Goal: Transaction & Acquisition: Obtain resource

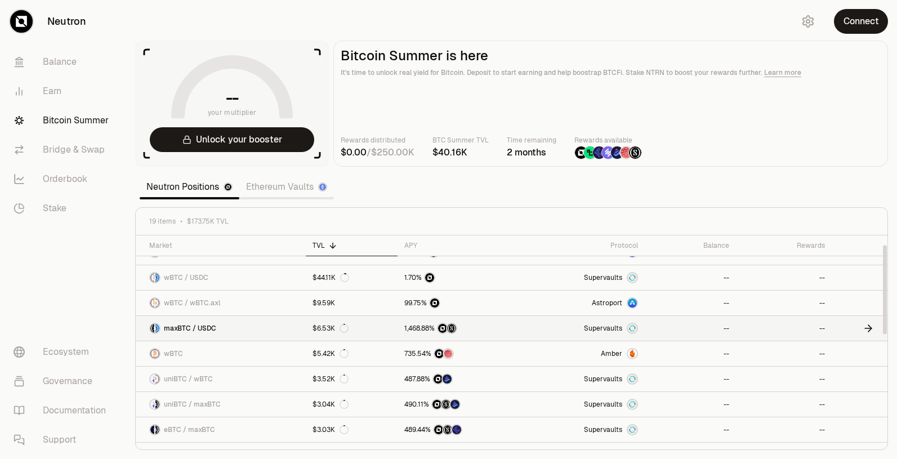
scroll to position [23, 0]
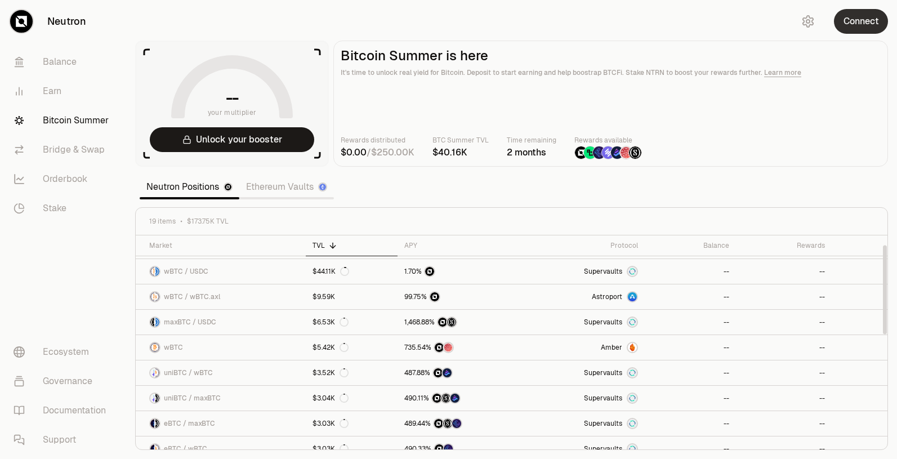
click at [856, 16] on button "Connect" at bounding box center [861, 21] width 54 height 25
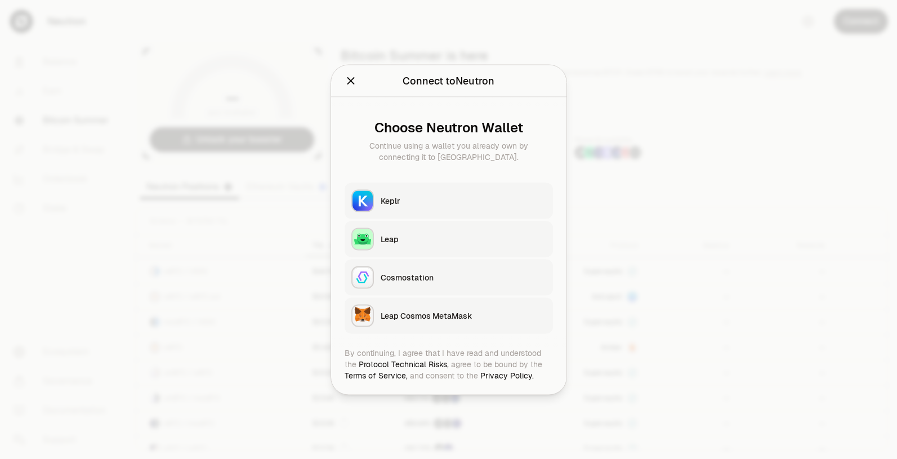
click at [409, 186] on button "Keplr" at bounding box center [449, 200] width 208 height 36
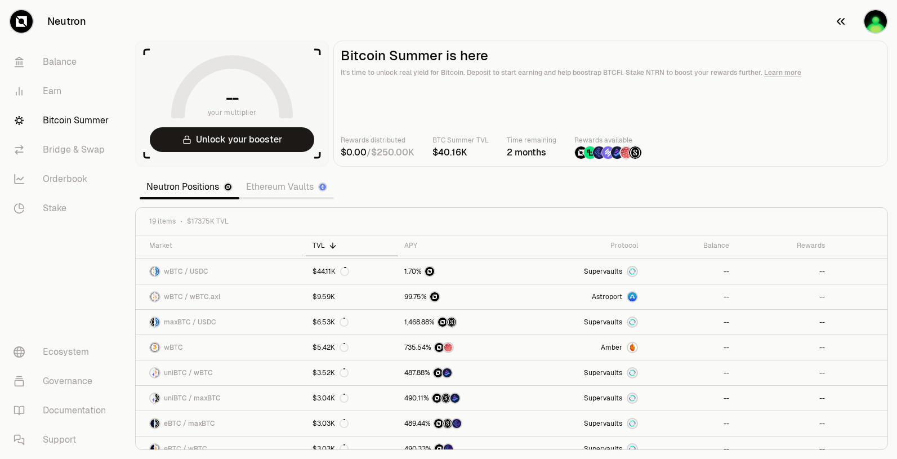
click at [873, 23] on img "button" at bounding box center [875, 21] width 23 height 23
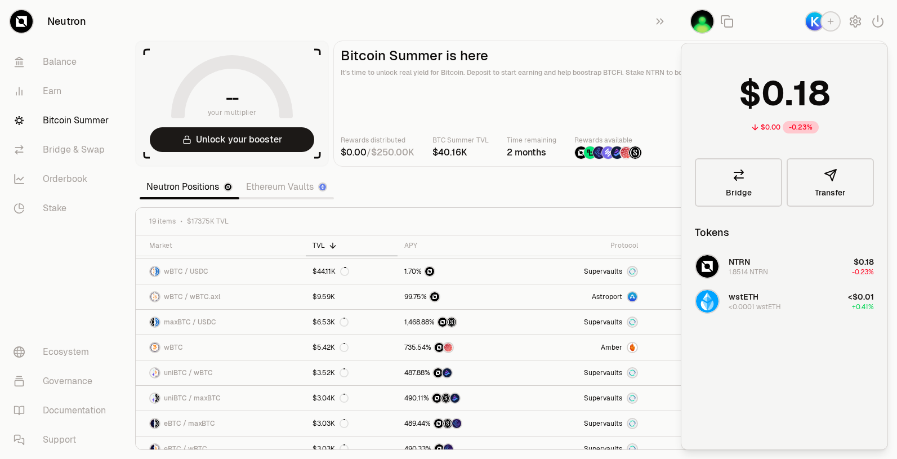
drag, startPoint x: 652, startPoint y: 53, endPoint x: 416, endPoint y: 29, distance: 237.8
click at [648, 52] on h2 "Bitcoin Summer is here" at bounding box center [611, 56] width 540 height 16
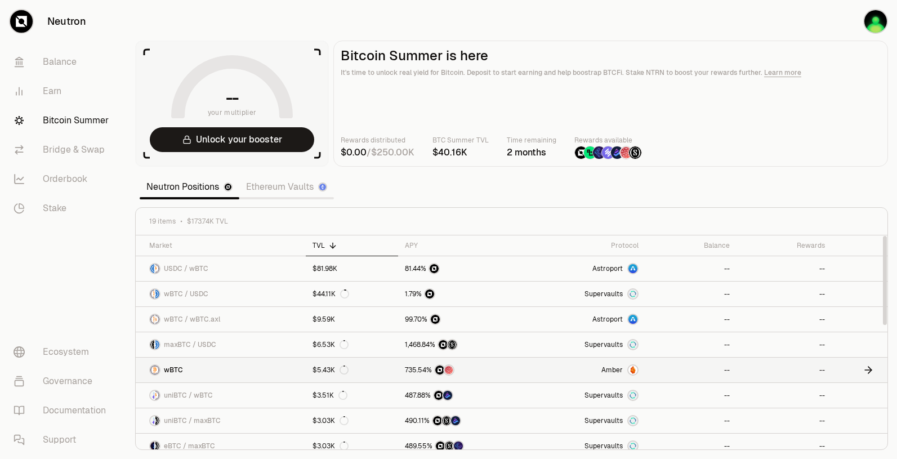
click at [636, 367] on img at bounding box center [632, 369] width 9 height 9
click at [358, 369] on link "$5.43K" at bounding box center [352, 370] width 92 height 25
click at [865, 372] on icon at bounding box center [868, 369] width 11 height 11
click at [240, 342] on link "maxBTC / USDC" at bounding box center [221, 344] width 170 height 25
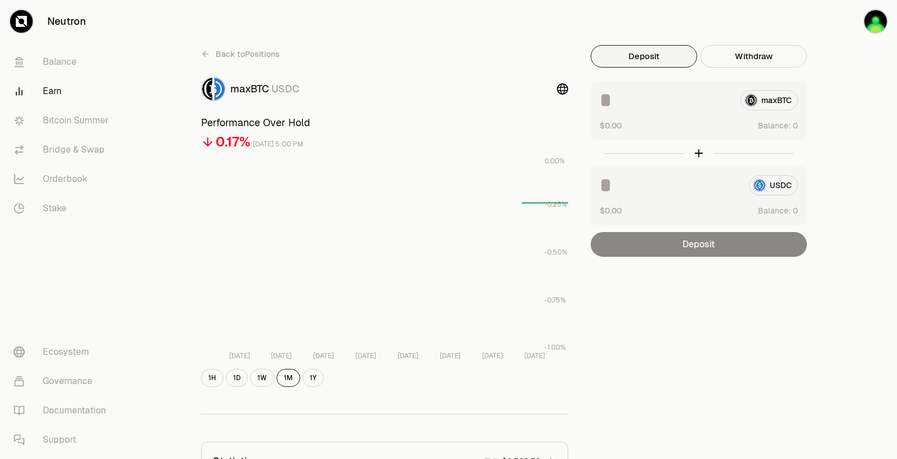
click at [208, 55] on icon at bounding box center [205, 54] width 9 height 9
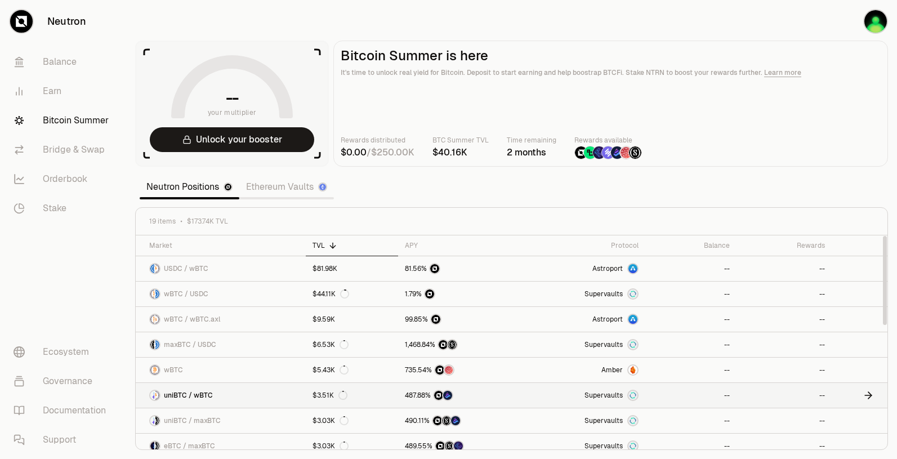
click at [234, 402] on link "uniBTC / wBTC" at bounding box center [221, 395] width 170 height 25
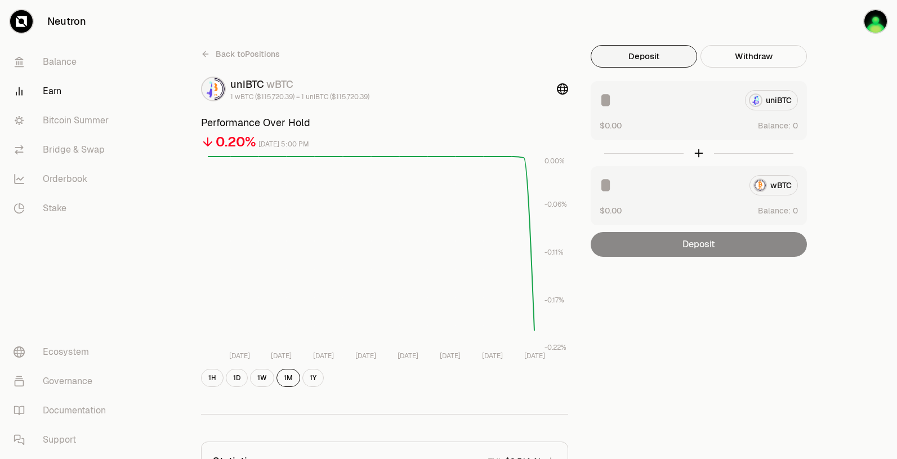
click at [740, 244] on div "Deposit" at bounding box center [699, 244] width 216 height 25
click at [785, 184] on div "wBTC" at bounding box center [699, 185] width 198 height 20
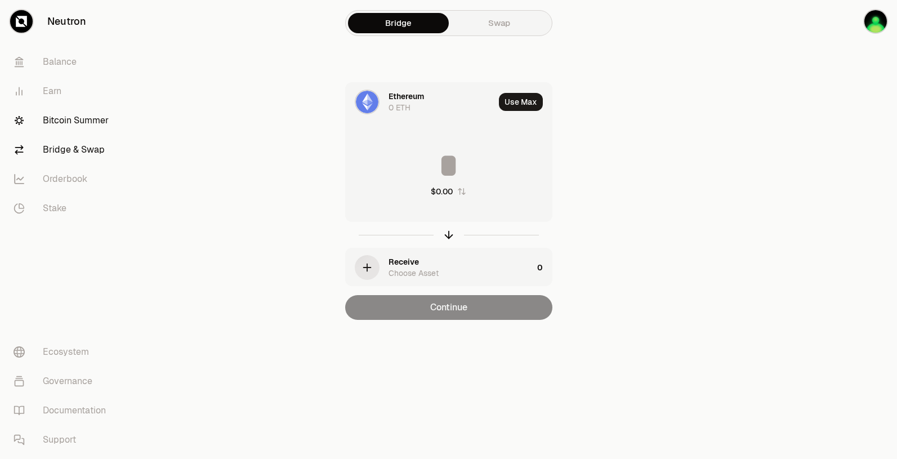
click at [90, 112] on link "Bitcoin Summer" at bounding box center [63, 120] width 117 height 29
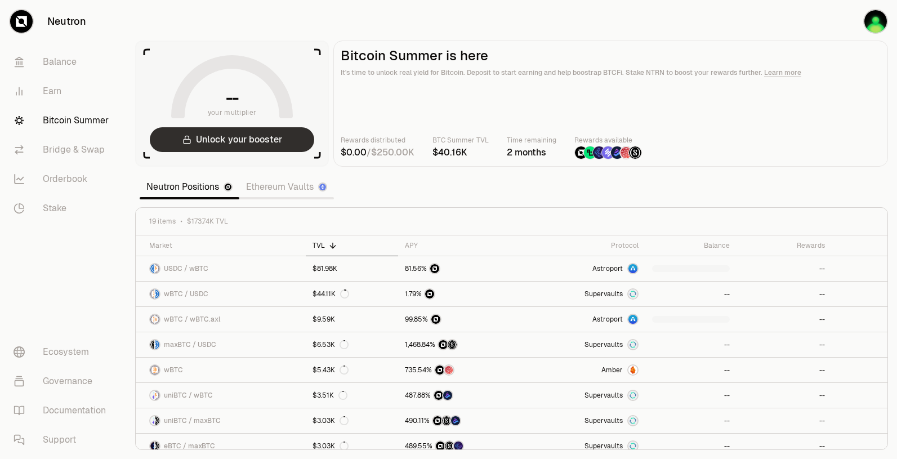
click at [263, 142] on button "Unlock your booster" at bounding box center [232, 139] width 164 height 25
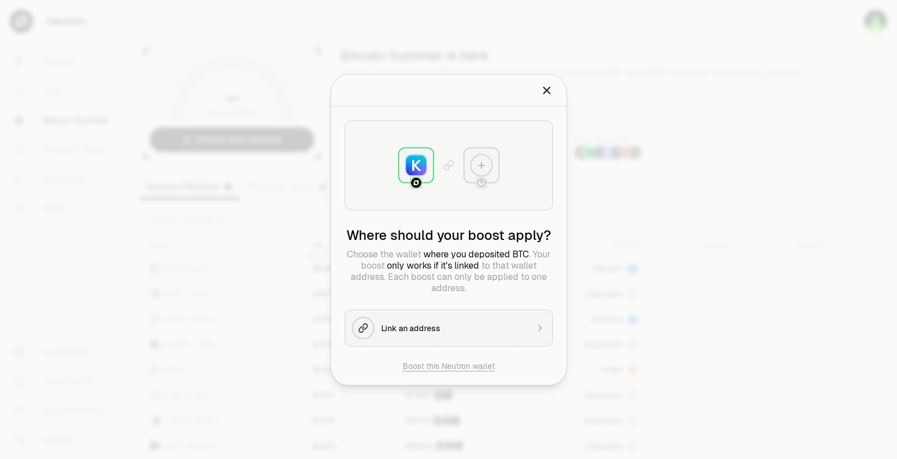
click at [550, 90] on icon "Close" at bounding box center [547, 90] width 12 height 12
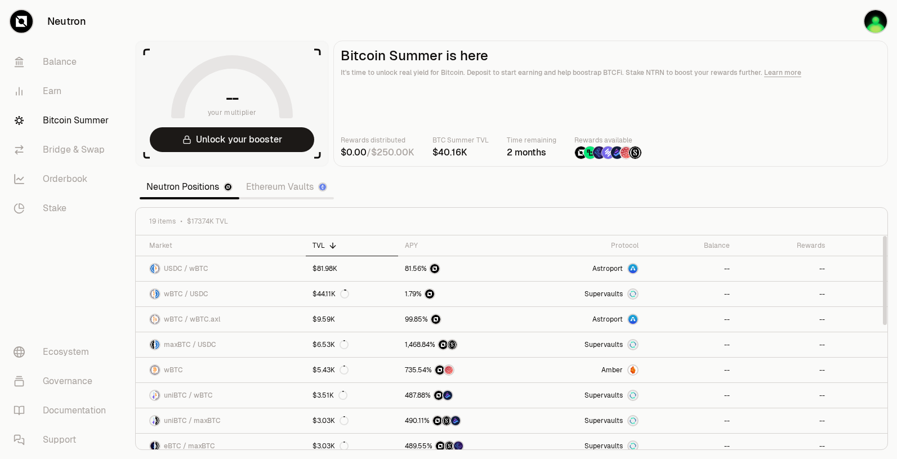
click at [290, 198] on div "Neutron Positions Ethereum Vaults" at bounding box center [237, 187] width 194 height 25
click at [282, 187] on link "Ethereum Vaults" at bounding box center [286, 187] width 95 height 23
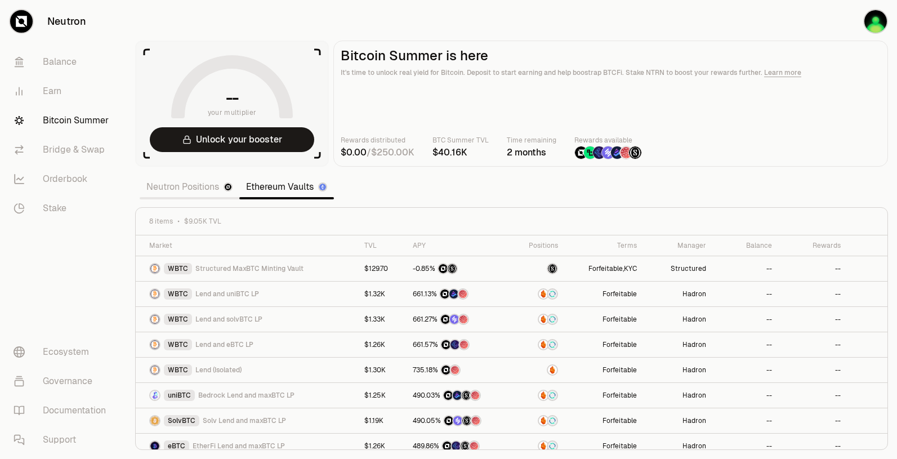
click at [199, 185] on link "Neutron Positions" at bounding box center [190, 187] width 100 height 23
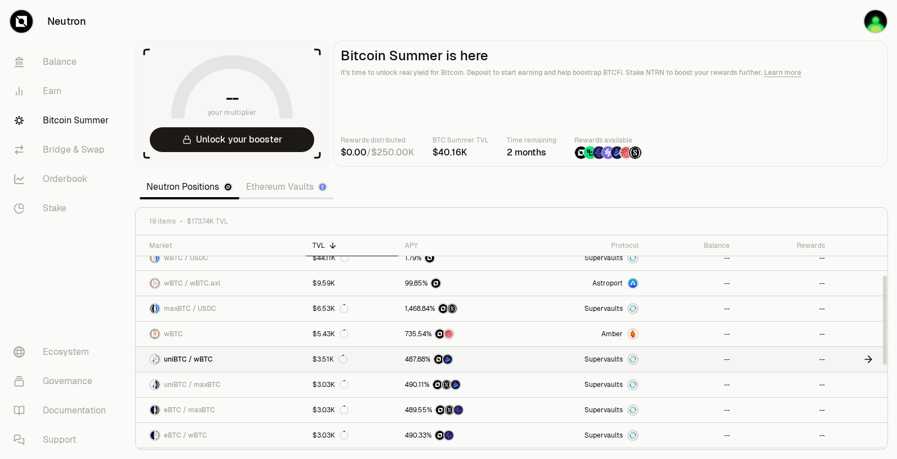
scroll to position [109, 0]
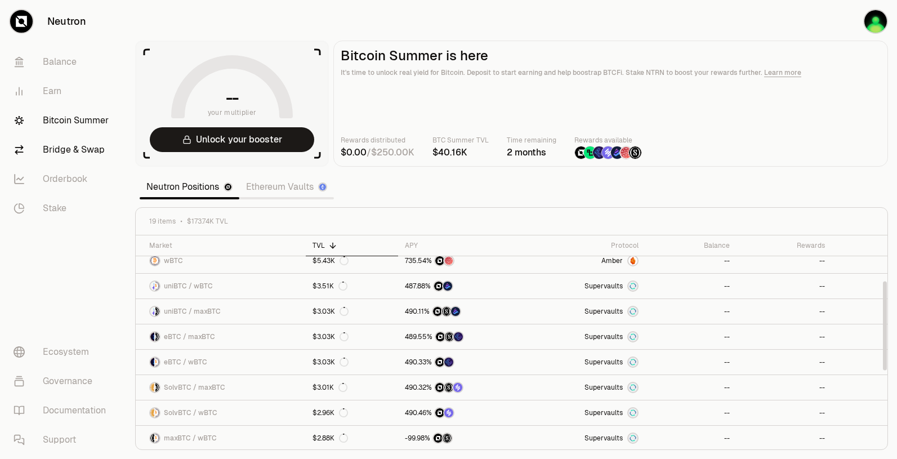
click at [87, 158] on link "Bridge & Swap" at bounding box center [63, 149] width 117 height 29
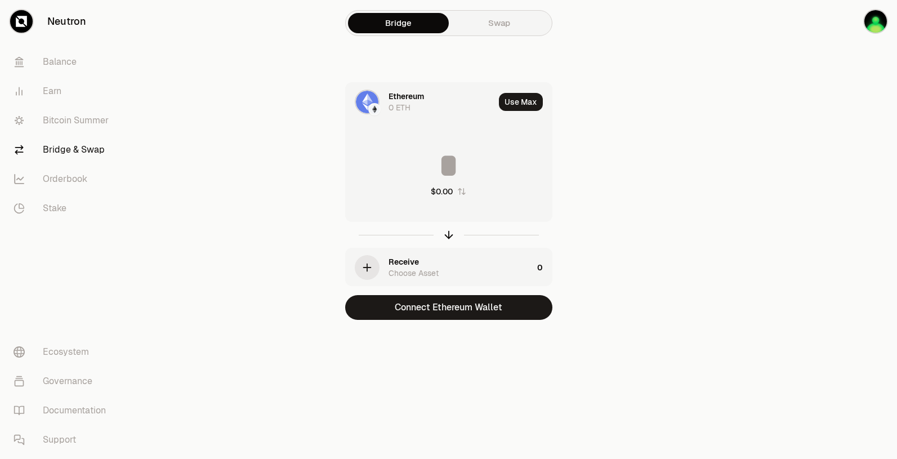
click at [400, 91] on div "Ethereum" at bounding box center [405, 96] width 35 height 11
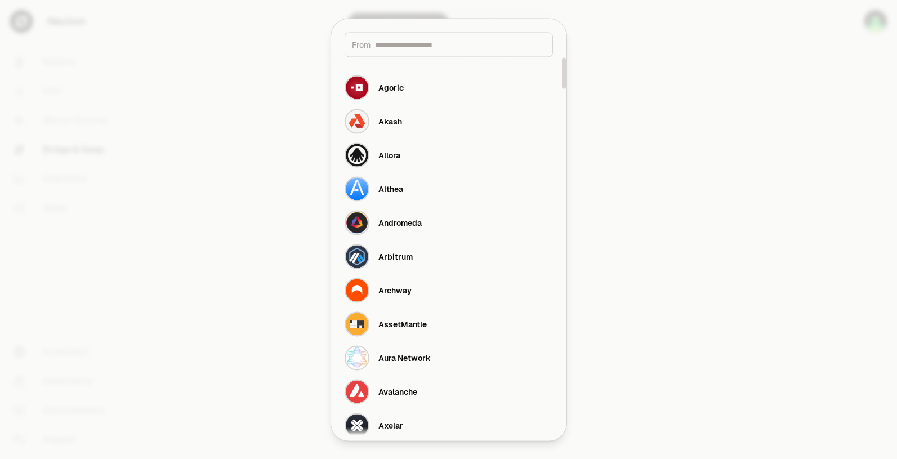
click at [227, 229] on div at bounding box center [448, 229] width 897 height 459
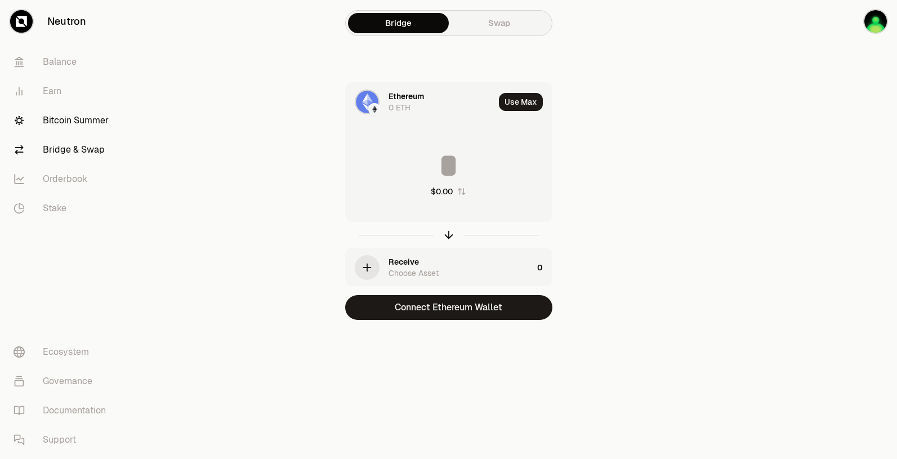
click at [75, 125] on link "Bitcoin Summer" at bounding box center [63, 120] width 117 height 29
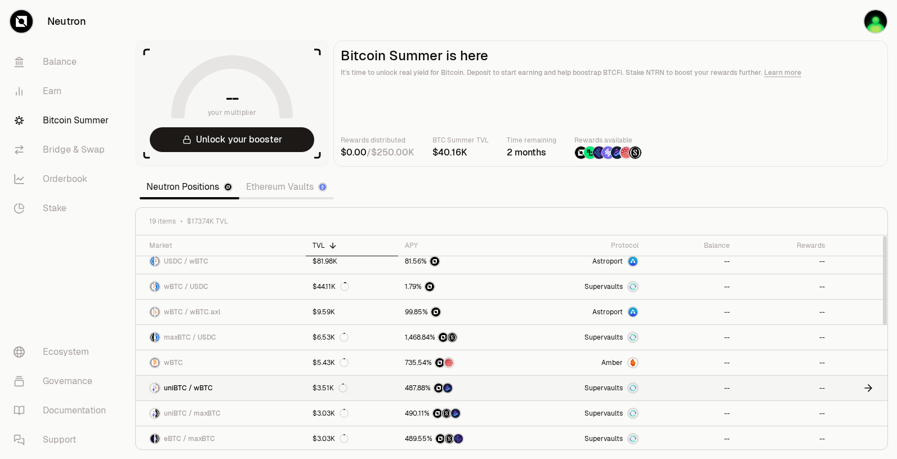
scroll to position [17, 0]
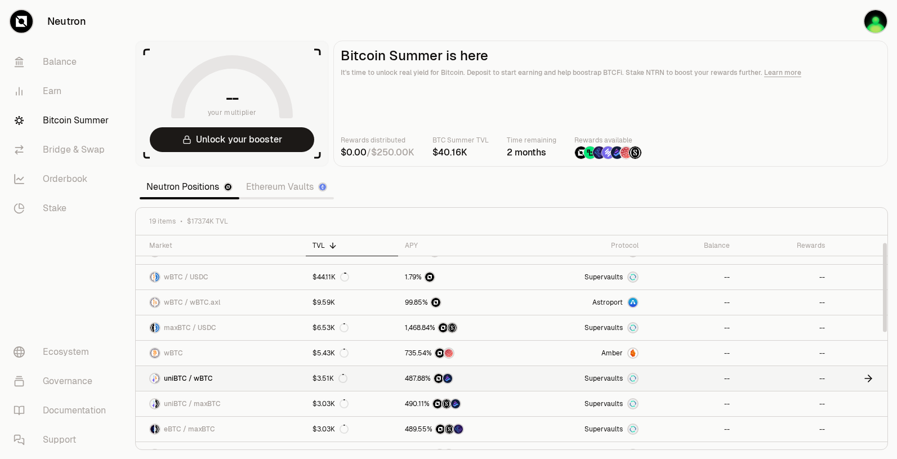
click at [228, 378] on link "uniBTC / wBTC" at bounding box center [221, 378] width 170 height 25
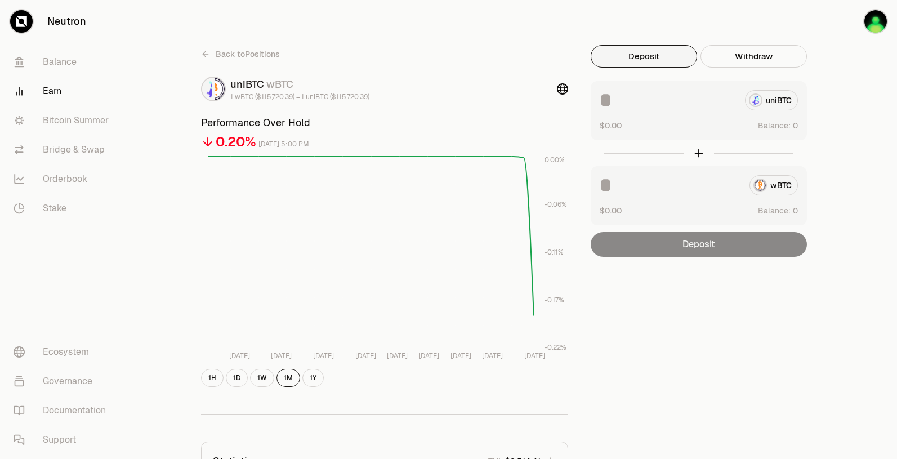
click at [789, 180] on div "wBTC" at bounding box center [699, 185] width 198 height 20
click at [875, 21] on img "button" at bounding box center [875, 21] width 23 height 23
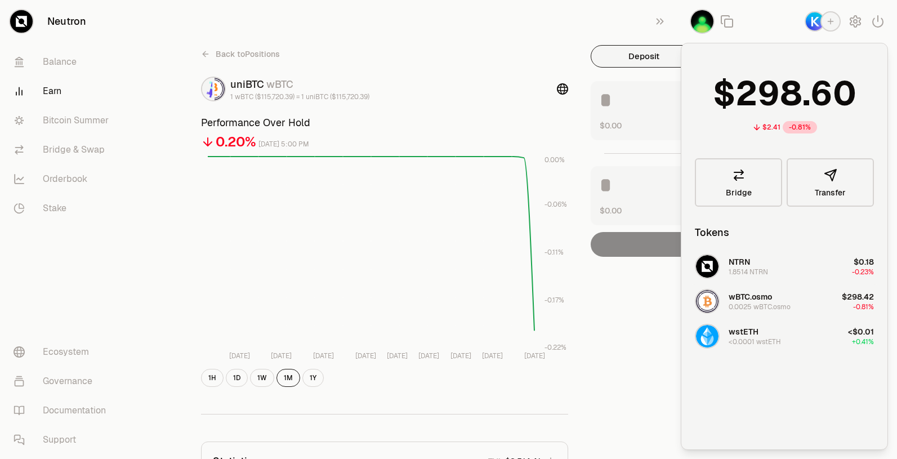
click at [785, 305] on div "0.0025 wBTC.osmo" at bounding box center [760, 306] width 62 height 9
click at [614, 334] on div "Back to Positions uniBTC wBTC 1 wBTC ($115,720.39) = 1 uniBTC ($115,720.39) Per…" at bounding box center [511, 370] width 649 height 650
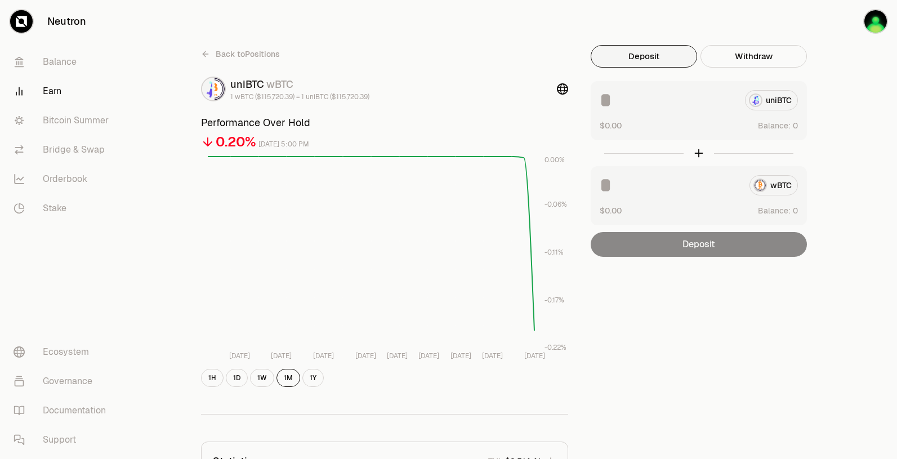
click at [778, 185] on div "wBTC" at bounding box center [699, 185] width 198 height 20
click at [207, 51] on icon at bounding box center [205, 54] width 9 height 9
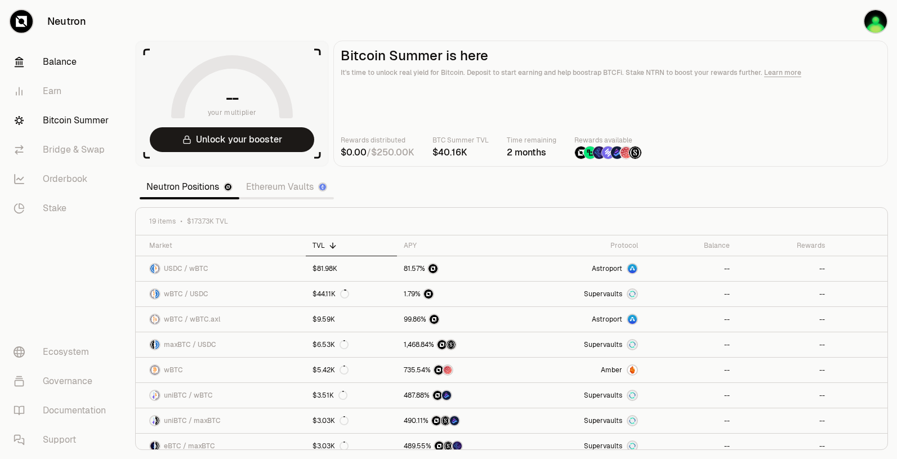
click at [62, 66] on link "Balance" at bounding box center [63, 61] width 117 height 29
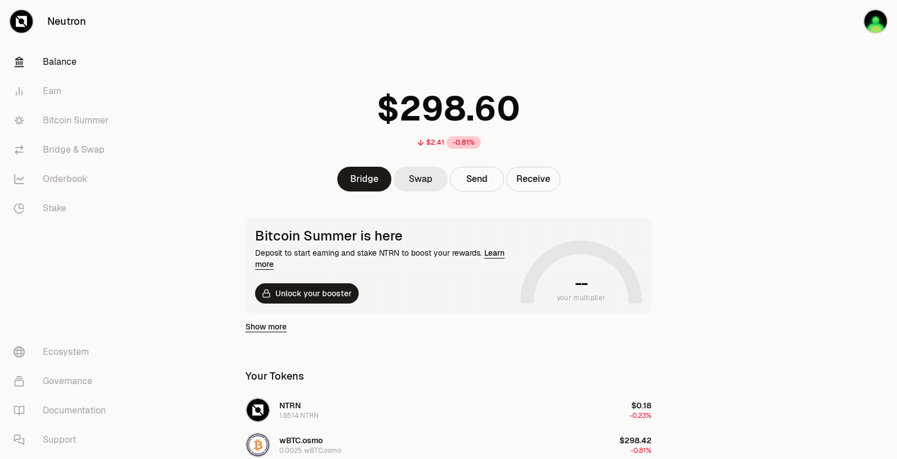
click at [403, 172] on link "Swap" at bounding box center [421, 179] width 54 height 25
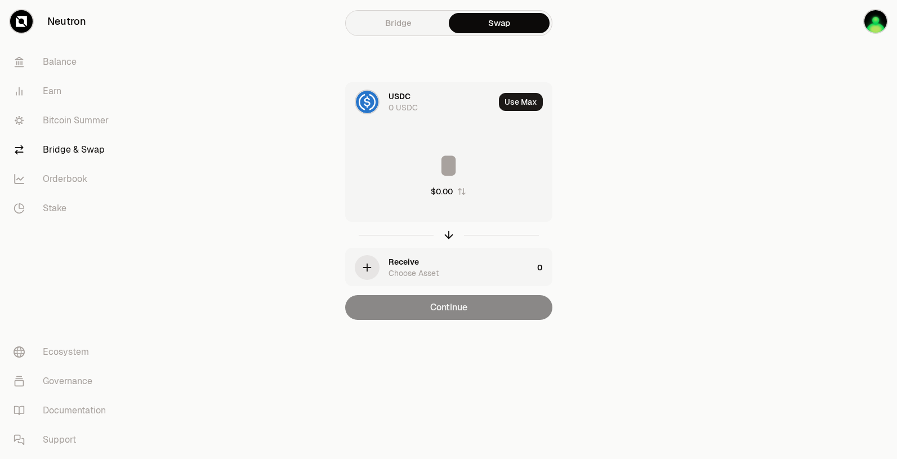
click at [397, 110] on div "0 USDC" at bounding box center [402, 107] width 29 height 11
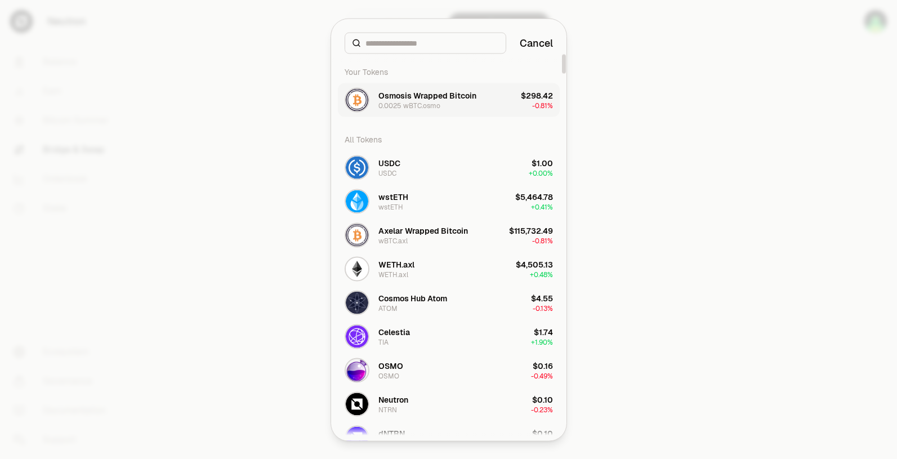
click at [437, 105] on div "0.0025 wBTC.osmo" at bounding box center [409, 105] width 62 height 9
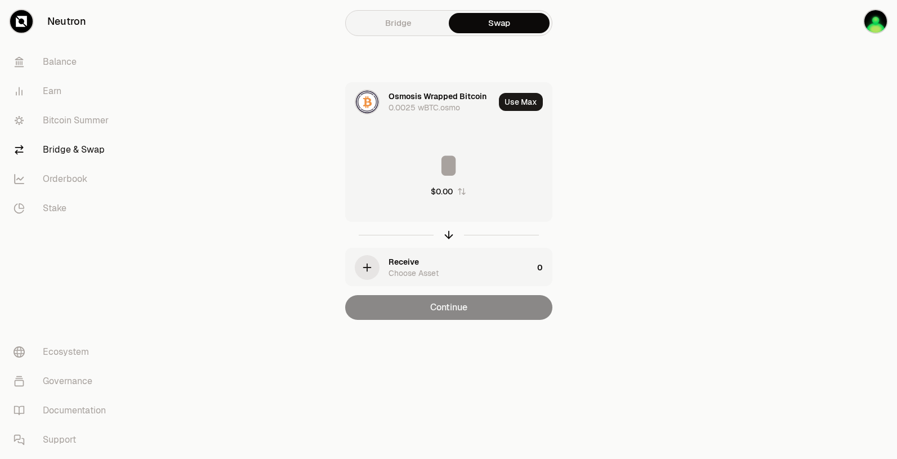
click at [395, 263] on div "Receive" at bounding box center [403, 261] width 30 height 11
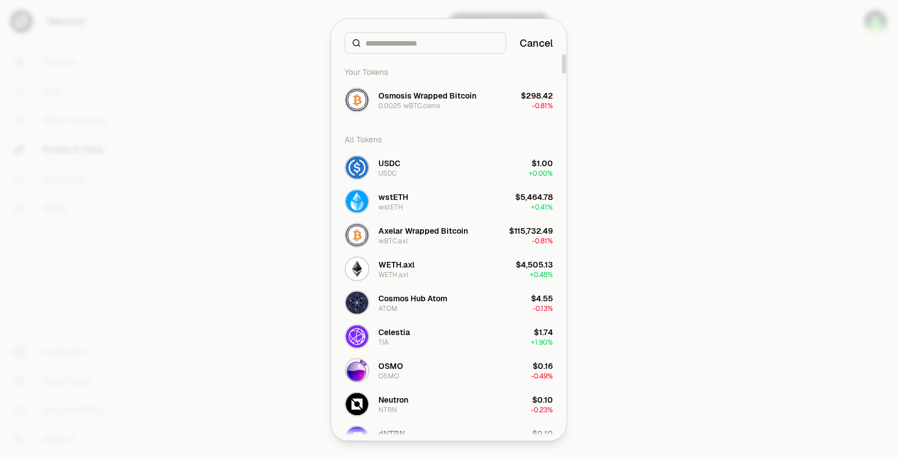
click at [425, 43] on input at bounding box center [431, 42] width 133 height 11
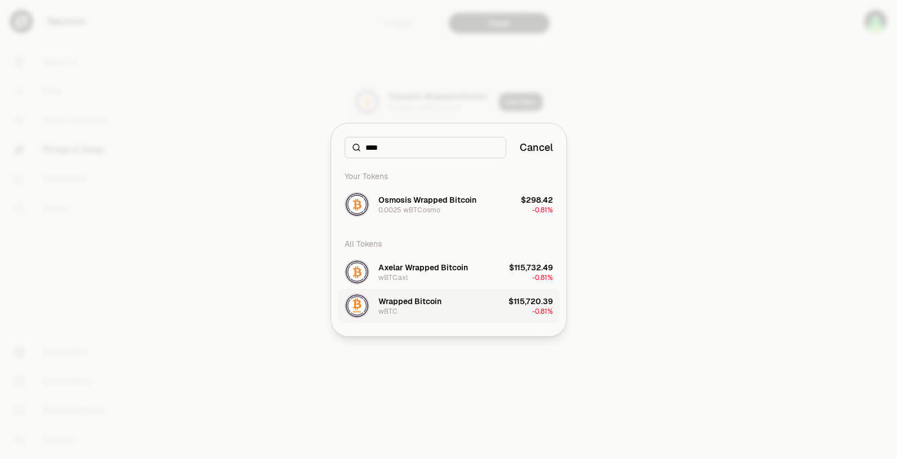
type input "****"
click at [424, 307] on div "Wrapped Bitcoin wBTC" at bounding box center [409, 306] width 63 height 20
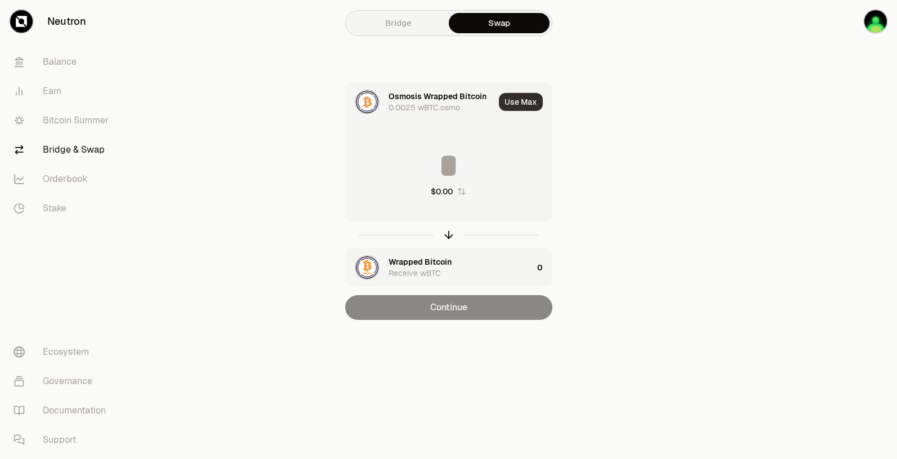
click at [525, 101] on button "Use Max" at bounding box center [521, 102] width 44 height 18
type input "*********"
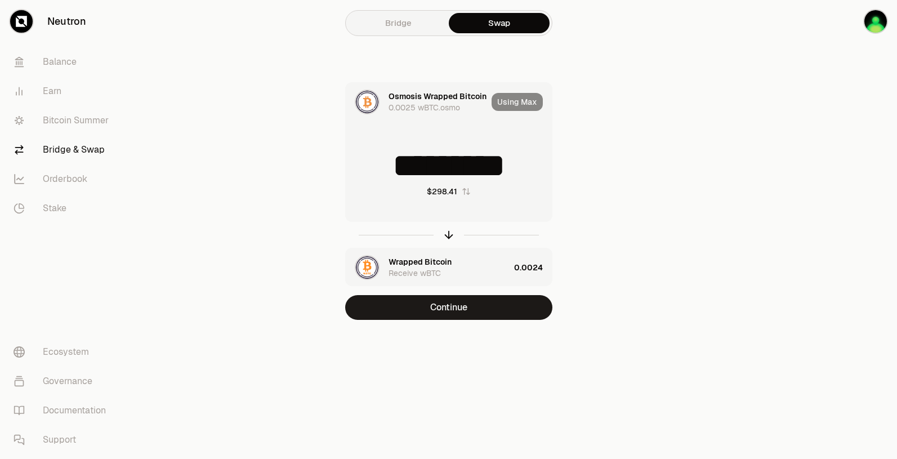
click at [519, 262] on div "0.0024" at bounding box center [533, 267] width 38 height 38
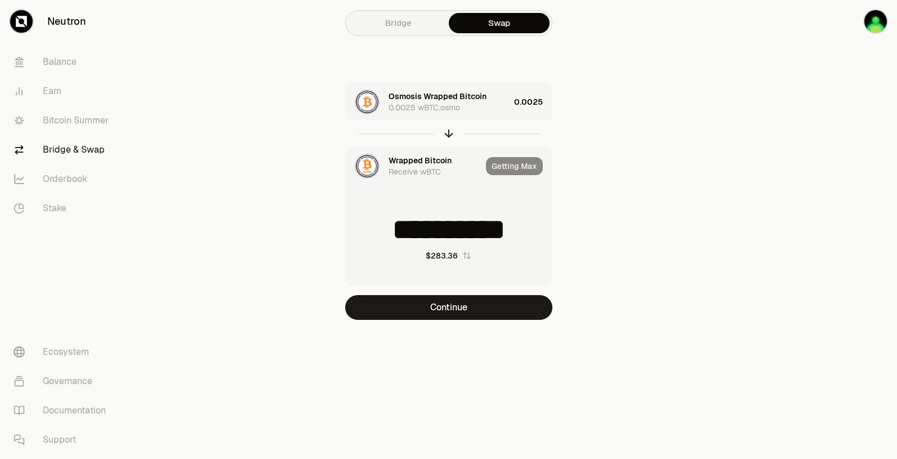
click at [441, 112] on div "0.0025 wBTC.osmo" at bounding box center [424, 107] width 72 height 11
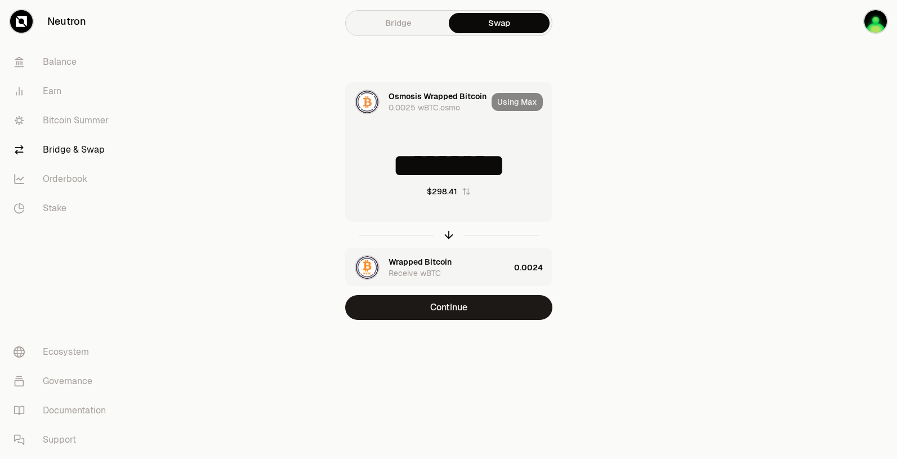
click at [524, 256] on div "0.0024" at bounding box center [533, 267] width 38 height 38
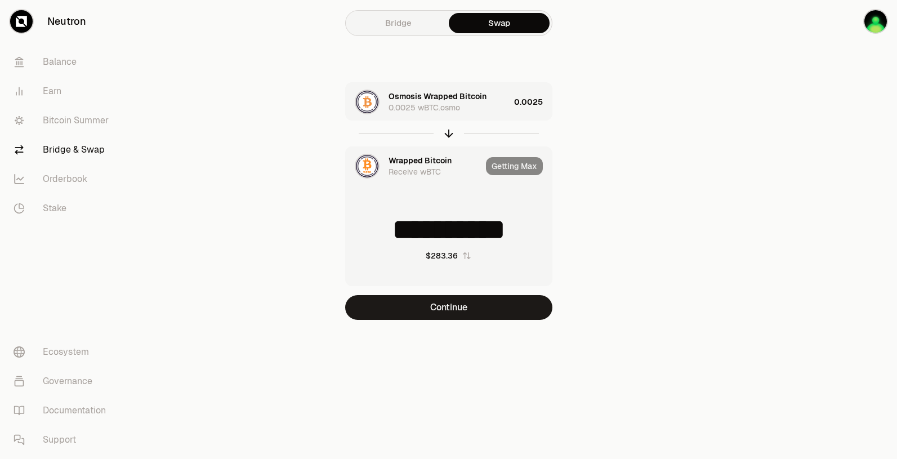
click at [407, 156] on div "Wrapped Bitcoin" at bounding box center [419, 160] width 63 height 11
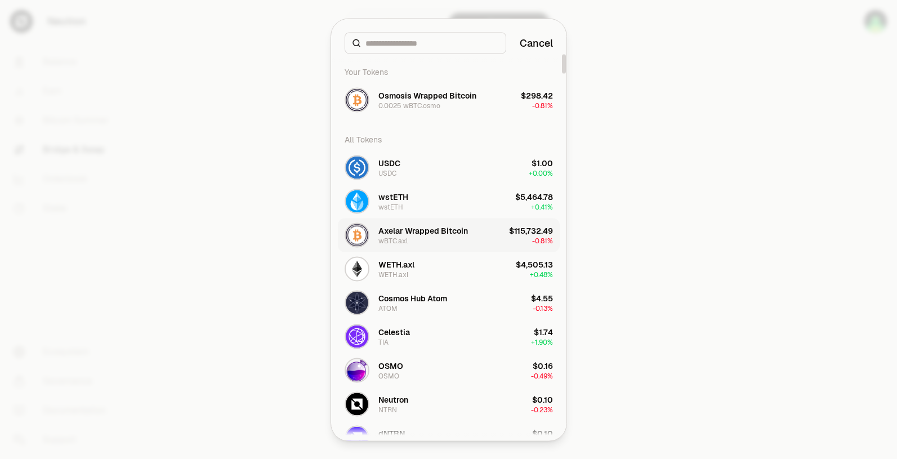
click at [439, 245] on div "Axelar Wrapped Bitcoin wBTC.axl" at bounding box center [406, 234] width 123 height 25
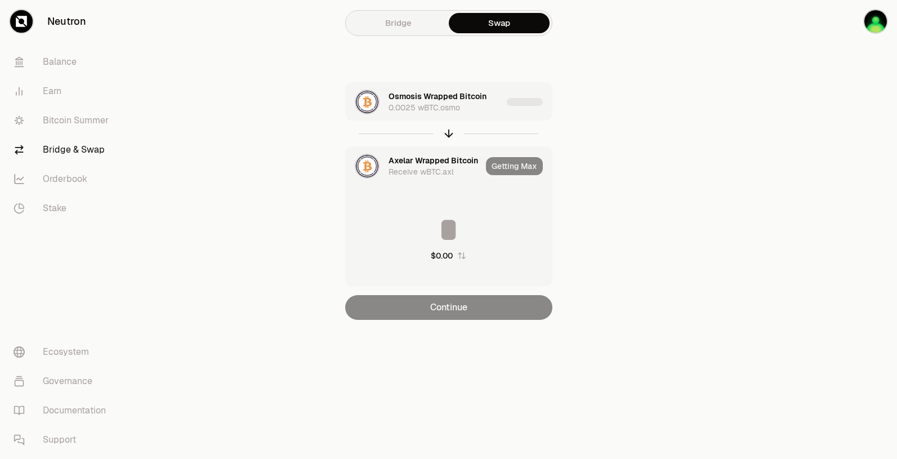
type input "**********"
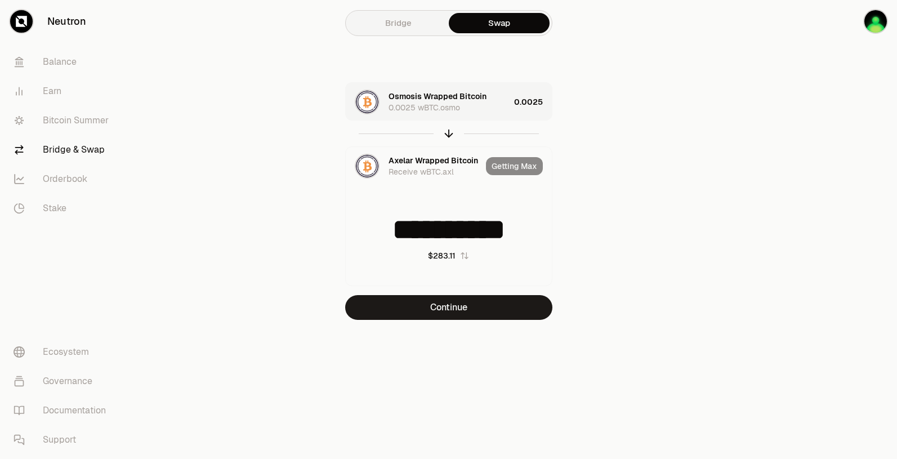
click at [528, 109] on div "0.0025" at bounding box center [533, 102] width 38 height 38
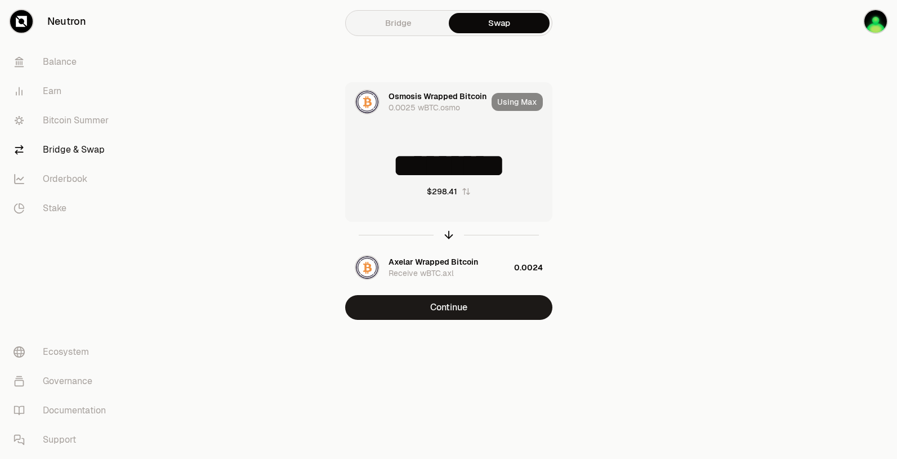
click at [401, 91] on div "Osmosis Wrapped Bitcoin" at bounding box center [437, 96] width 98 height 11
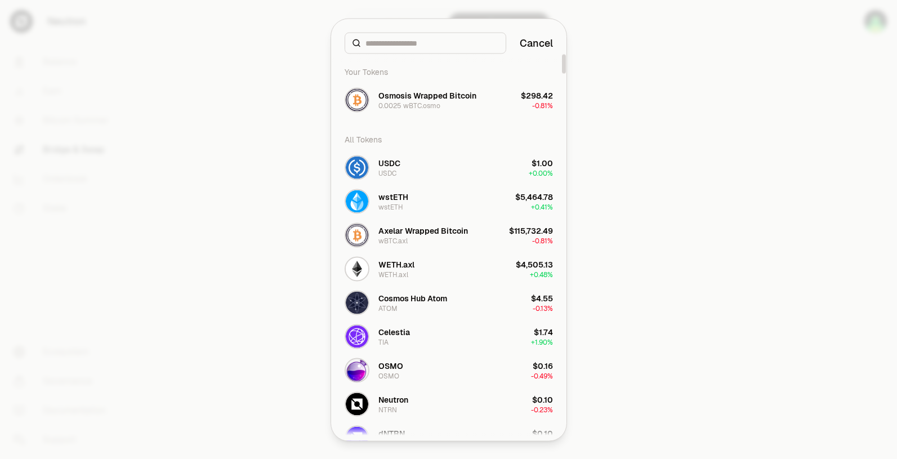
click at [677, 184] on div at bounding box center [448, 229] width 897 height 459
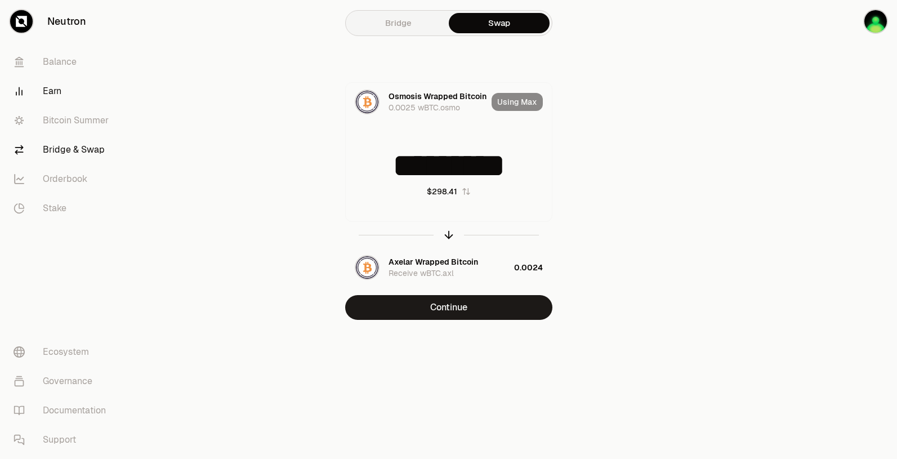
click at [49, 88] on link "Earn" at bounding box center [63, 91] width 117 height 29
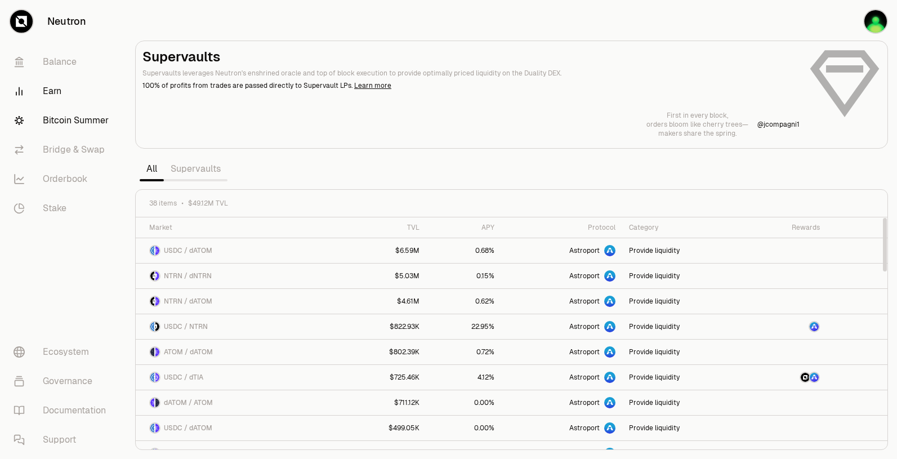
click at [93, 119] on link "Bitcoin Summer" at bounding box center [63, 120] width 117 height 29
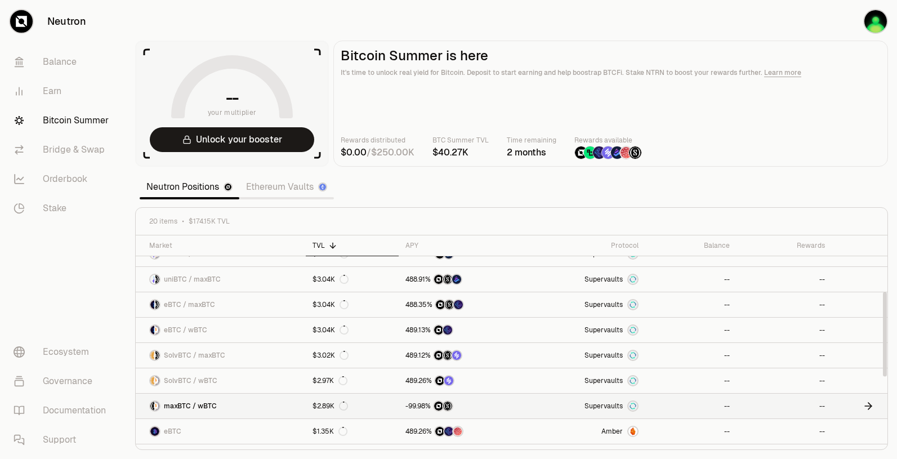
scroll to position [142, 0]
click at [199, 381] on span "SolvBTC / wBTC" at bounding box center [190, 380] width 53 height 9
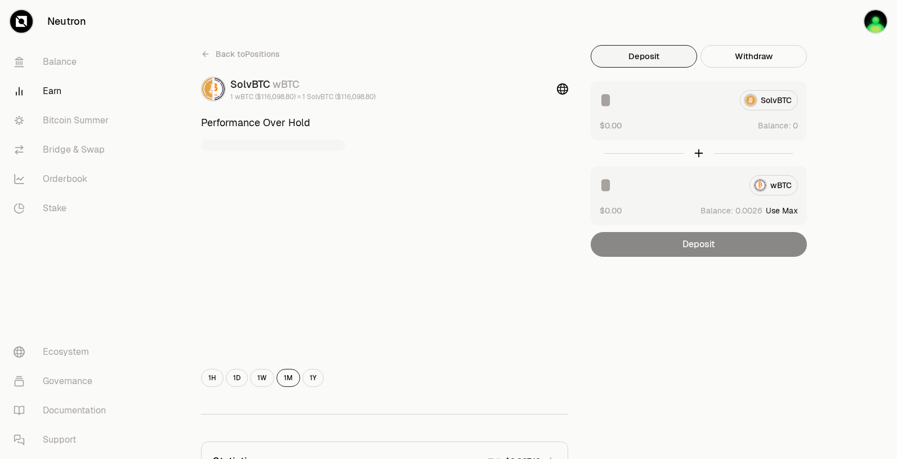
click at [786, 210] on button "Use Max" at bounding box center [782, 210] width 32 height 11
type input "**********"
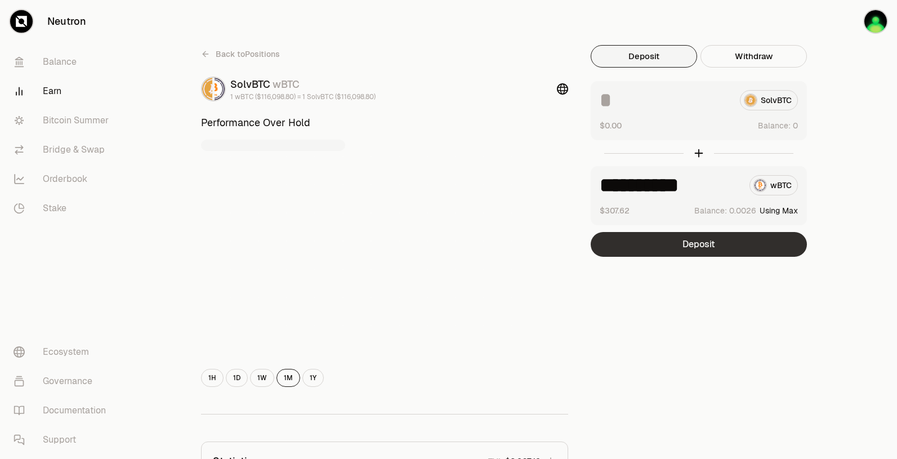
click at [696, 245] on button "Deposit" at bounding box center [699, 244] width 216 height 25
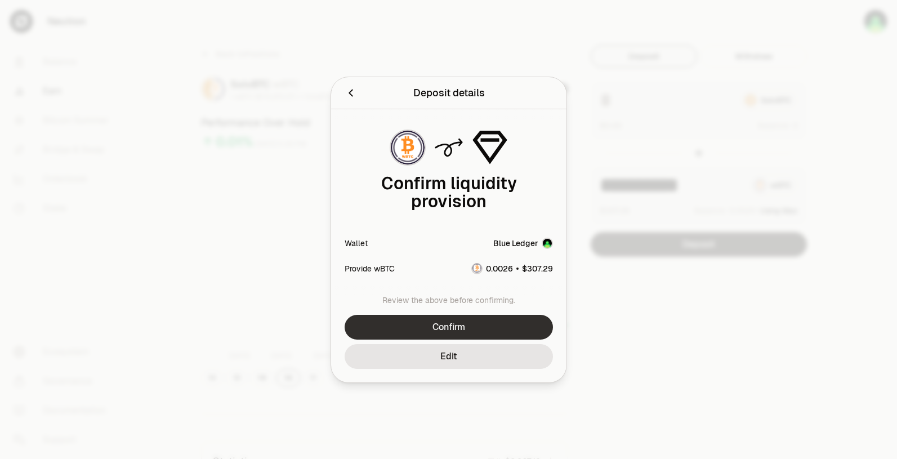
click at [451, 327] on button "Confirm" at bounding box center [449, 327] width 208 height 25
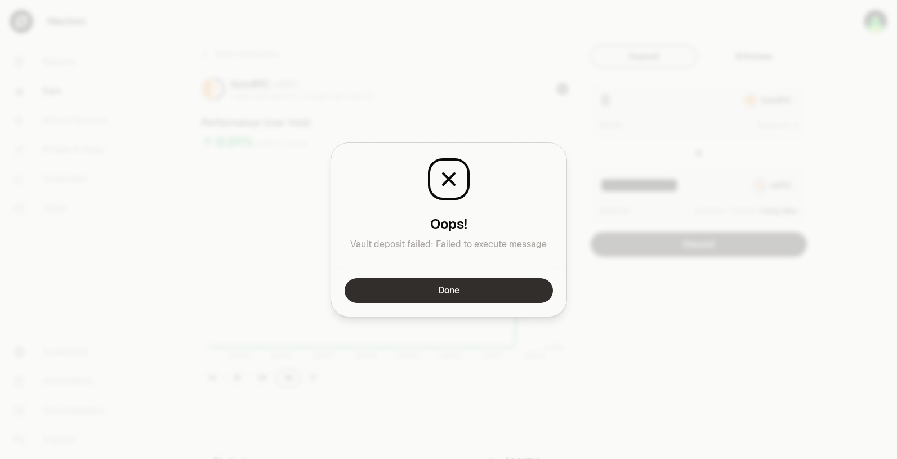
click at [441, 297] on button "Done" at bounding box center [449, 290] width 208 height 25
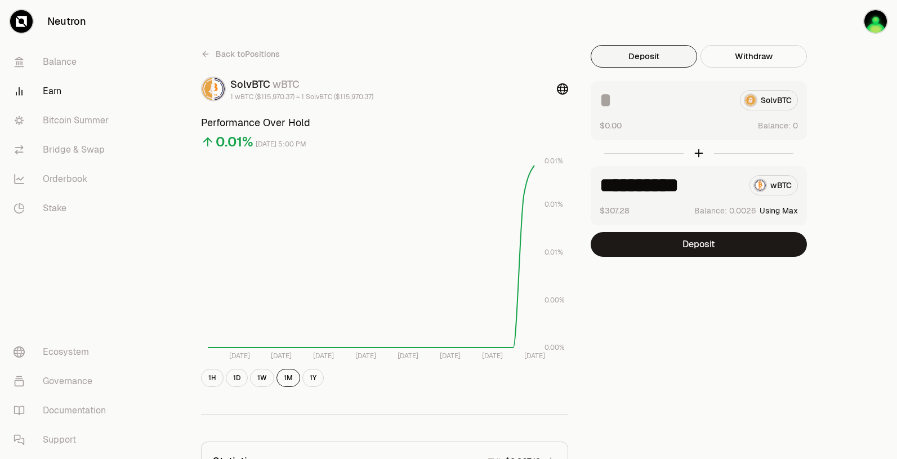
click at [205, 50] on icon at bounding box center [205, 54] width 9 height 9
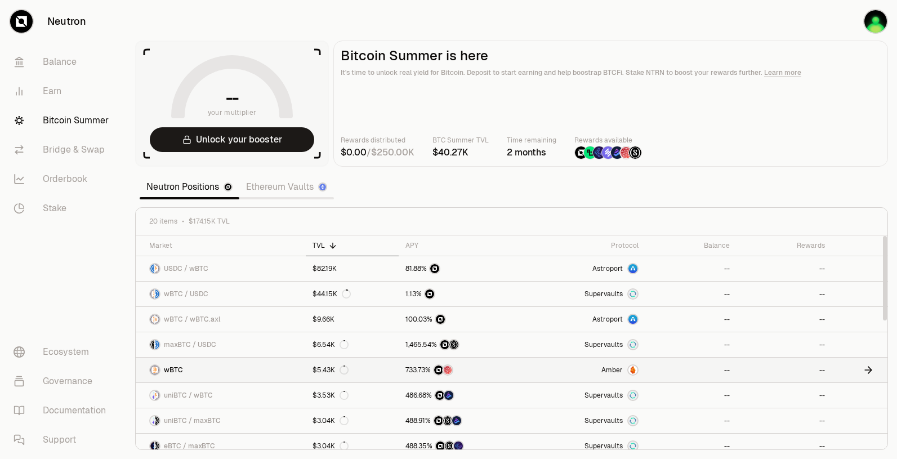
click at [198, 376] on link "wBTC" at bounding box center [221, 370] width 170 height 25
click at [192, 400] on div "uniBTC / wBTC" at bounding box center [181, 395] width 64 height 11
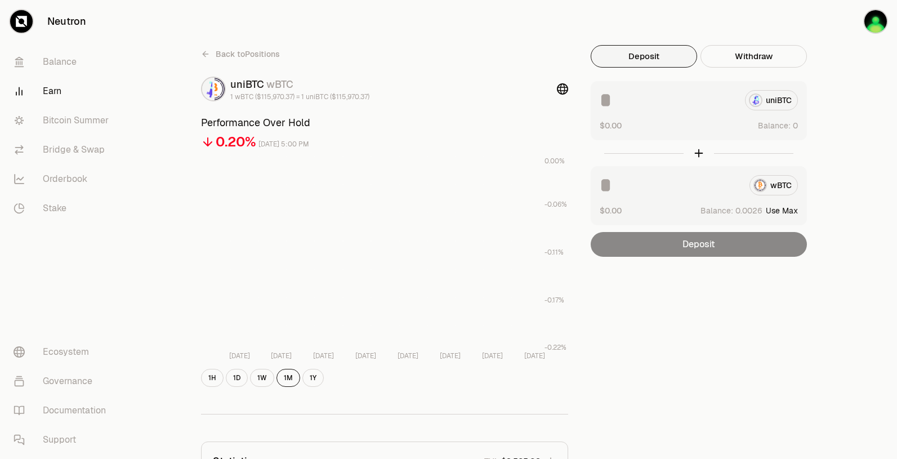
click at [785, 211] on button "Use Max" at bounding box center [782, 210] width 32 height 11
type input "**********"
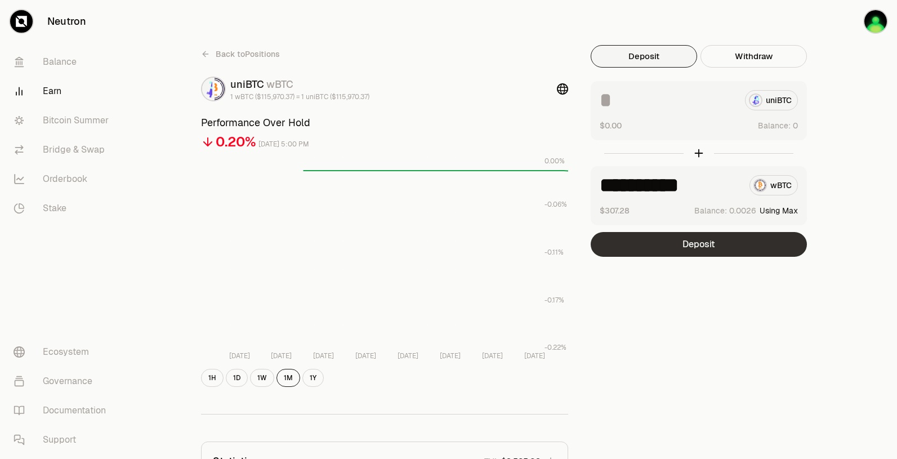
click at [727, 242] on button "Deposit" at bounding box center [699, 244] width 216 height 25
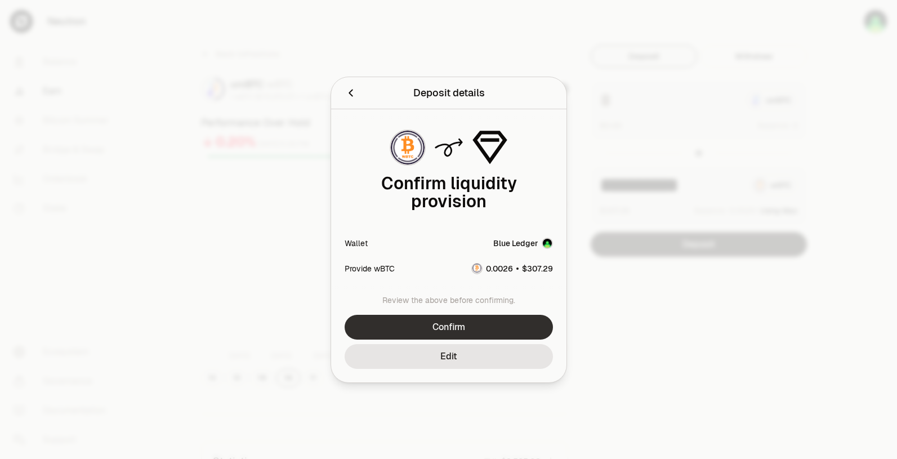
click at [489, 325] on button "Confirm" at bounding box center [449, 327] width 208 height 25
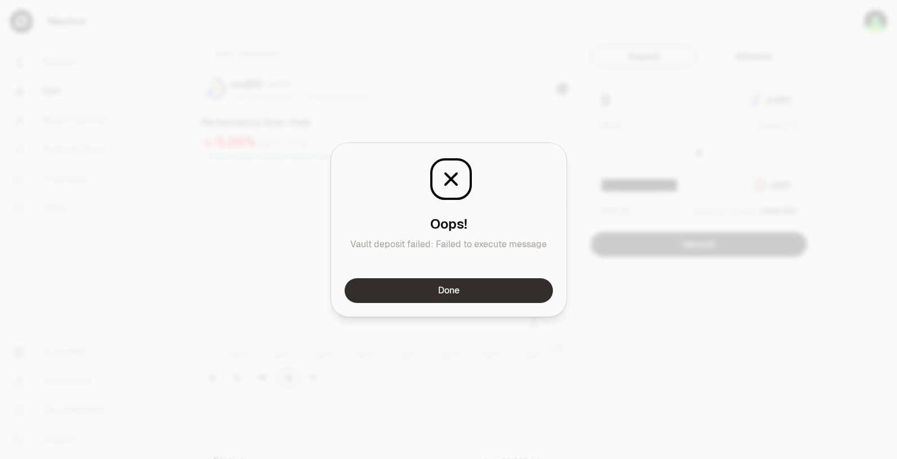
click at [430, 294] on button "Done" at bounding box center [449, 290] width 208 height 25
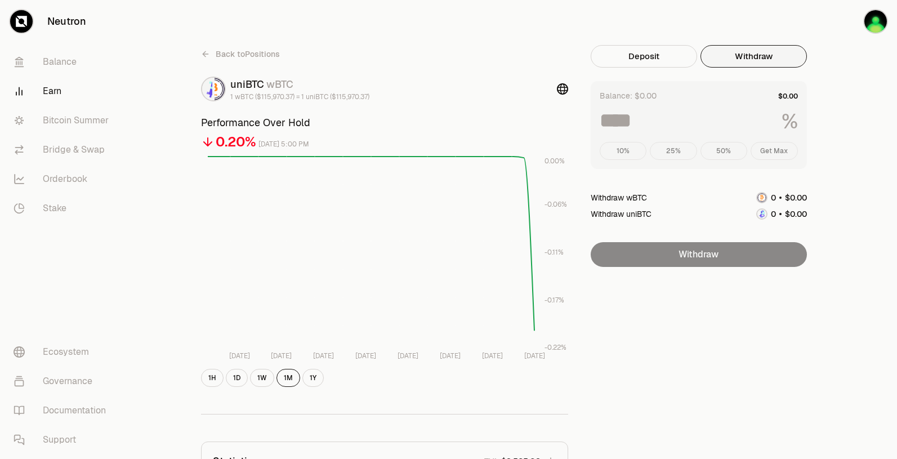
click at [751, 59] on button "Withdraw" at bounding box center [753, 56] width 106 height 23
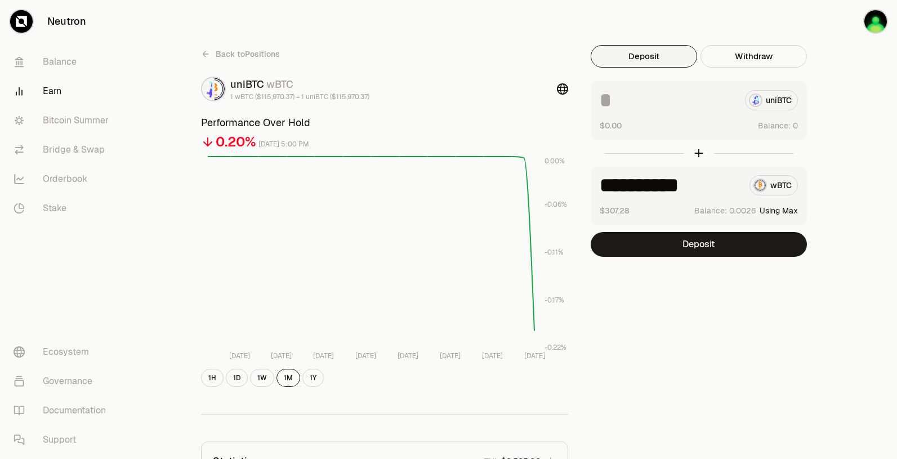
click at [628, 48] on button "Deposit" at bounding box center [644, 56] width 106 height 23
click at [209, 50] on icon at bounding box center [205, 54] width 9 height 9
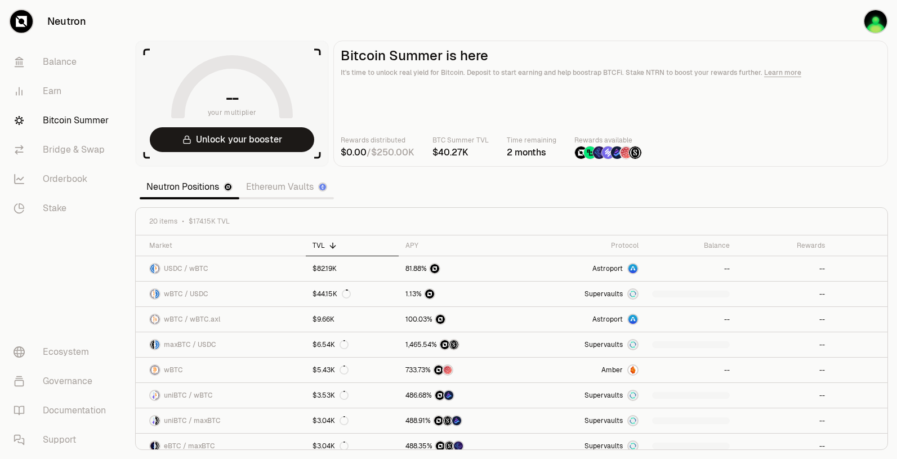
click at [76, 119] on link "Bitcoin Summer" at bounding box center [63, 120] width 117 height 29
click at [211, 318] on span "wBTC / wBTC.axl" at bounding box center [192, 319] width 56 height 9
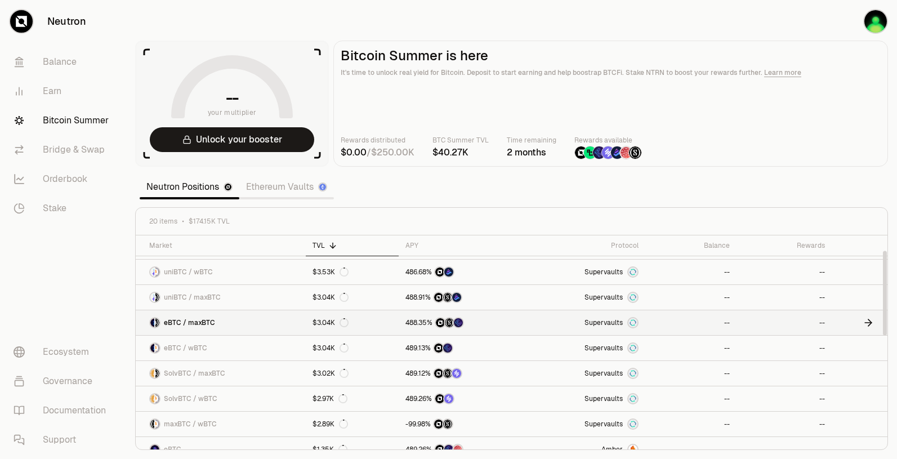
scroll to position [125, 0]
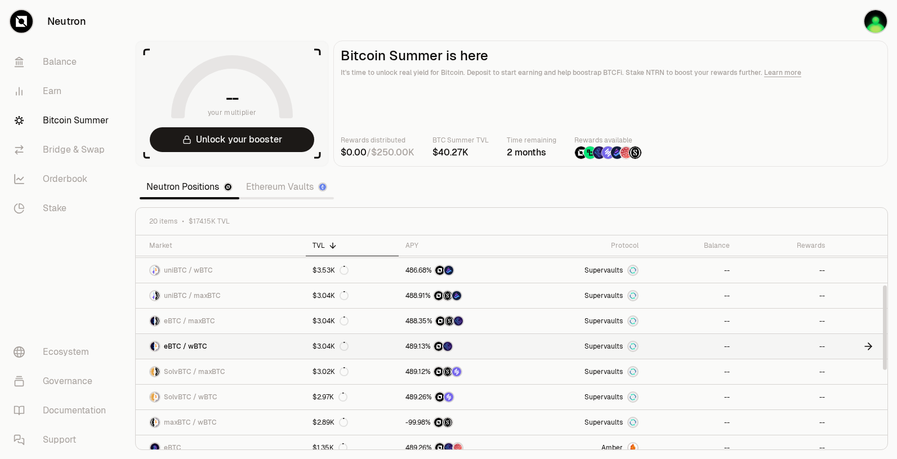
click at [201, 344] on span "eBTC / wBTC" at bounding box center [185, 346] width 43 height 9
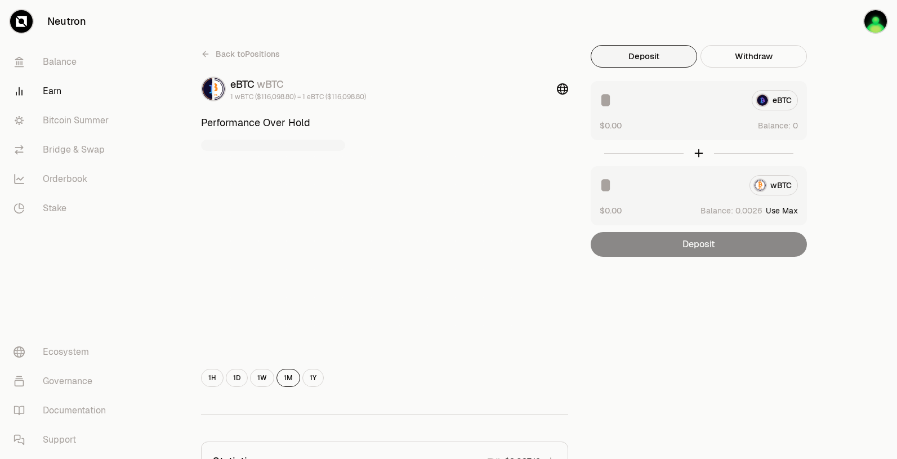
click at [774, 206] on button "Use Max" at bounding box center [782, 210] width 32 height 11
type input "**********"
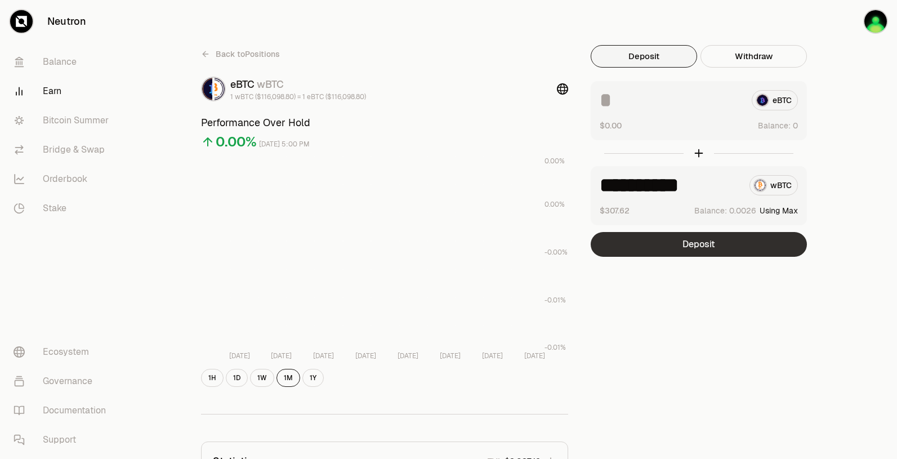
click at [751, 251] on button "Deposit" at bounding box center [699, 244] width 216 height 25
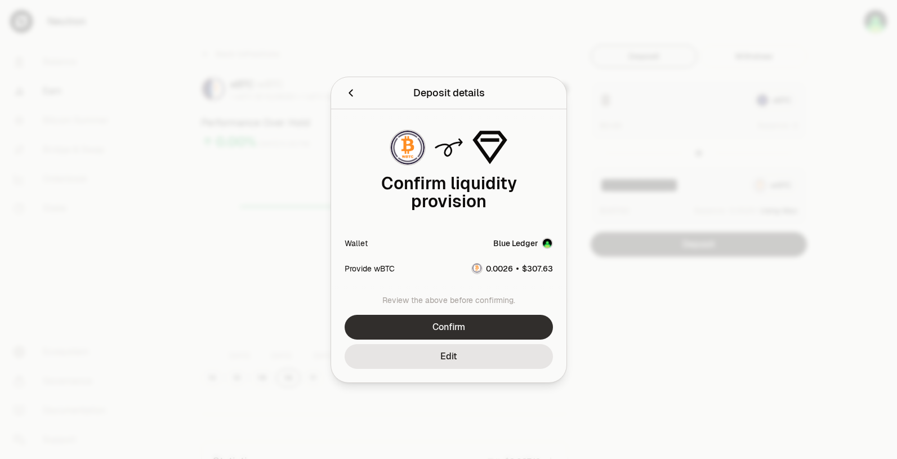
click at [494, 324] on button "Confirm" at bounding box center [449, 327] width 208 height 25
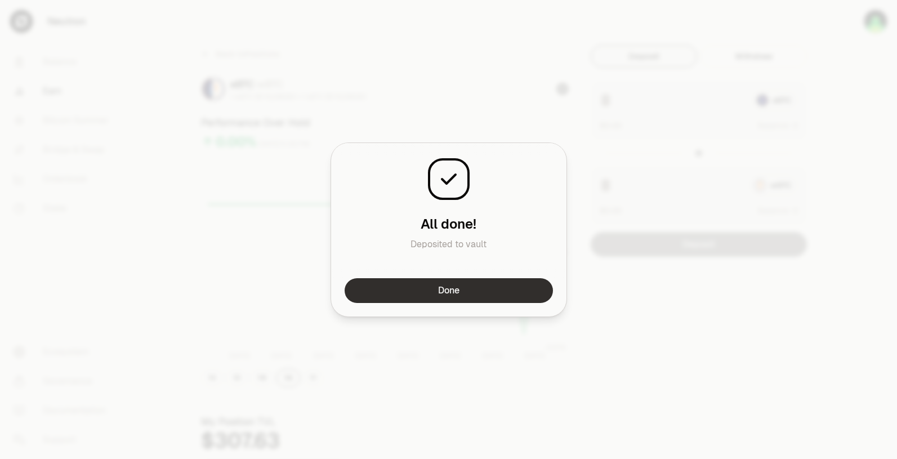
click at [416, 294] on button "Done" at bounding box center [449, 290] width 208 height 25
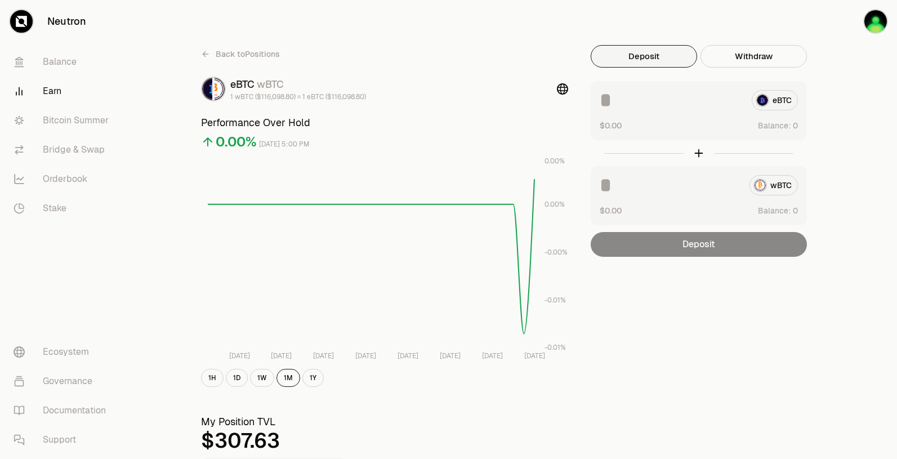
click at [207, 52] on icon at bounding box center [205, 54] width 9 height 9
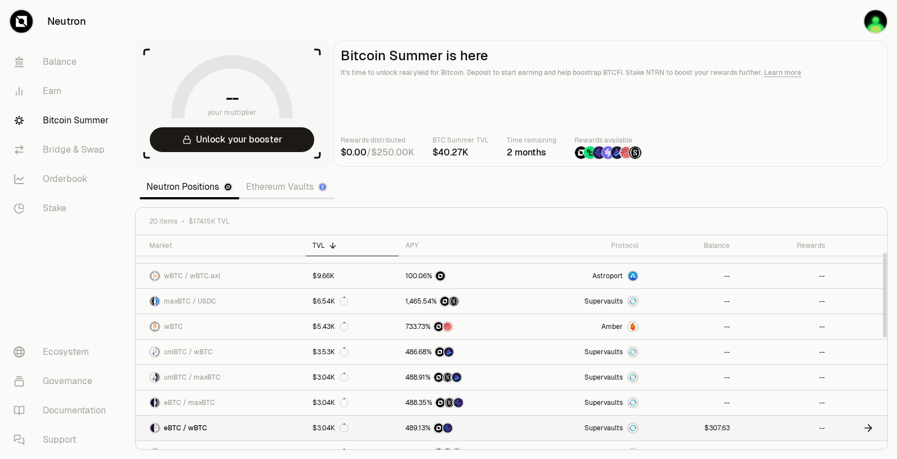
scroll to position [44, 0]
click at [57, 92] on link "Earn" at bounding box center [63, 91] width 117 height 29
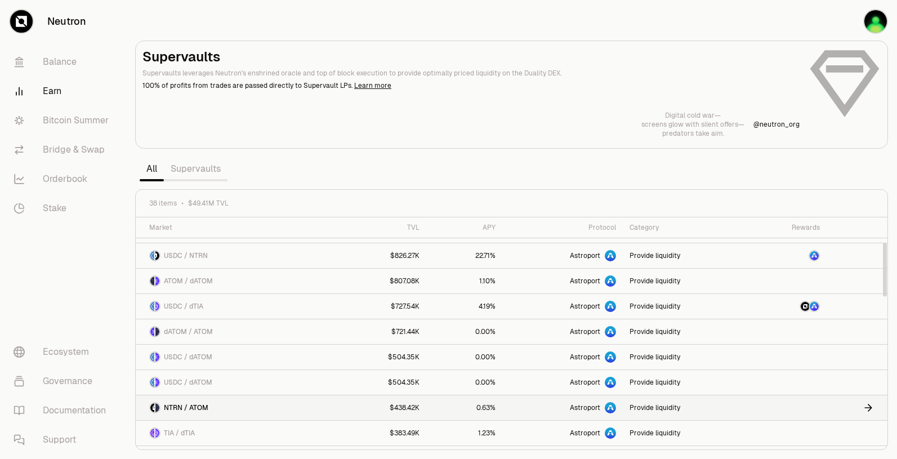
scroll to position [109, 0]
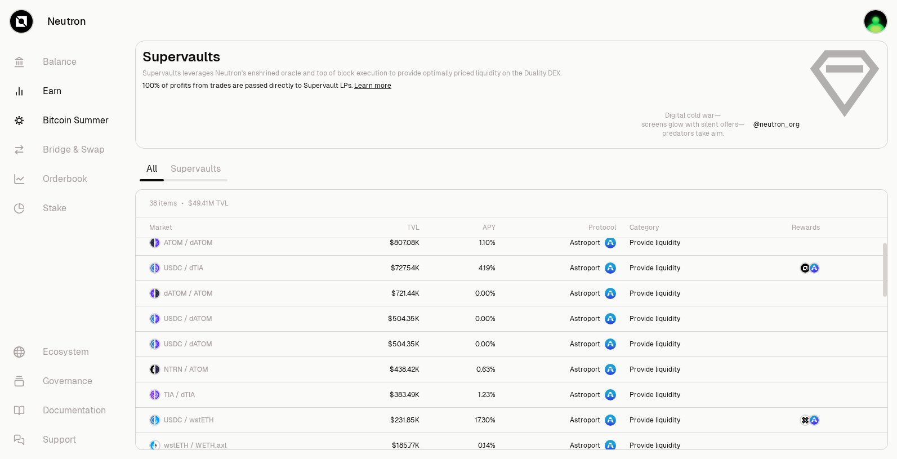
click at [55, 118] on link "Bitcoin Summer" at bounding box center [63, 120] width 117 height 29
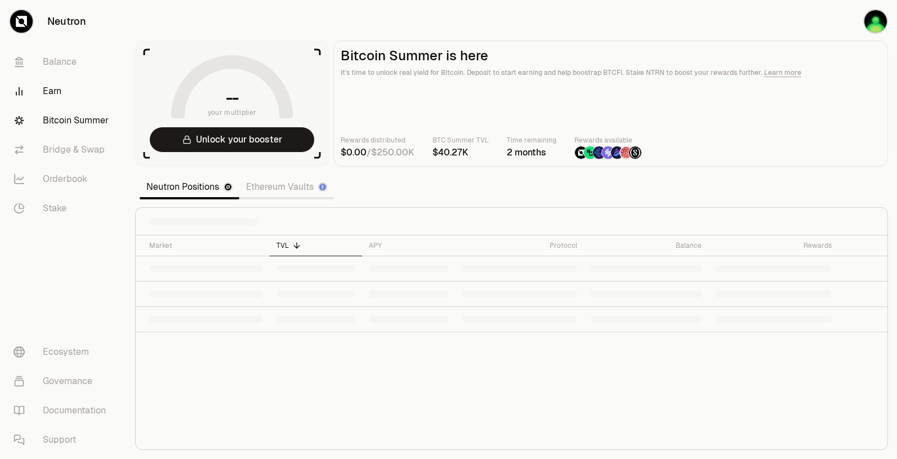
click at [56, 86] on link "Earn" at bounding box center [63, 91] width 117 height 29
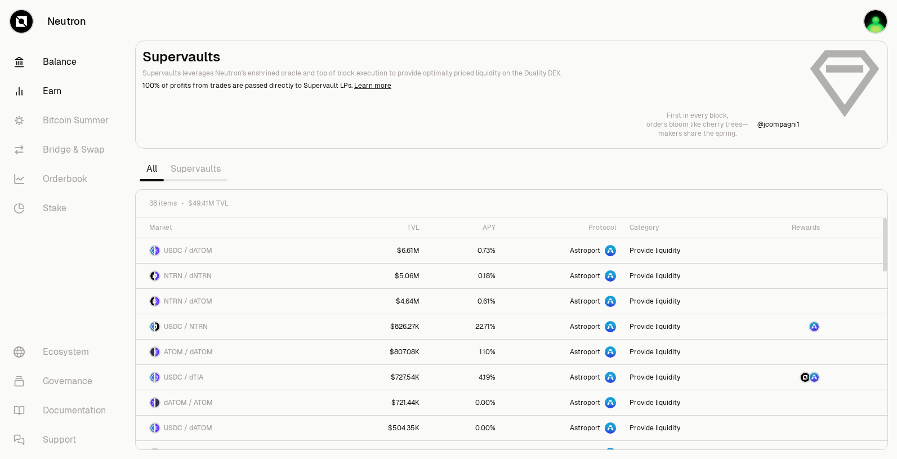
click at [73, 55] on link "Balance" at bounding box center [63, 61] width 117 height 29
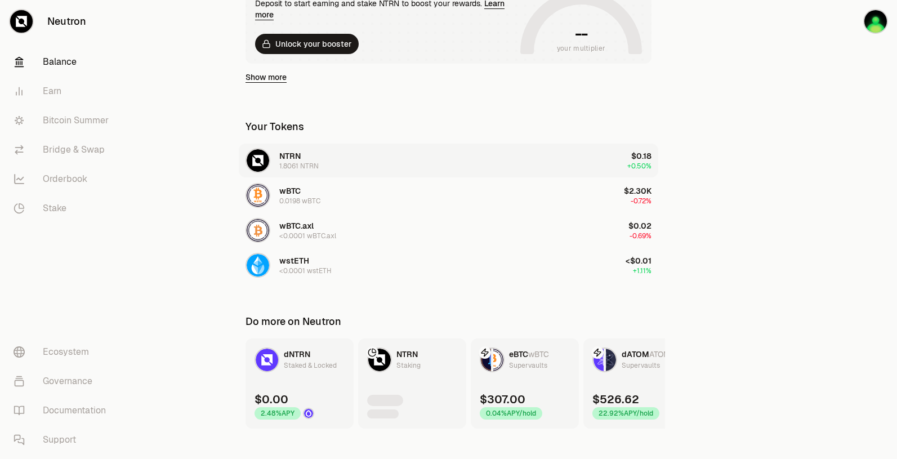
scroll to position [127, 0]
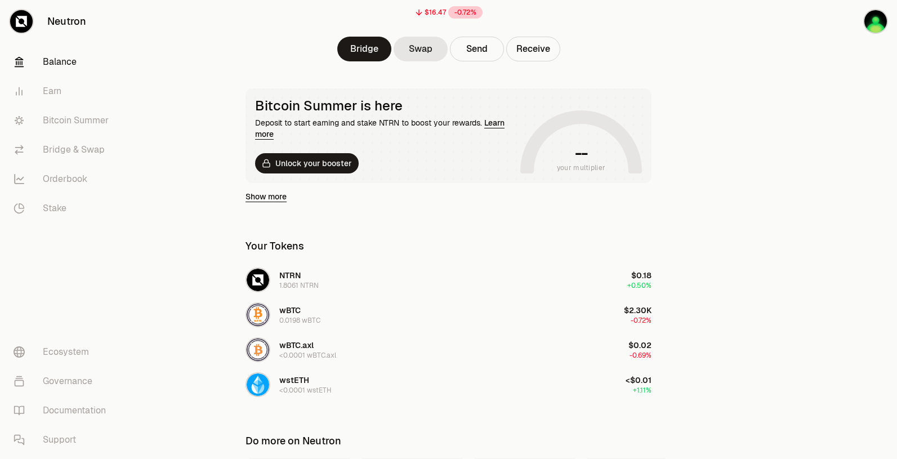
click at [271, 196] on link "Show more" at bounding box center [265, 196] width 41 height 11
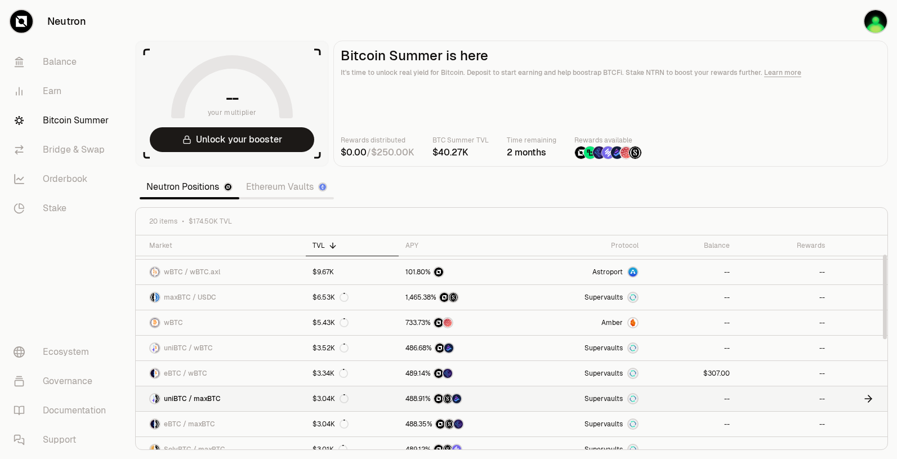
scroll to position [113, 0]
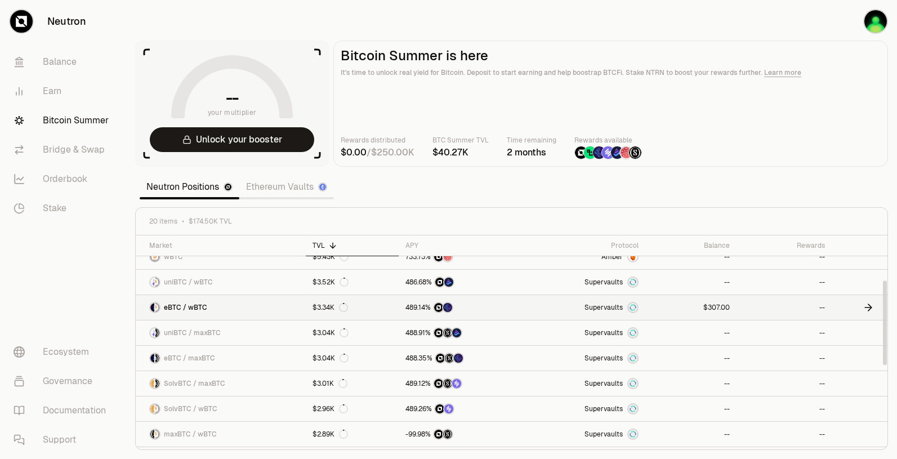
click at [203, 305] on span "eBTC / wBTC" at bounding box center [185, 307] width 43 height 9
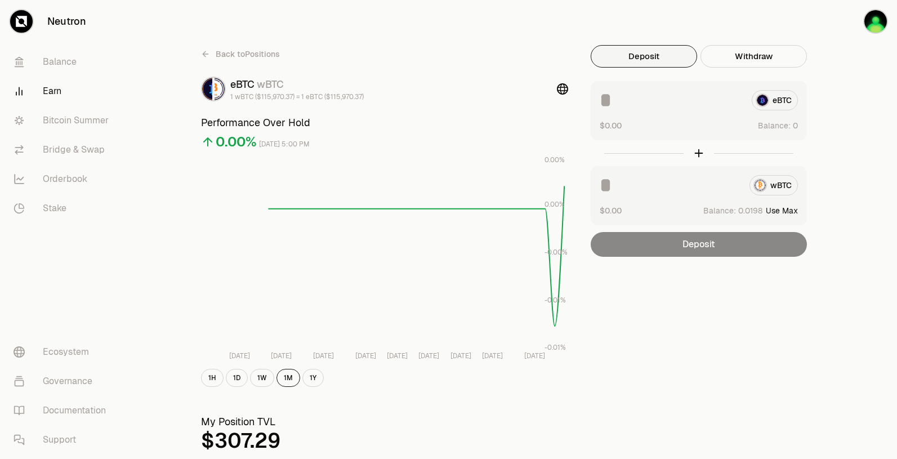
click at [785, 211] on button "Use Max" at bounding box center [782, 210] width 32 height 11
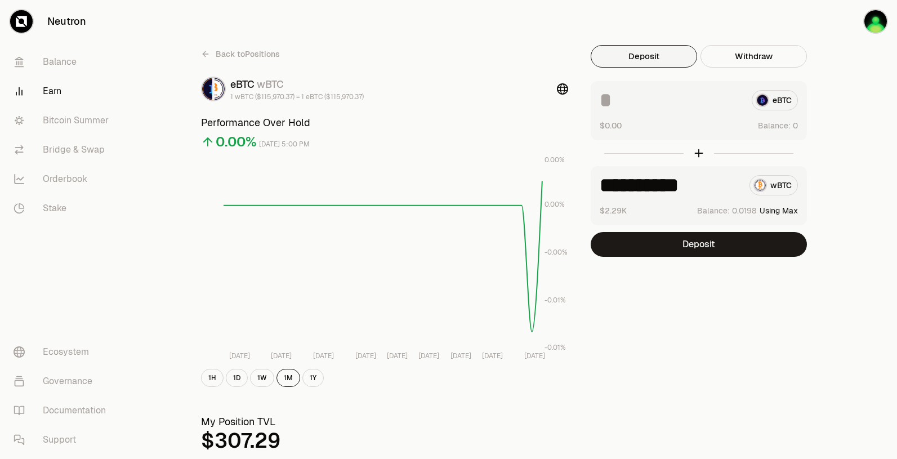
type input "**********"
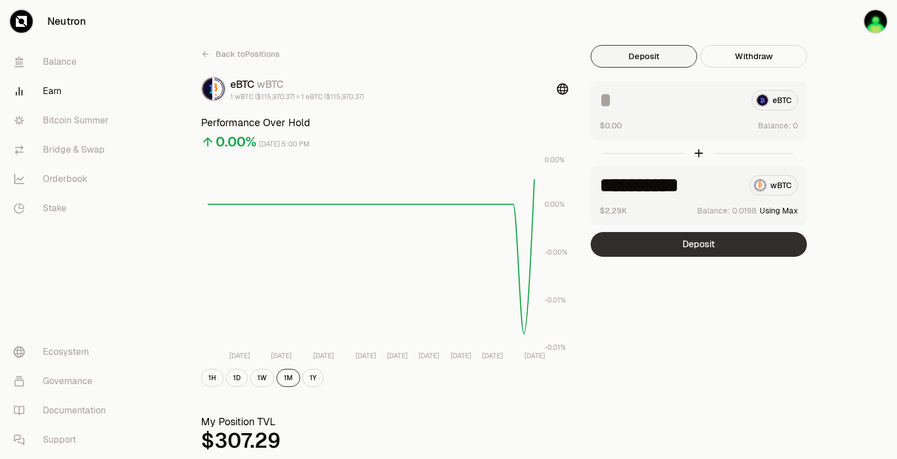
click at [672, 250] on button "Deposit" at bounding box center [699, 244] width 216 height 25
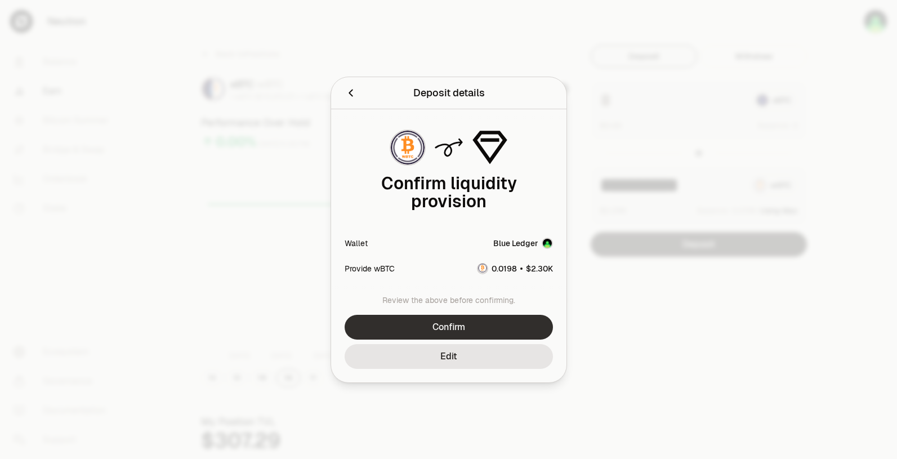
click at [467, 324] on button "Confirm" at bounding box center [449, 327] width 208 height 25
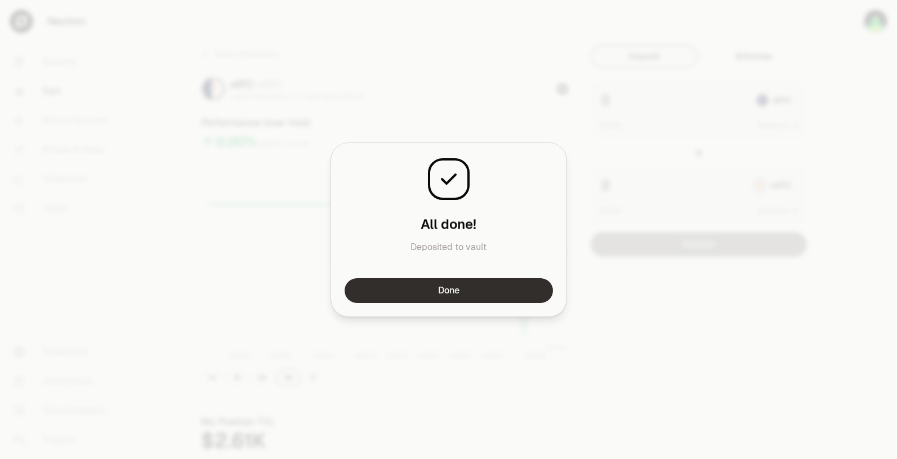
click at [412, 297] on button "Done" at bounding box center [449, 290] width 208 height 25
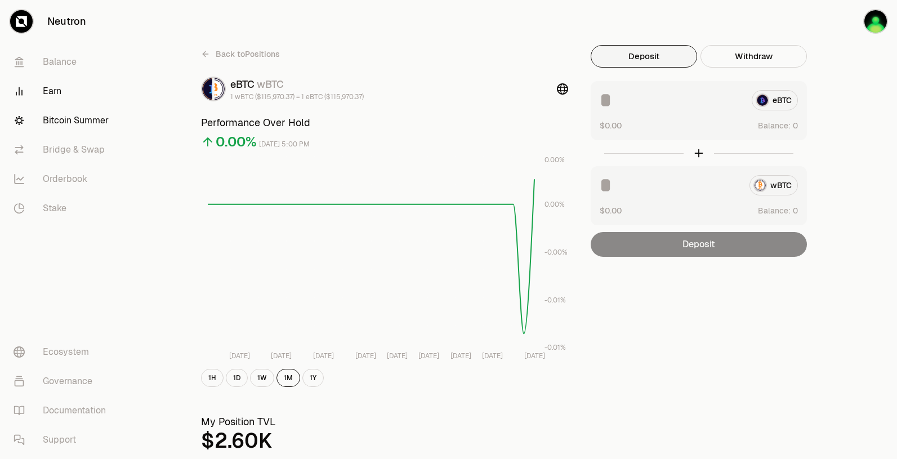
click at [69, 116] on link "Bitcoin Summer" at bounding box center [63, 120] width 117 height 29
click at [64, 95] on link "Earn" at bounding box center [63, 91] width 117 height 29
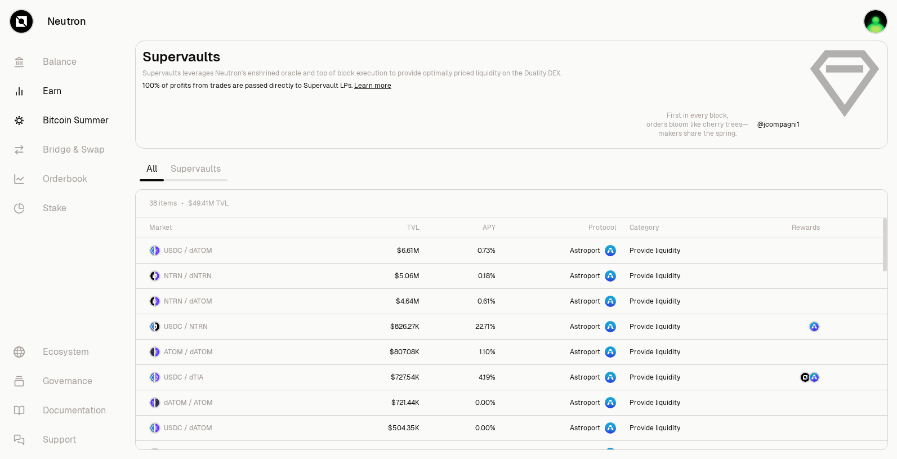
click at [79, 124] on link "Bitcoin Summer" at bounding box center [63, 120] width 117 height 29
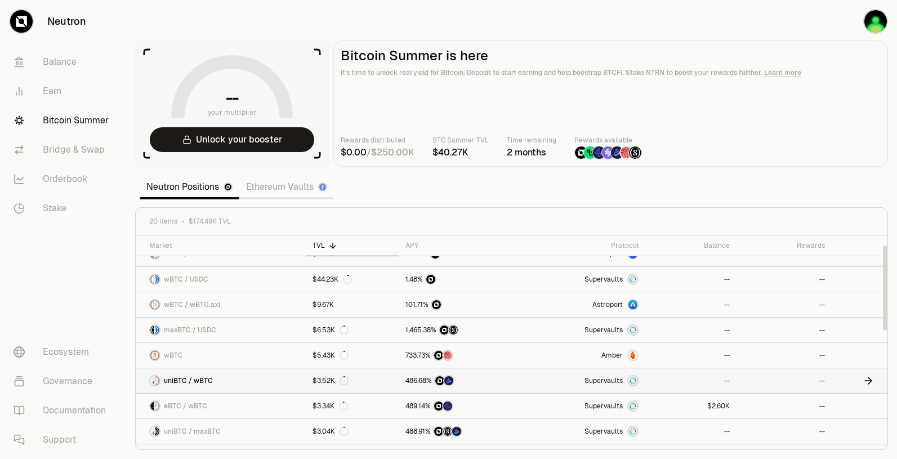
scroll to position [26, 0]
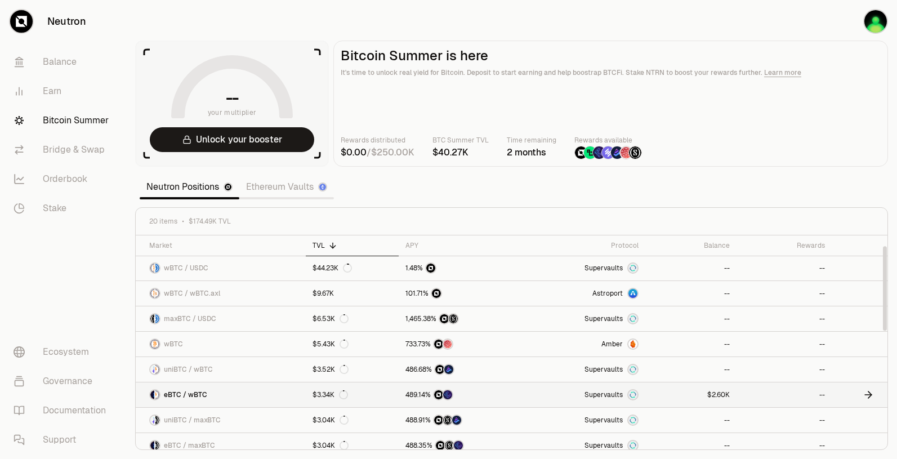
click at [243, 396] on link "eBTC / wBTC" at bounding box center [221, 394] width 170 height 25
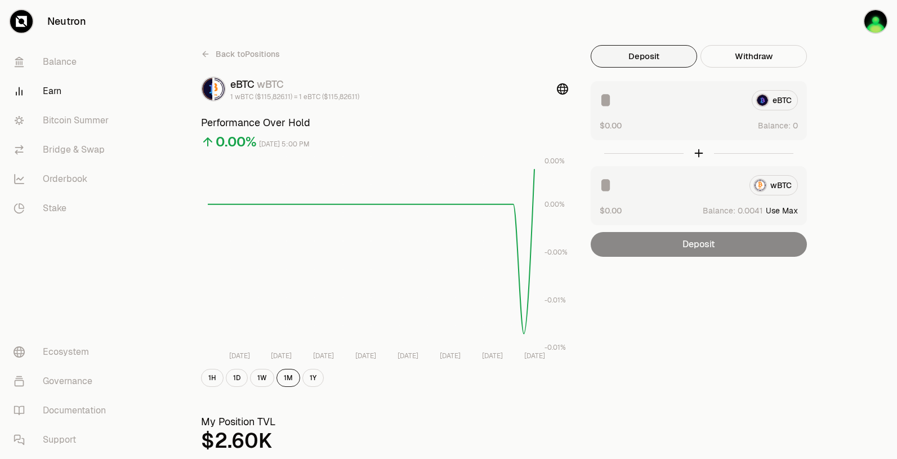
click at [792, 211] on button "Use Max" at bounding box center [782, 210] width 32 height 11
type input "**********"
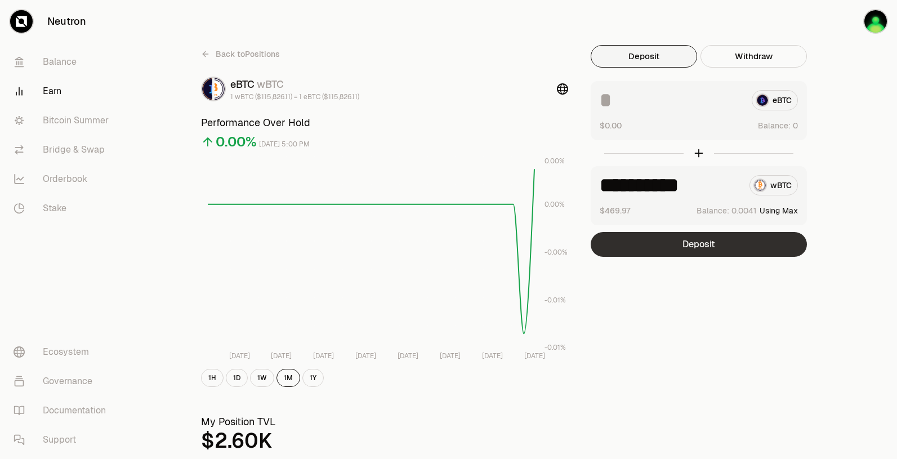
click at [715, 241] on button "Deposit" at bounding box center [699, 244] width 216 height 25
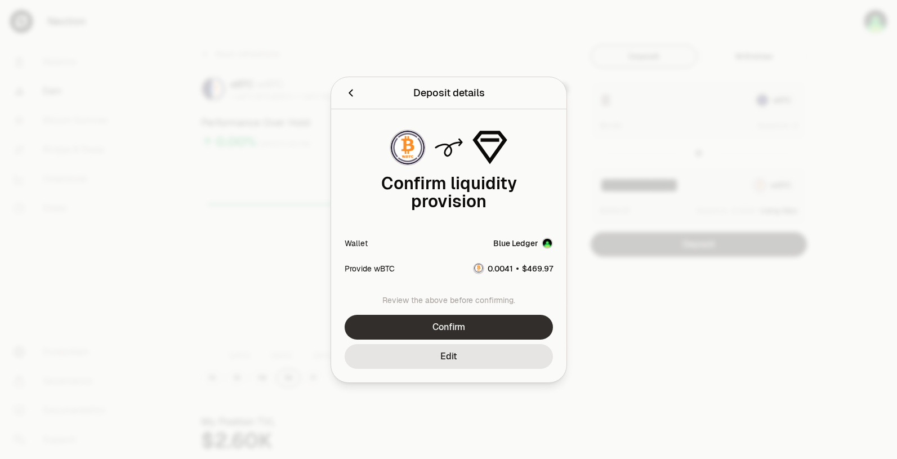
click at [495, 327] on button "Confirm" at bounding box center [449, 327] width 208 height 25
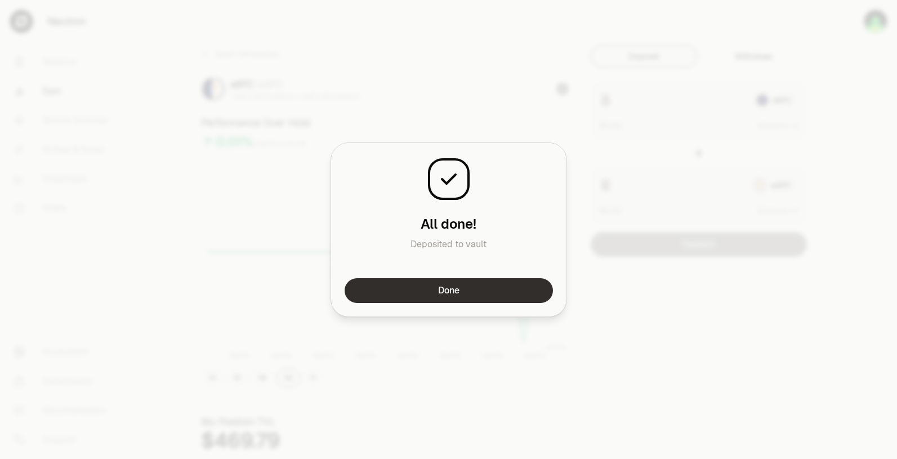
click at [471, 291] on button "Done" at bounding box center [449, 290] width 208 height 25
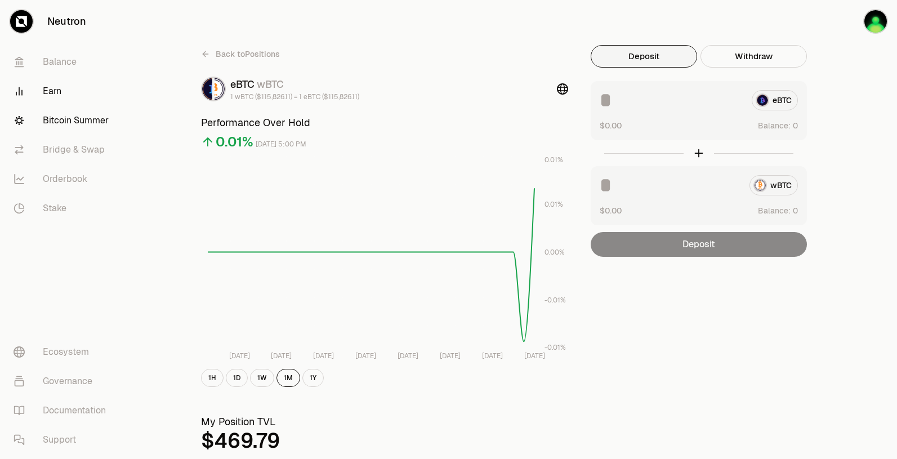
click at [70, 110] on link "Bitcoin Summer" at bounding box center [63, 120] width 117 height 29
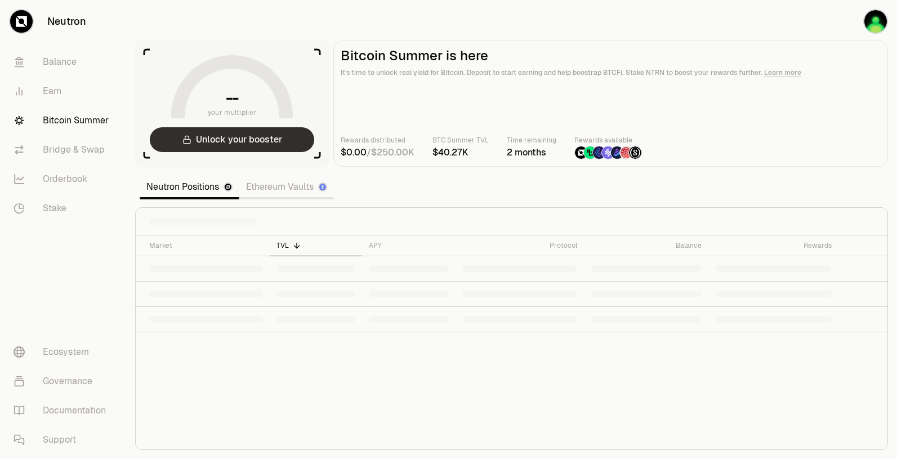
click at [181, 149] on button "Unlock your booster" at bounding box center [232, 139] width 164 height 25
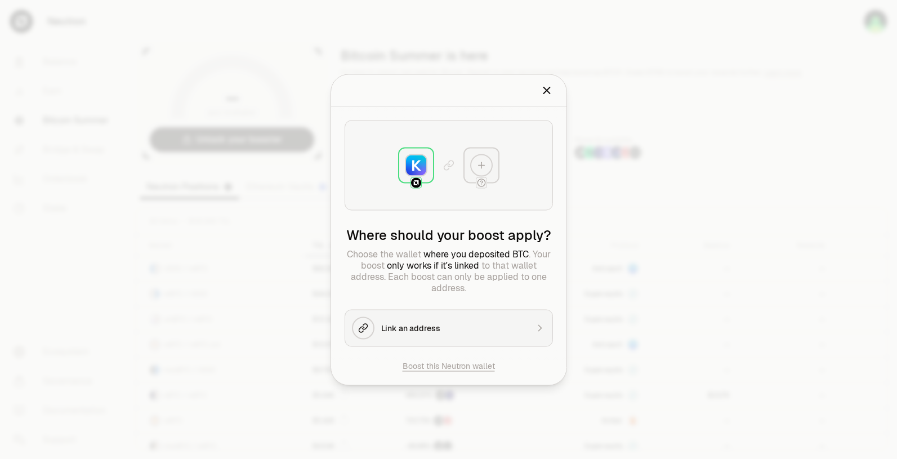
click at [441, 326] on div "Link an address" at bounding box center [454, 327] width 146 height 11
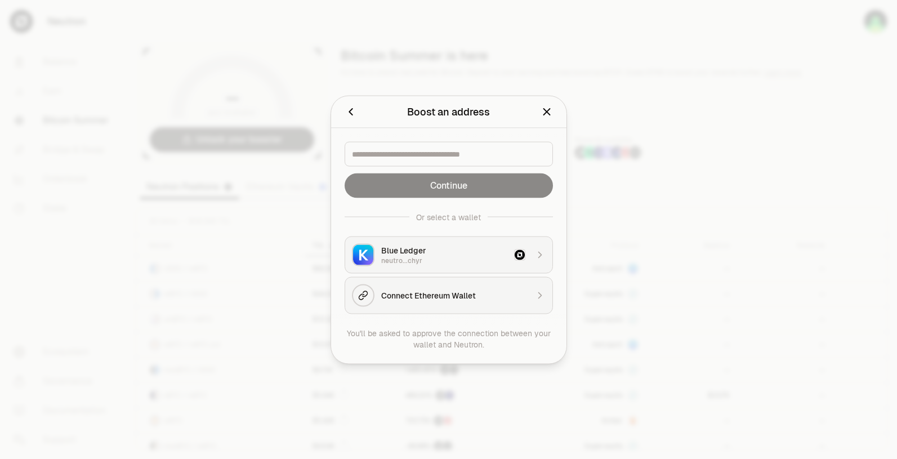
click at [448, 298] on div "Connect Ethereum Wallet" at bounding box center [454, 294] width 146 height 11
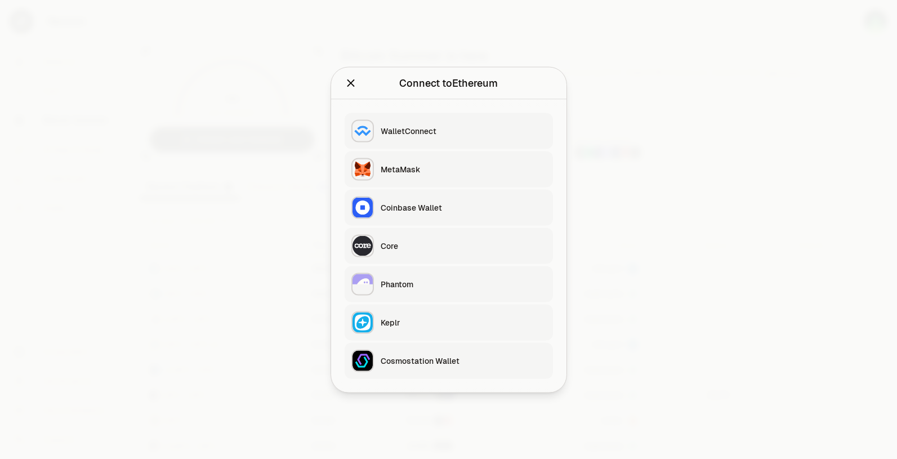
click at [415, 167] on div "MetaMask" at bounding box center [464, 168] width 166 height 11
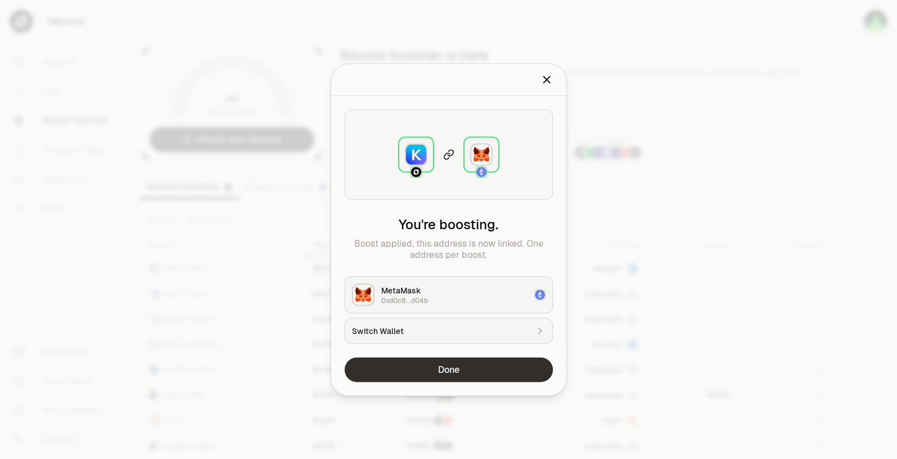
click at [429, 370] on button "Done" at bounding box center [449, 369] width 208 height 25
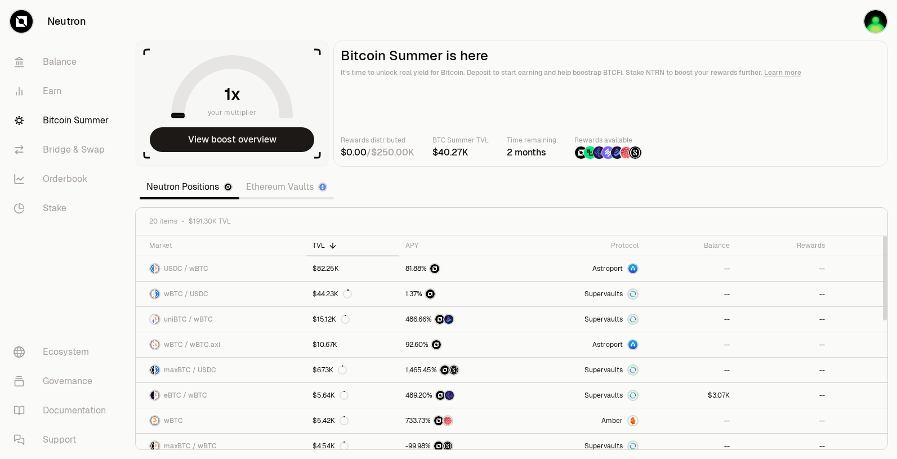
click at [265, 74] on icon at bounding box center [232, 89] width 108 height 54
click at [232, 141] on button "View boost overview" at bounding box center [232, 139] width 164 height 25
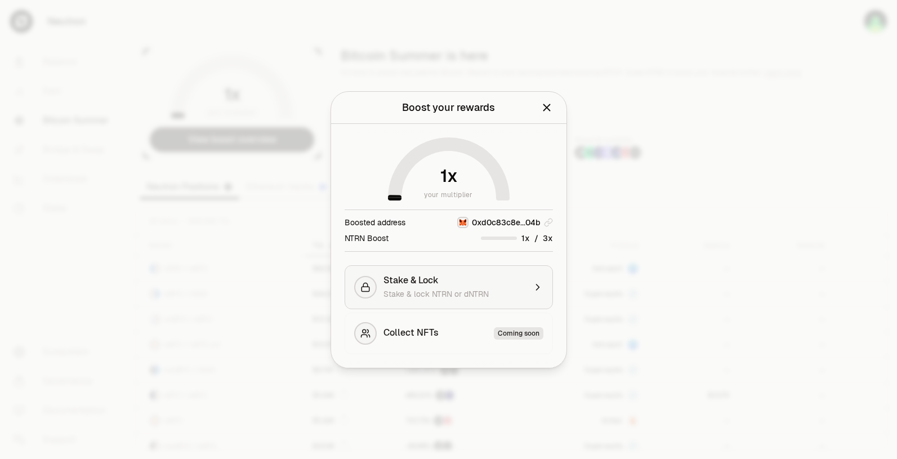
click at [489, 284] on div "Stake & Lock" at bounding box center [454, 280] width 142 height 11
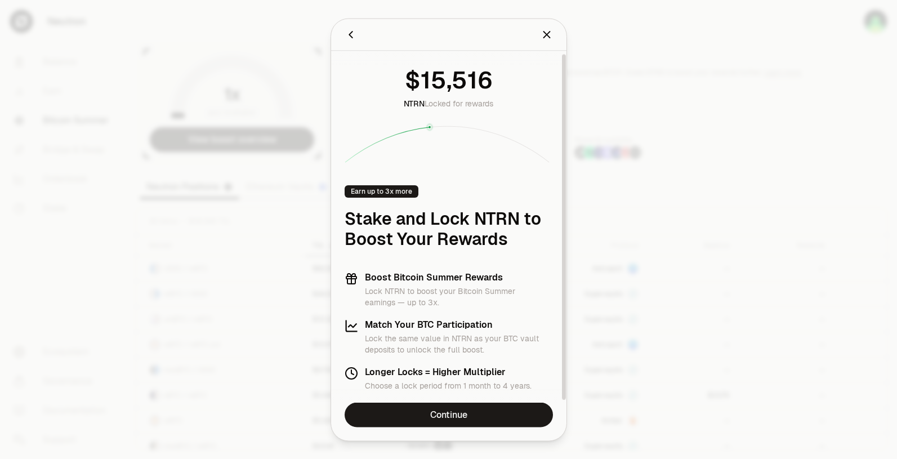
scroll to position [5, 0]
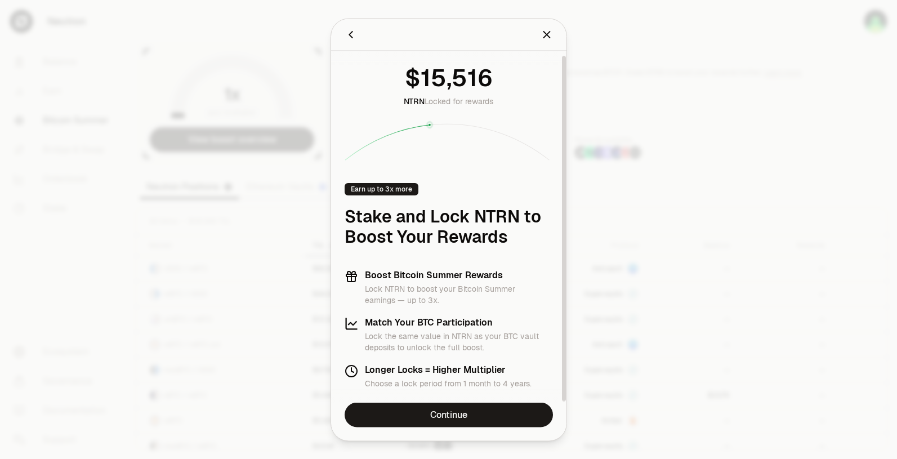
click at [346, 38] on icon "Back" at bounding box center [351, 34] width 12 height 12
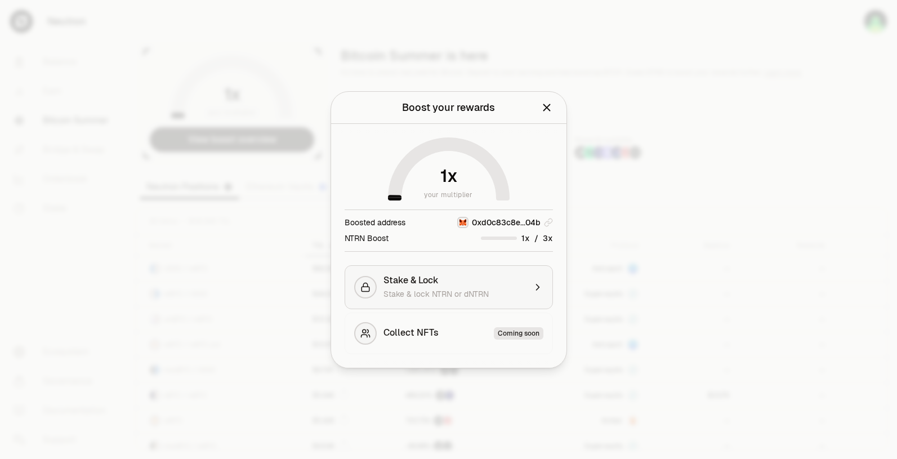
click at [441, 278] on div "Stake & Lock" at bounding box center [454, 280] width 142 height 11
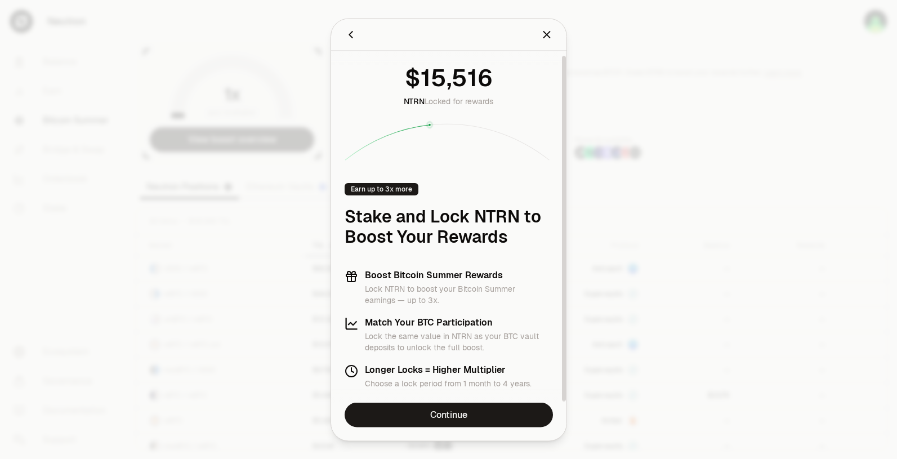
click at [435, 112] on div "NTRN Locked for rewards" at bounding box center [449, 110] width 208 height 101
click at [544, 35] on icon "Close" at bounding box center [546, 34] width 7 height 7
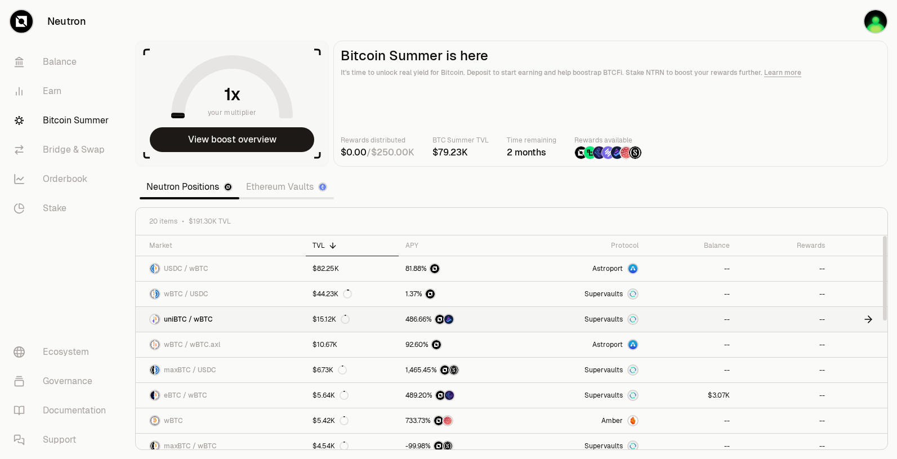
scroll to position [2, 0]
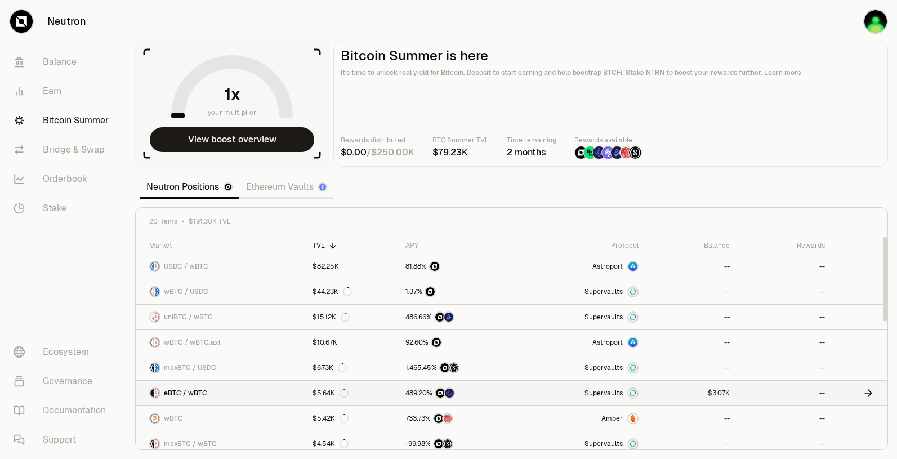
click at [201, 393] on span "eBTC / wBTC" at bounding box center [185, 392] width 43 height 9
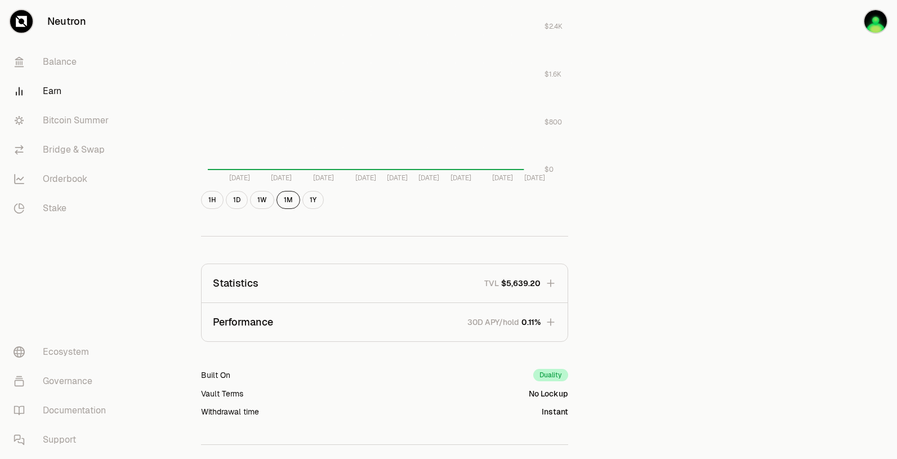
scroll to position [526, 0]
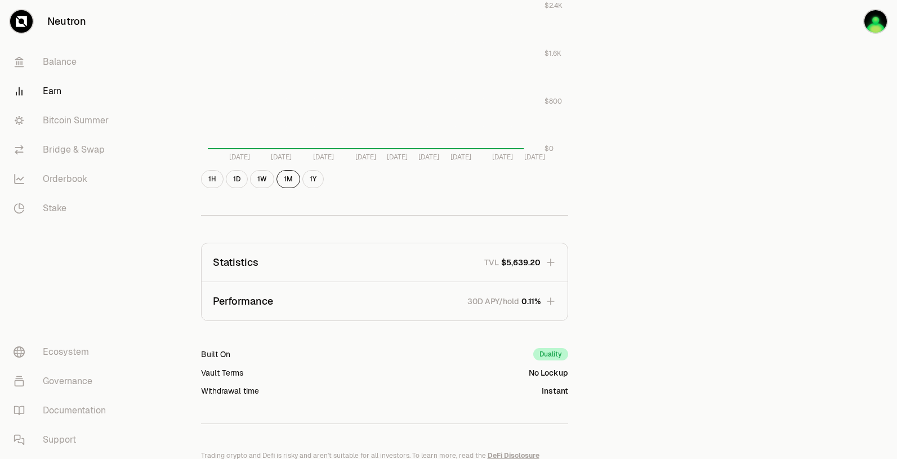
click at [530, 311] on button "Performance 30D APY/hold 0.11%" at bounding box center [385, 301] width 366 height 38
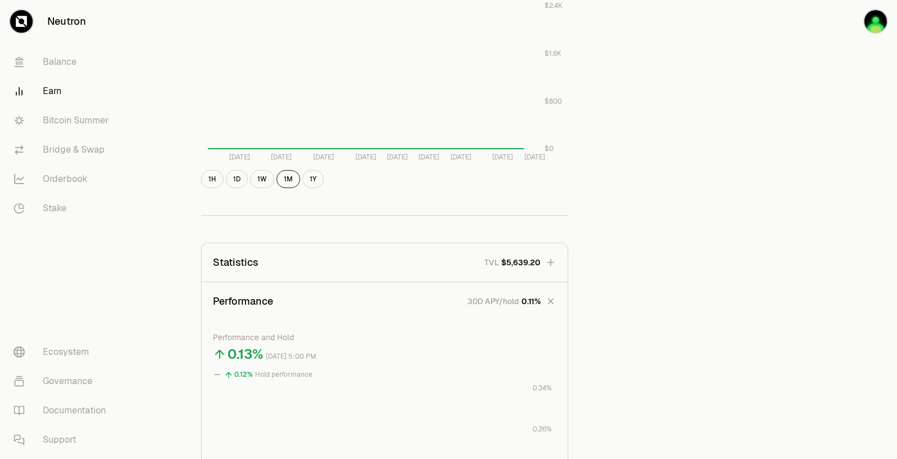
click at [524, 310] on button "Performance 30D APY/hold 0.11%" at bounding box center [385, 301] width 366 height 38
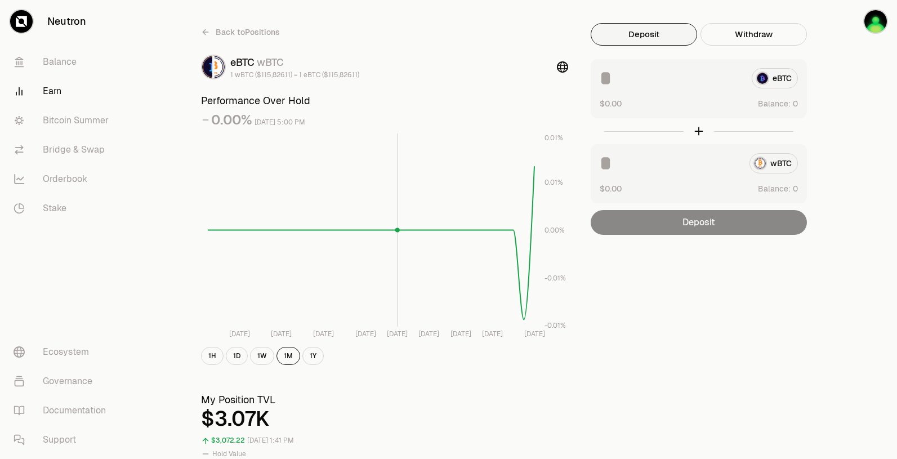
scroll to position [0, 0]
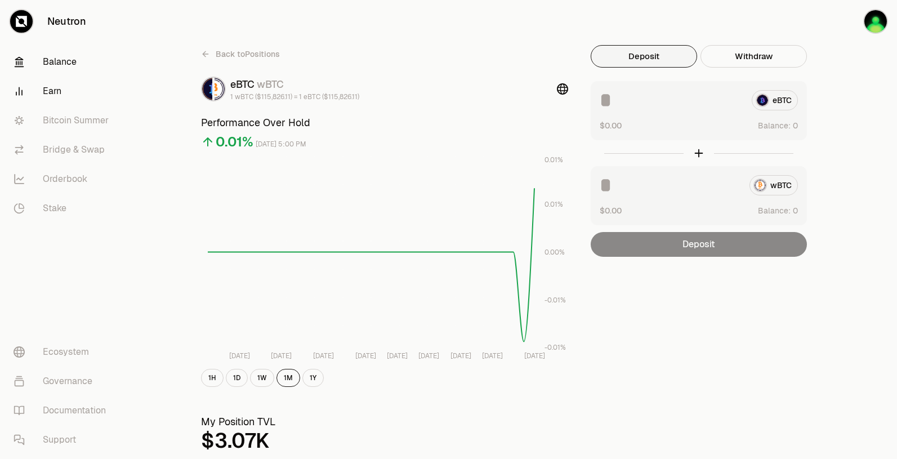
click at [62, 63] on link "Balance" at bounding box center [63, 61] width 117 height 29
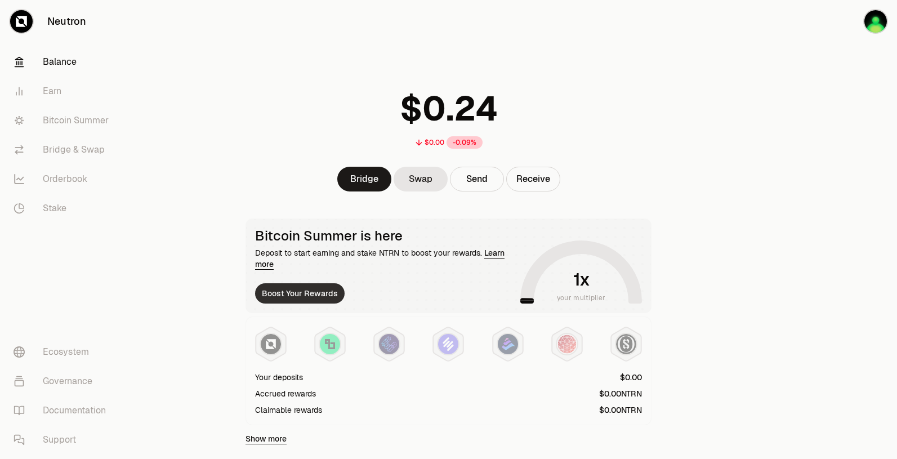
click at [292, 291] on button "Boost Your Rewards" at bounding box center [300, 293] width 90 height 20
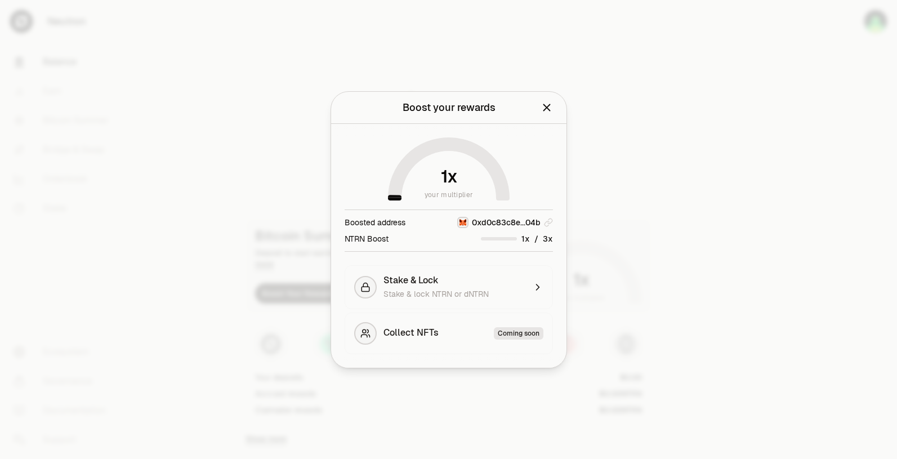
click at [213, 217] on div at bounding box center [448, 229] width 897 height 459
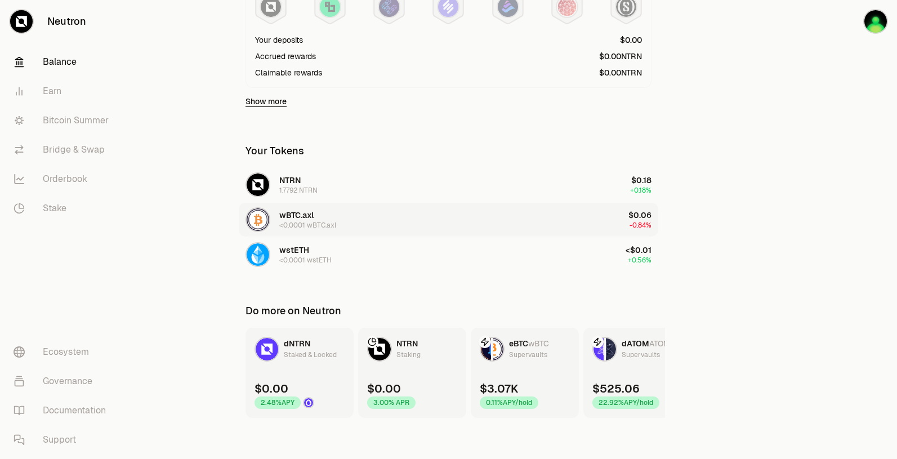
scroll to position [341, 0]
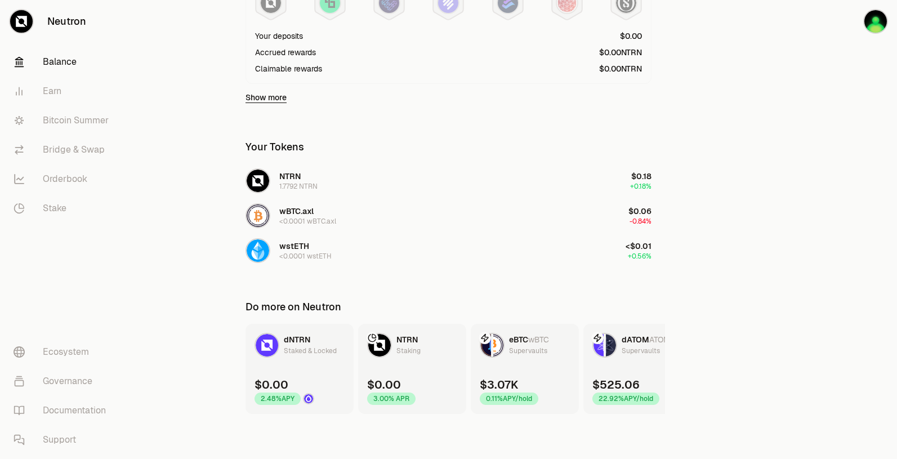
click at [539, 346] on div "Supervaults" at bounding box center [528, 350] width 38 height 11
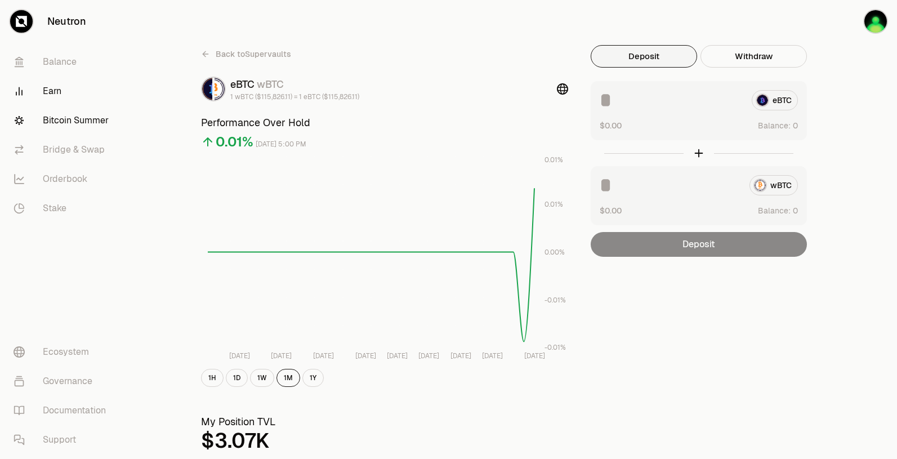
click at [68, 117] on link "Bitcoin Summer" at bounding box center [63, 120] width 117 height 29
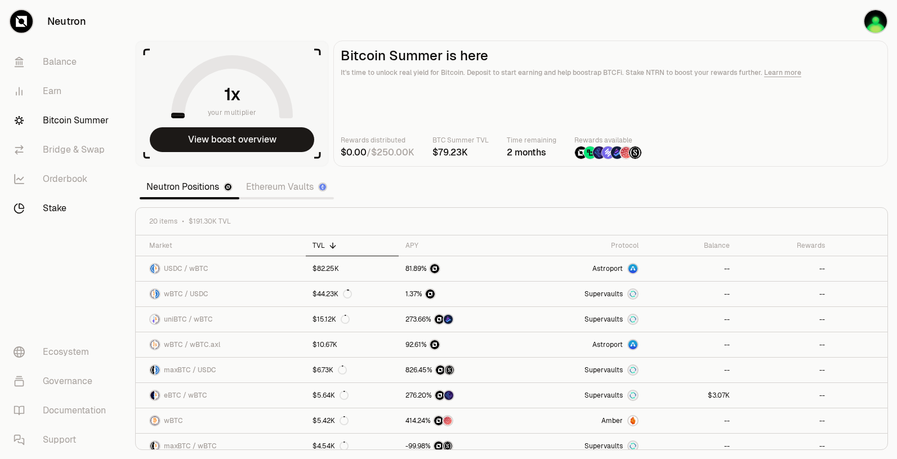
click at [61, 214] on link "Stake" at bounding box center [63, 208] width 117 height 29
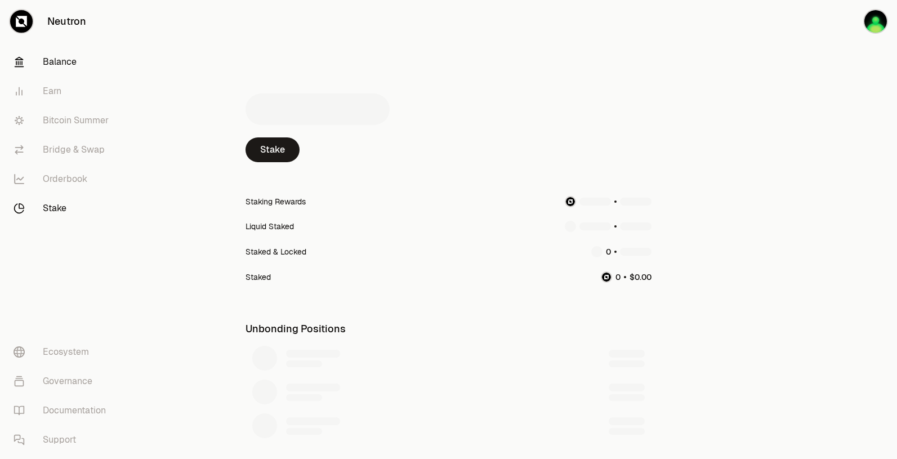
click at [66, 52] on link "Balance" at bounding box center [63, 61] width 117 height 29
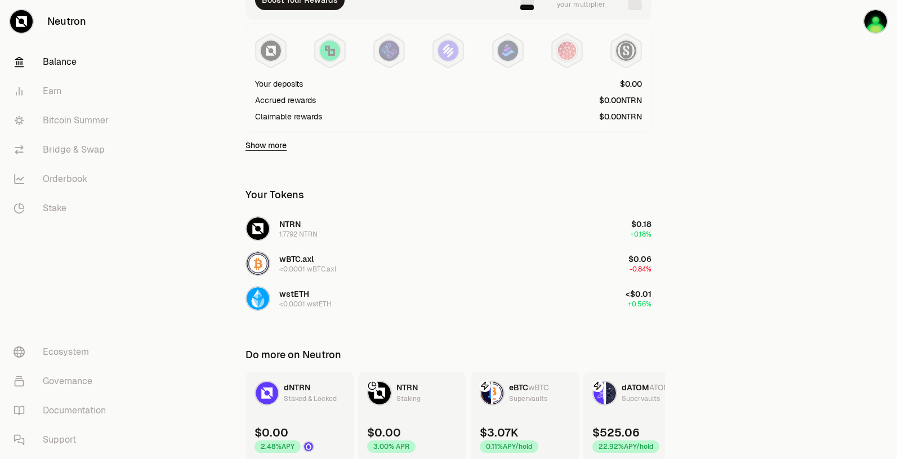
scroll to position [285, 0]
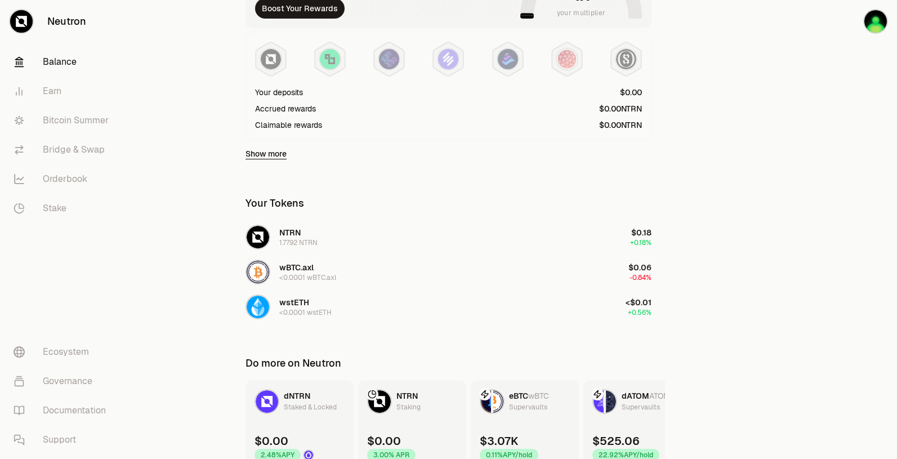
click at [271, 160] on div "Show more" at bounding box center [448, 153] width 406 height 27
click at [275, 155] on link "Show more" at bounding box center [265, 153] width 41 height 11
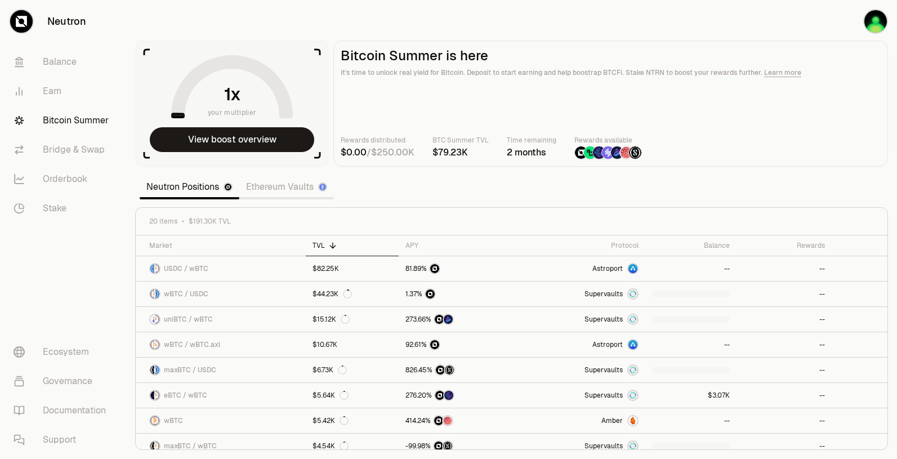
click at [280, 121] on aside "your multiplier View boost overview" at bounding box center [232, 104] width 194 height 126
click at [377, 157] on span "$" at bounding box center [374, 152] width 6 height 9
click at [521, 146] on div "2 months" at bounding box center [532, 153] width 50 height 14
click at [606, 151] on img at bounding box center [608, 152] width 12 height 12
click at [68, 141] on link "Bridge & Swap" at bounding box center [63, 149] width 117 height 29
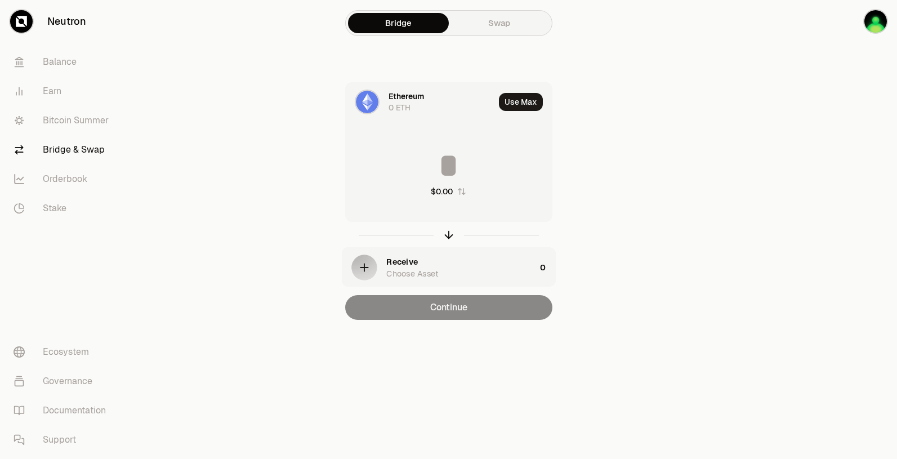
click at [421, 96] on div "Ethereum" at bounding box center [405, 96] width 35 height 11
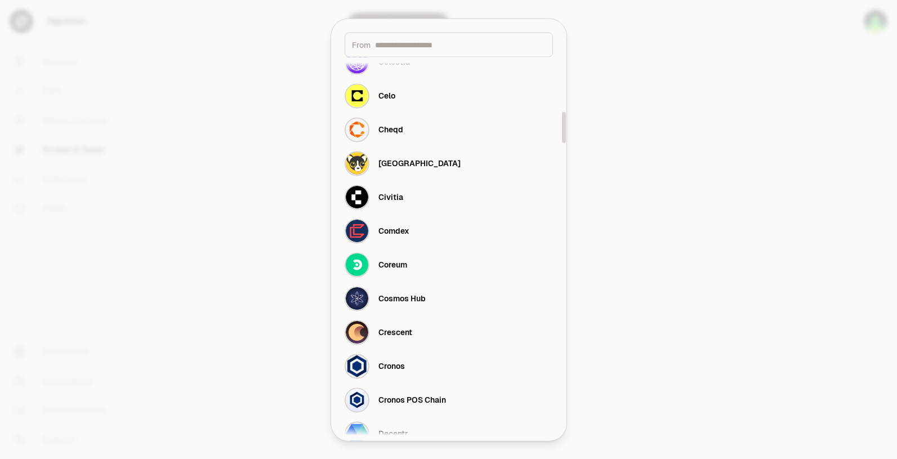
scroll to position [11, 0]
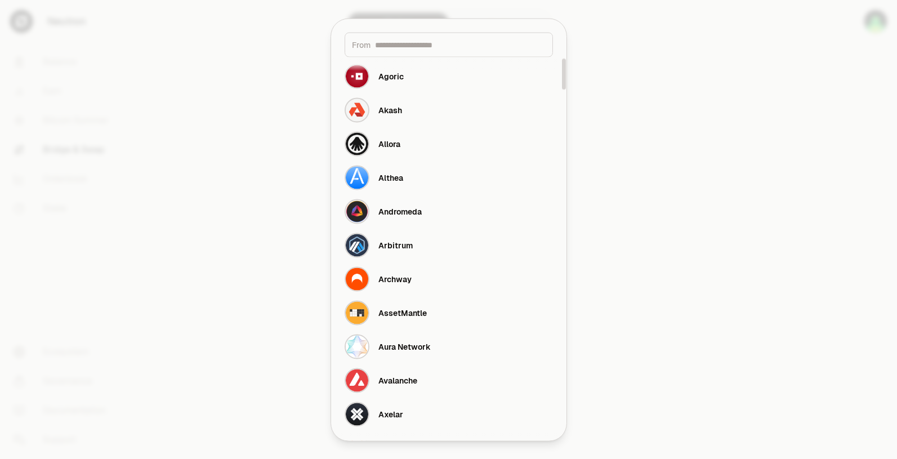
click at [229, 185] on div at bounding box center [448, 229] width 897 height 459
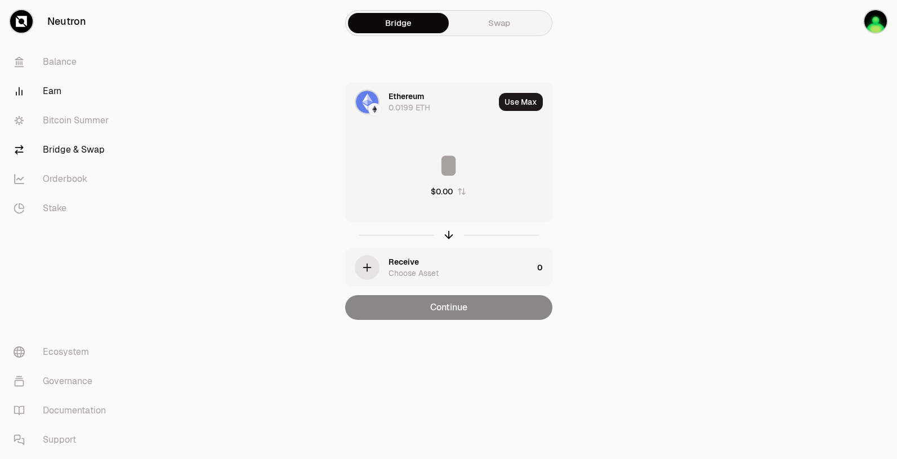
click at [53, 91] on link "Earn" at bounding box center [63, 91] width 117 height 29
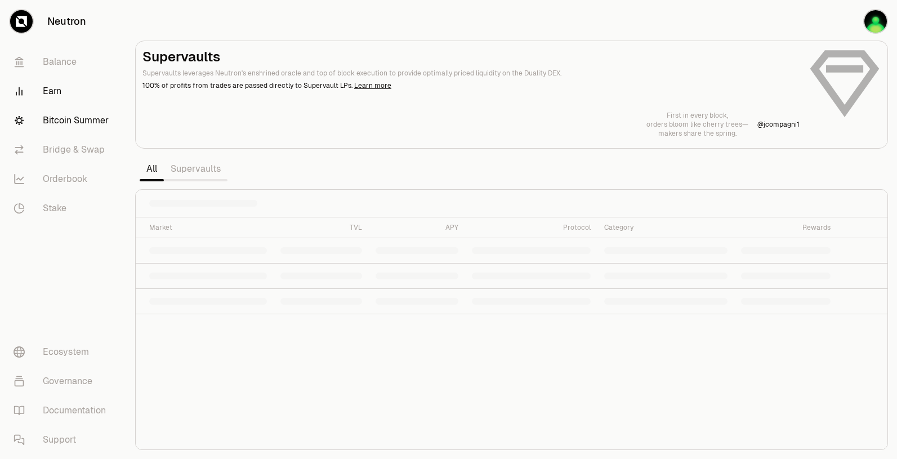
click at [55, 118] on link "Bitcoin Summer" at bounding box center [63, 120] width 117 height 29
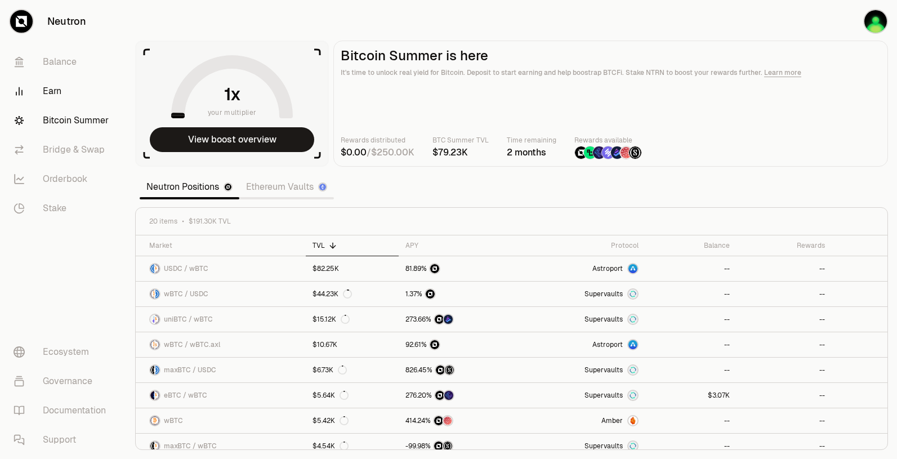
click at [55, 92] on link "Earn" at bounding box center [63, 91] width 117 height 29
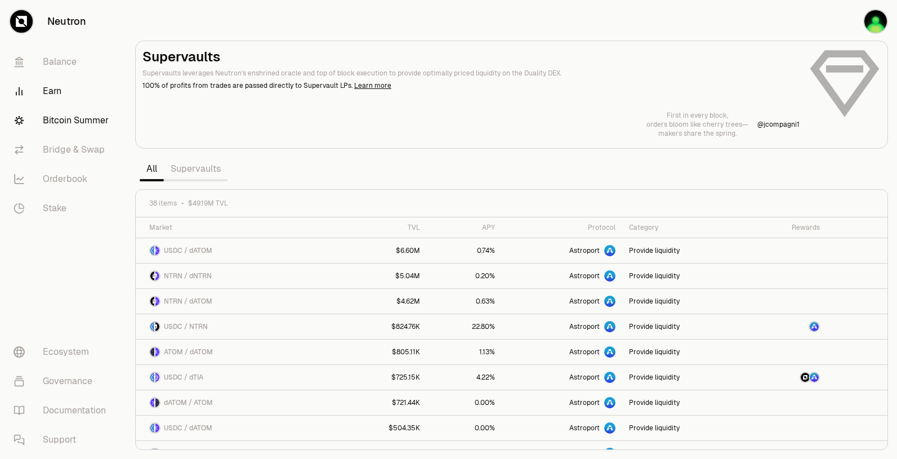
click at [57, 107] on link "Bitcoin Summer" at bounding box center [63, 120] width 117 height 29
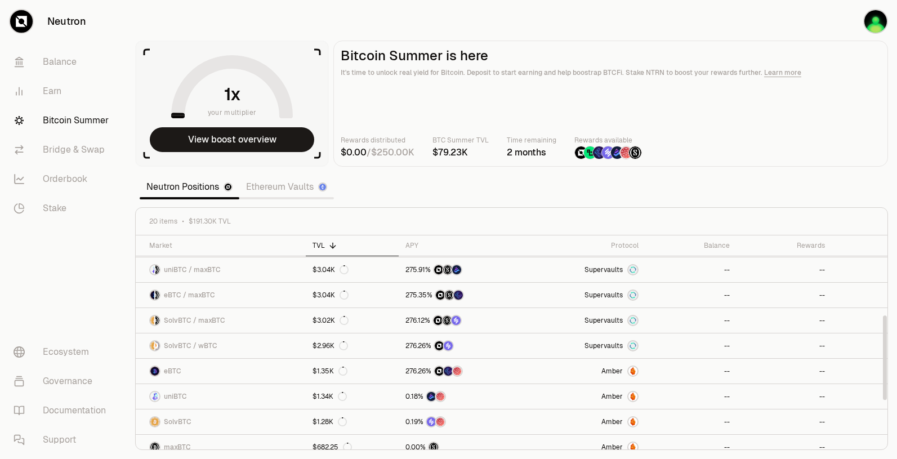
scroll to position [128, 0]
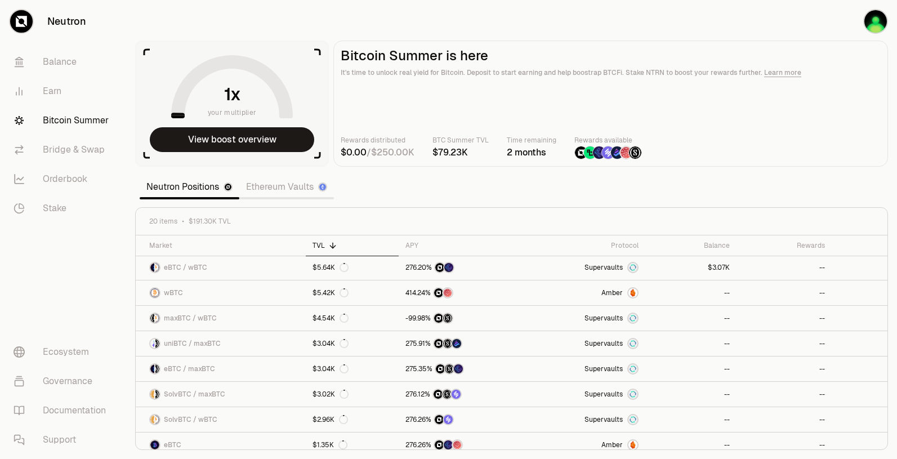
click at [280, 172] on section "your multiplier View boost overview Bitcoin Summer is here It's time to unlock …" at bounding box center [511, 229] width 771 height 459
click at [278, 188] on link "Ethereum Vaults" at bounding box center [286, 187] width 95 height 23
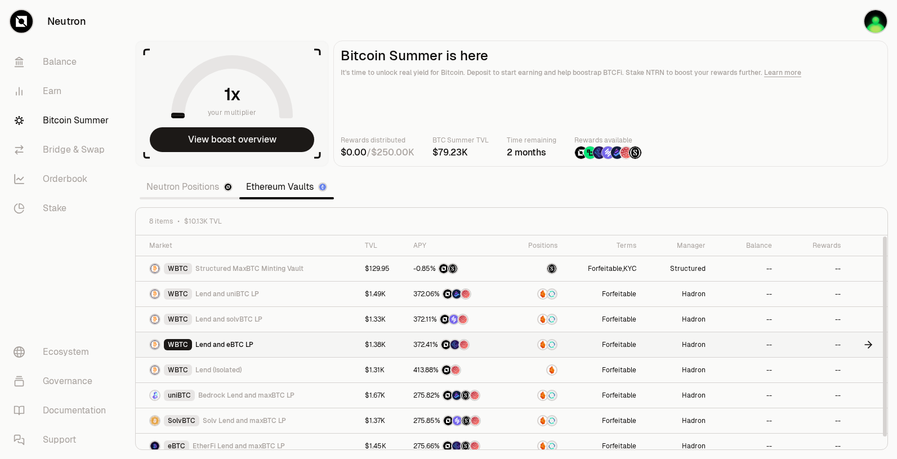
scroll to position [9, 0]
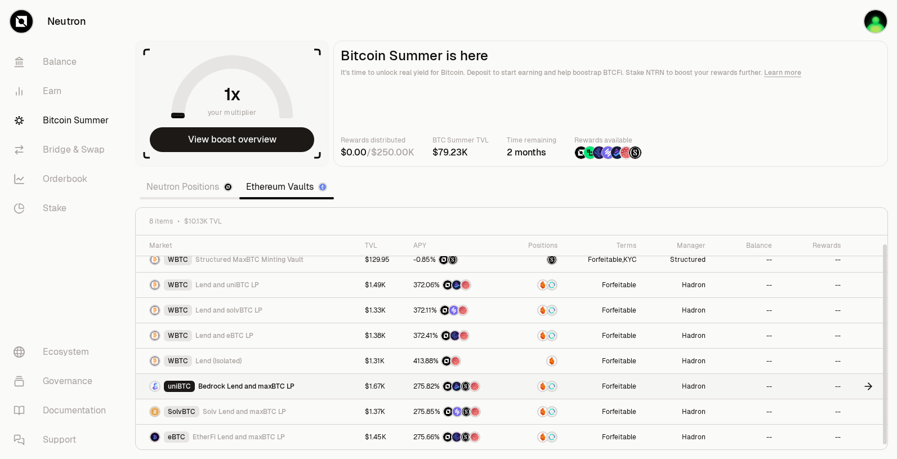
click at [261, 389] on span "Bedrock Lend and maxBTC LP" at bounding box center [246, 386] width 96 height 9
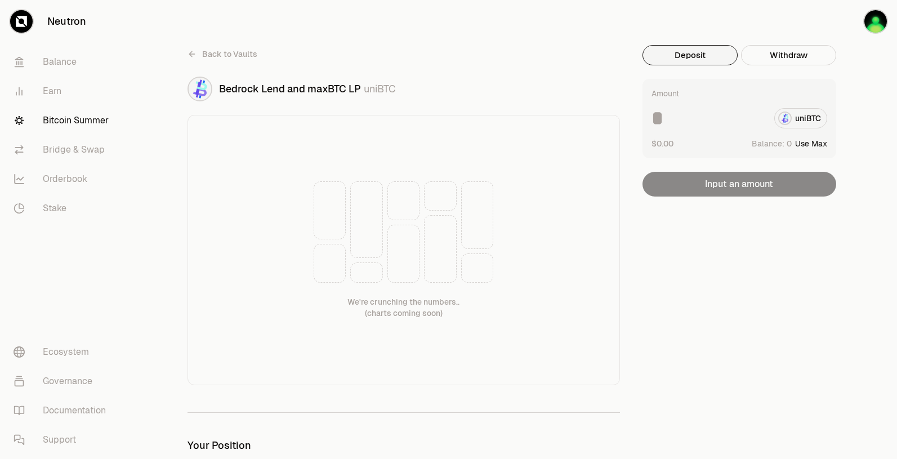
click at [805, 142] on button "Use Max" at bounding box center [811, 143] width 32 height 11
type input "*"
click at [194, 60] on link "Back to Vaults" at bounding box center [222, 54] width 70 height 18
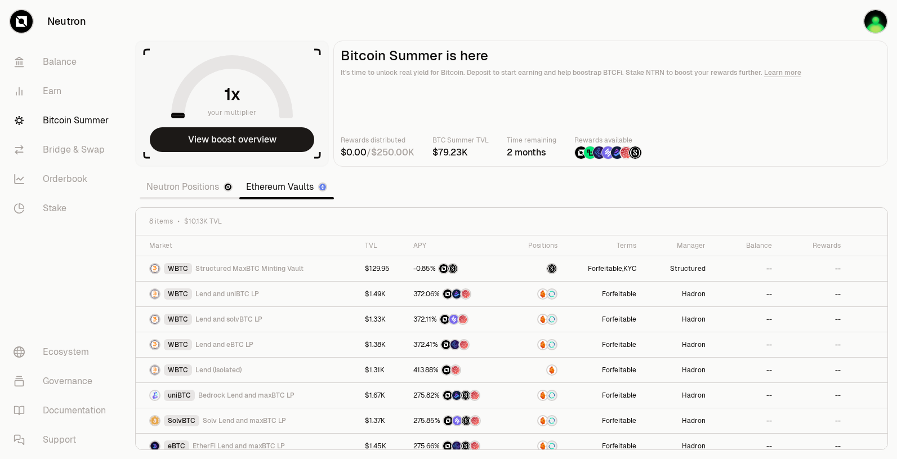
click at [190, 58] on section "your multiplier View boost overview Bitcoin Summer is here It's time to unlock …" at bounding box center [511, 229] width 771 height 459
click at [88, 93] on link "Earn" at bounding box center [63, 91] width 117 height 29
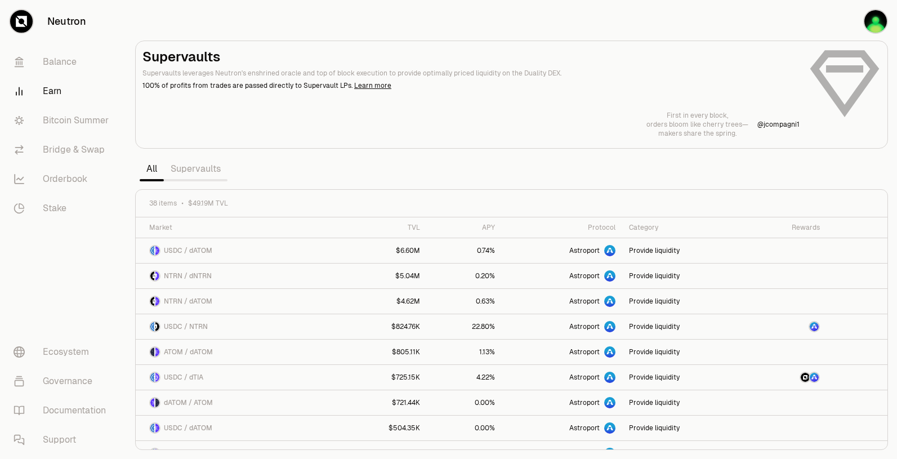
click at [207, 165] on link "Supervaults" at bounding box center [196, 169] width 64 height 23
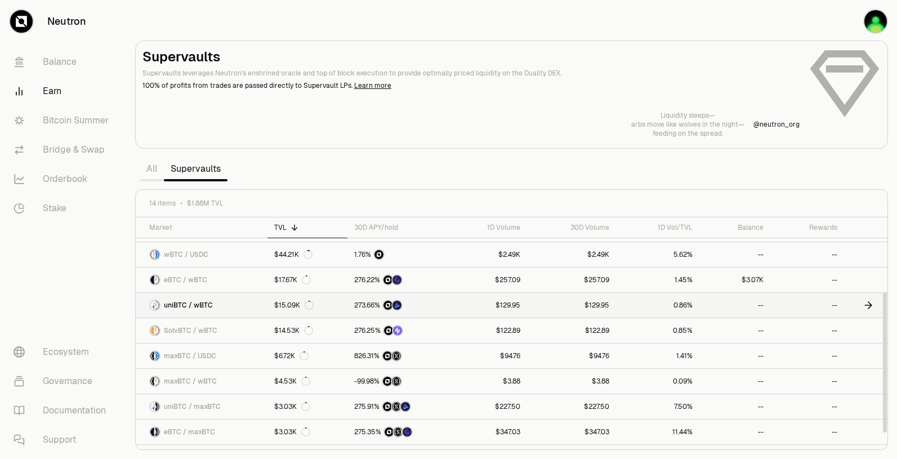
scroll to position [123, 0]
click at [44, 59] on link "Balance" at bounding box center [63, 61] width 117 height 29
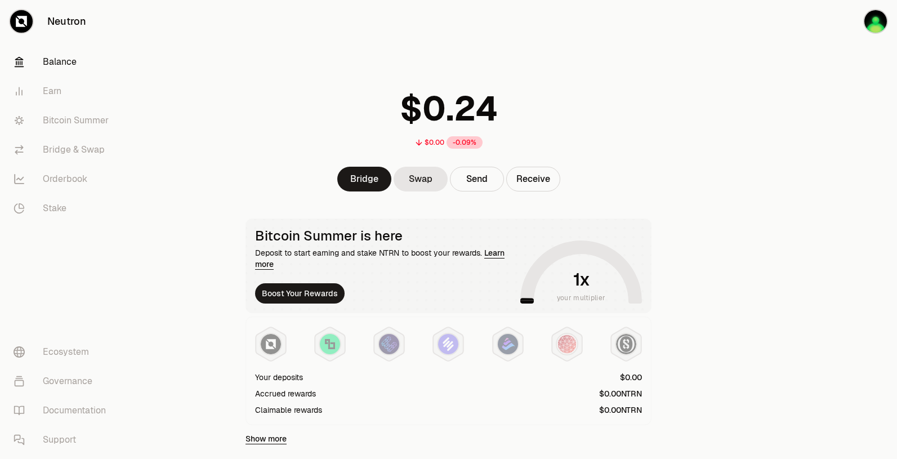
click at [439, 99] on span "0" at bounding box center [434, 109] width 24 height 42
click at [587, 249] on icon at bounding box center [581, 274] width 108 height 54
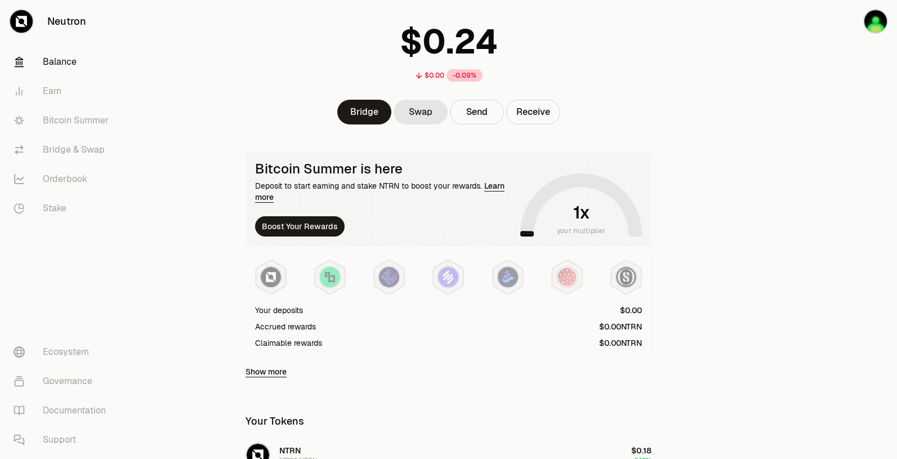
scroll to position [116, 0]
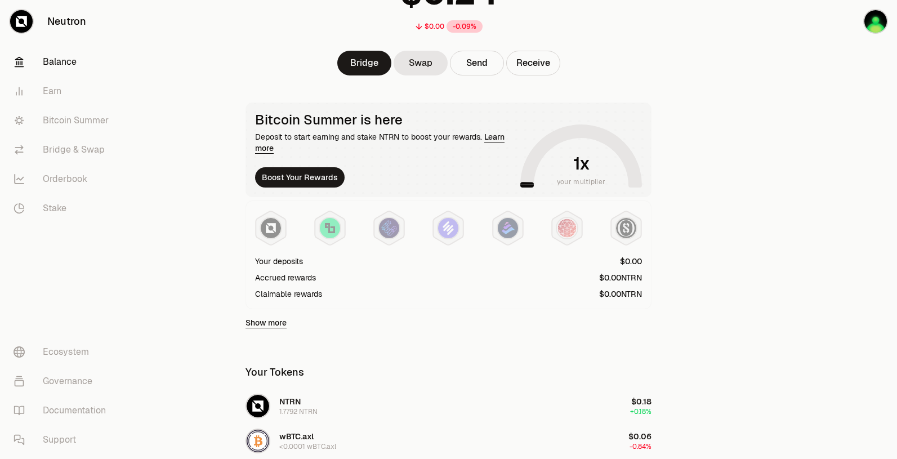
click at [254, 328] on div "Show more" at bounding box center [448, 322] width 406 height 27
click at [257, 318] on link "Show more" at bounding box center [265, 322] width 41 height 11
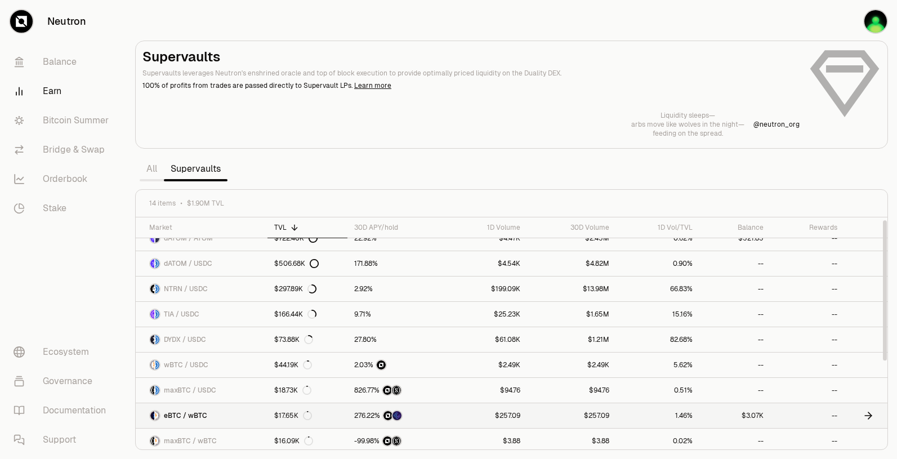
scroll to position [21, 0]
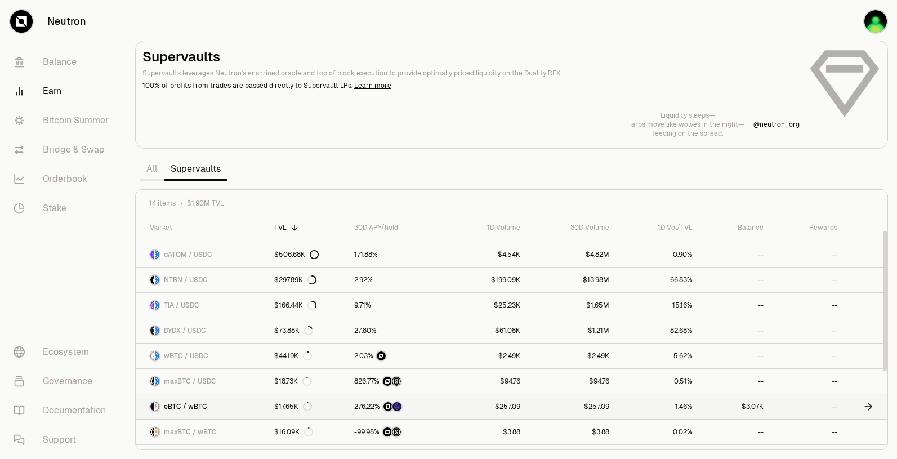
click at [230, 403] on link "eBTC / wBTC" at bounding box center [202, 406] width 132 height 25
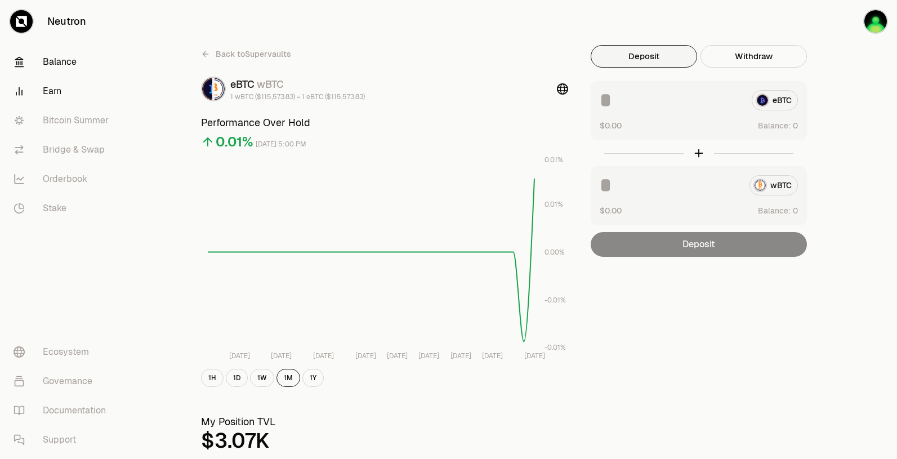
click at [72, 55] on link "Balance" at bounding box center [63, 61] width 117 height 29
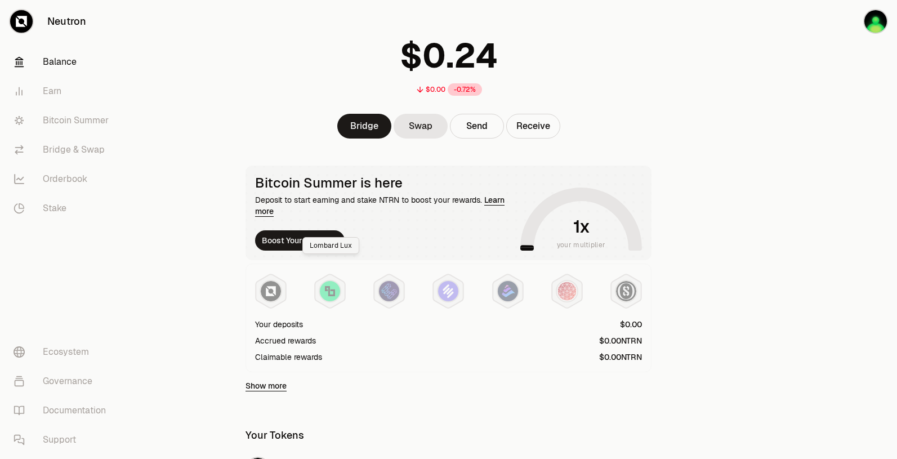
scroll to position [106, 0]
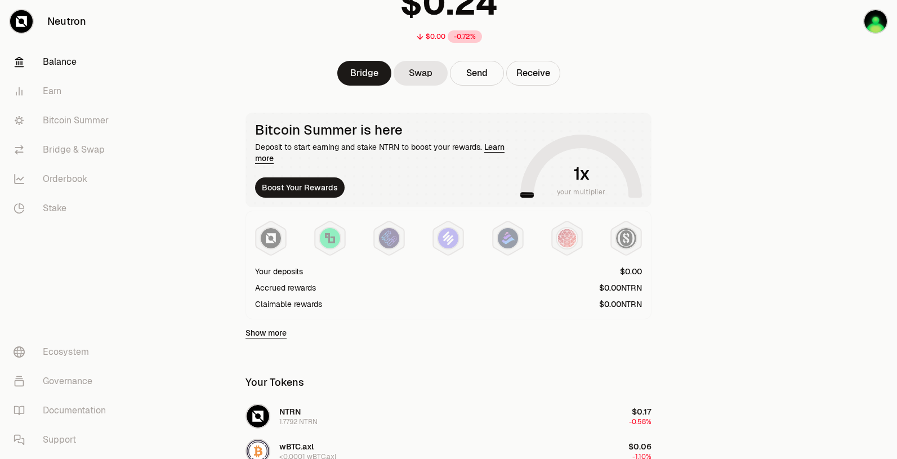
click at [274, 331] on link "Show more" at bounding box center [265, 332] width 41 height 11
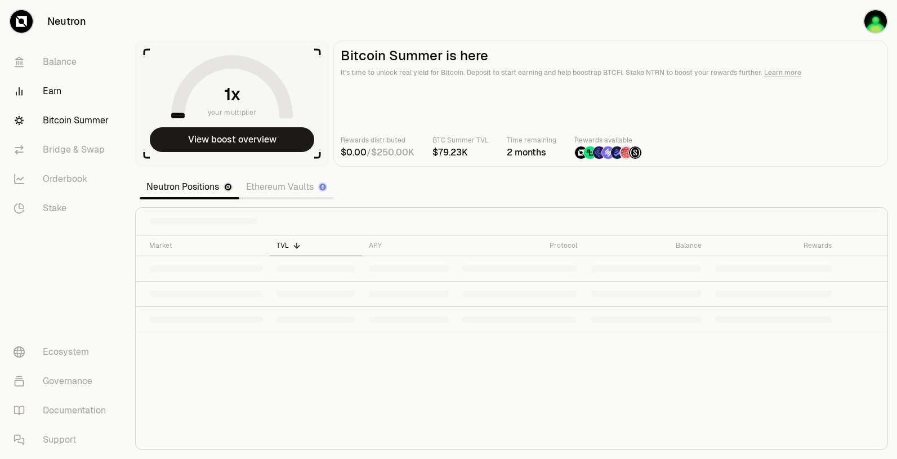
click at [59, 93] on link "Earn" at bounding box center [63, 91] width 117 height 29
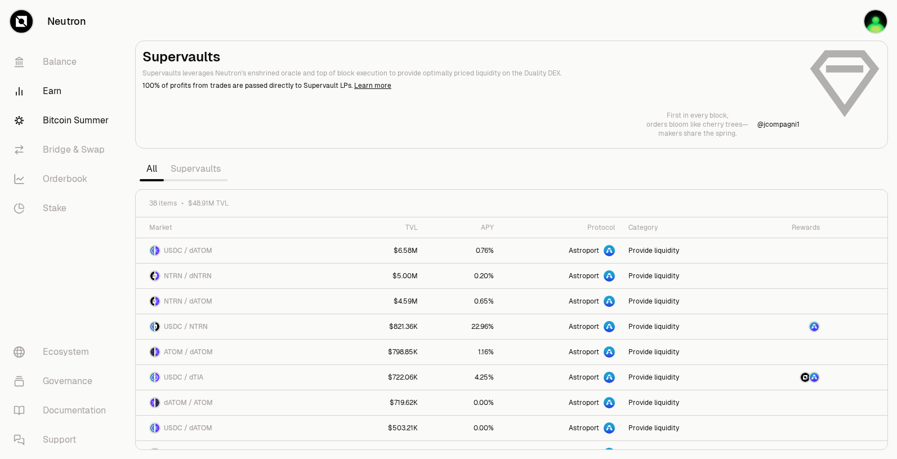
click at [73, 115] on link "Bitcoin Summer" at bounding box center [63, 120] width 117 height 29
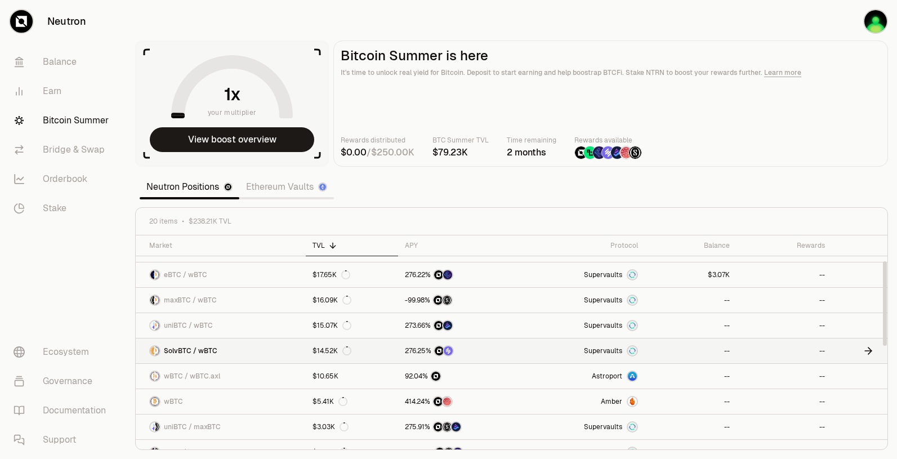
scroll to position [59, 0]
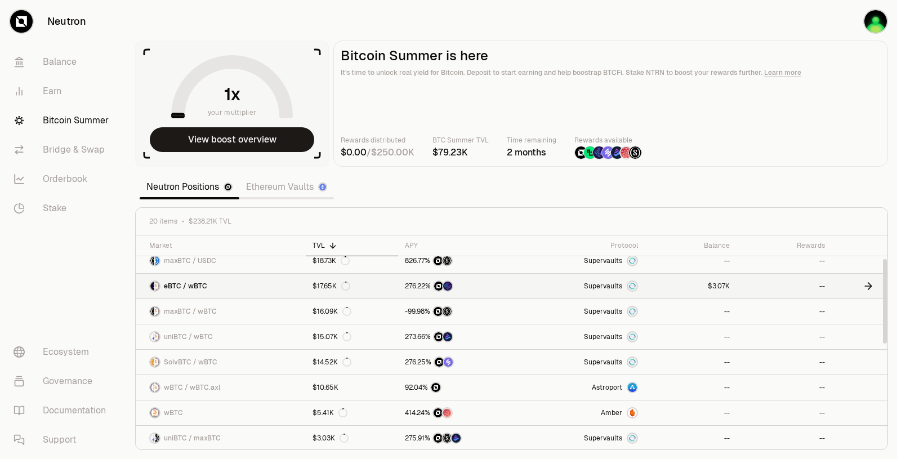
click at [342, 285] on icon at bounding box center [345, 286] width 9 height 9
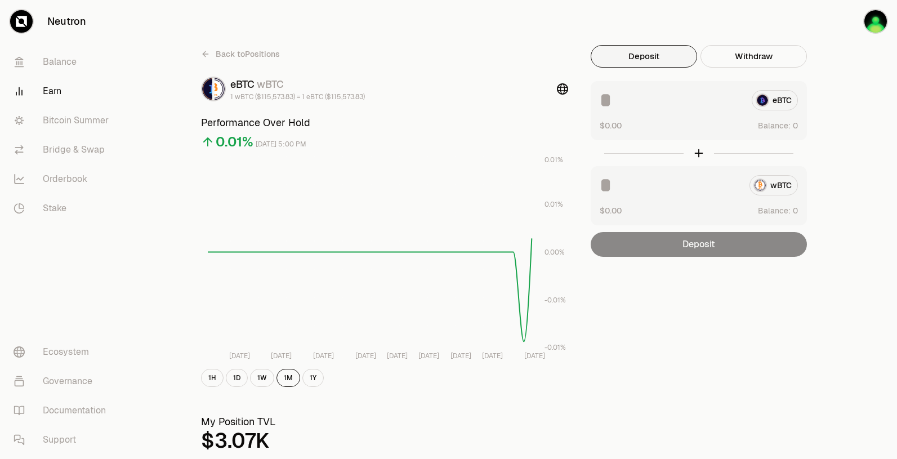
click at [202, 55] on icon at bounding box center [205, 54] width 9 height 9
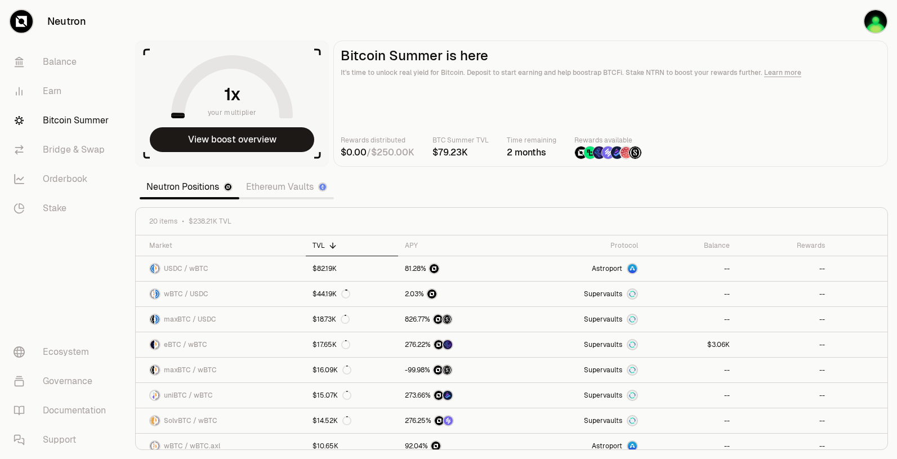
click at [453, 175] on section "your multiplier View boost overview Bitcoin Summer is here It's time to unlock …" at bounding box center [511, 229] width 771 height 459
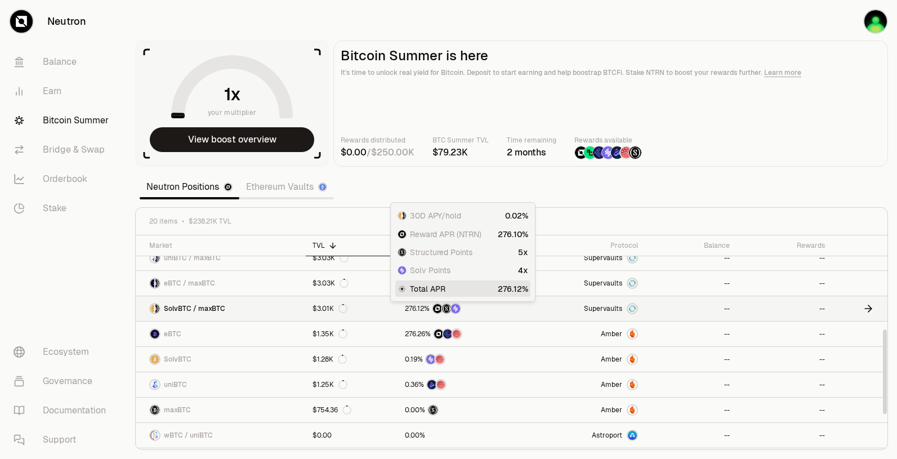
scroll to position [3, 0]
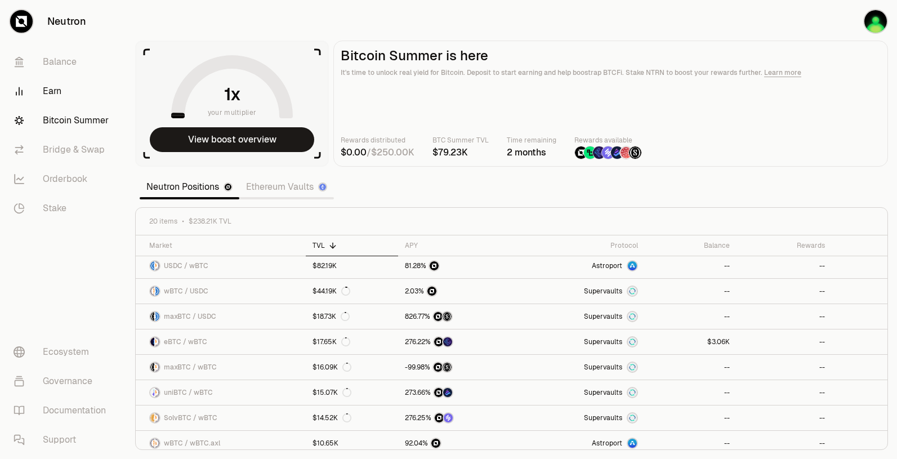
click at [57, 92] on link "Earn" at bounding box center [63, 91] width 117 height 29
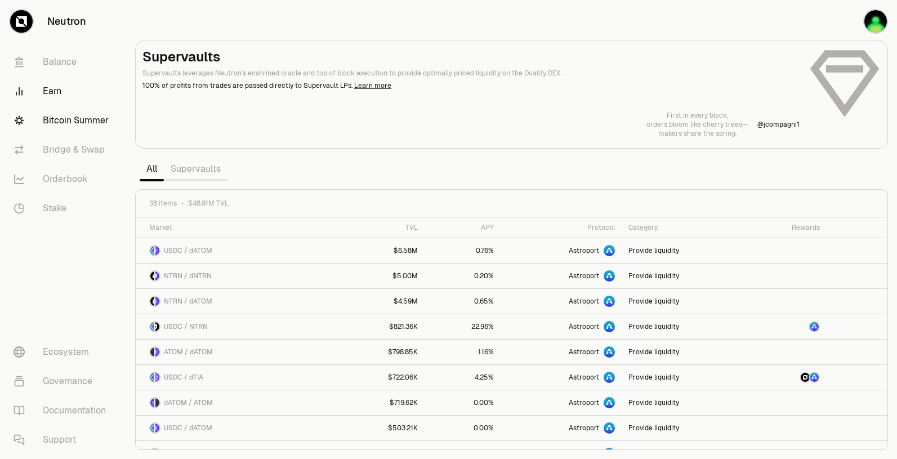
click at [62, 114] on link "Bitcoin Summer" at bounding box center [63, 120] width 117 height 29
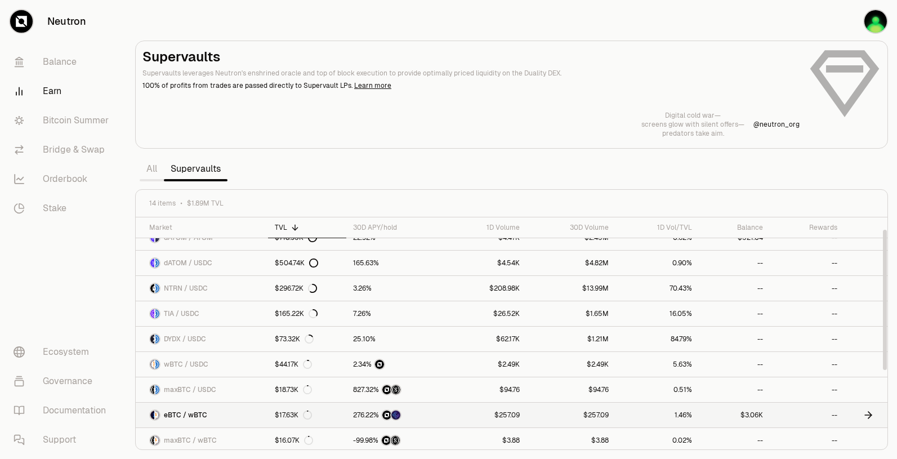
scroll to position [20, 0]
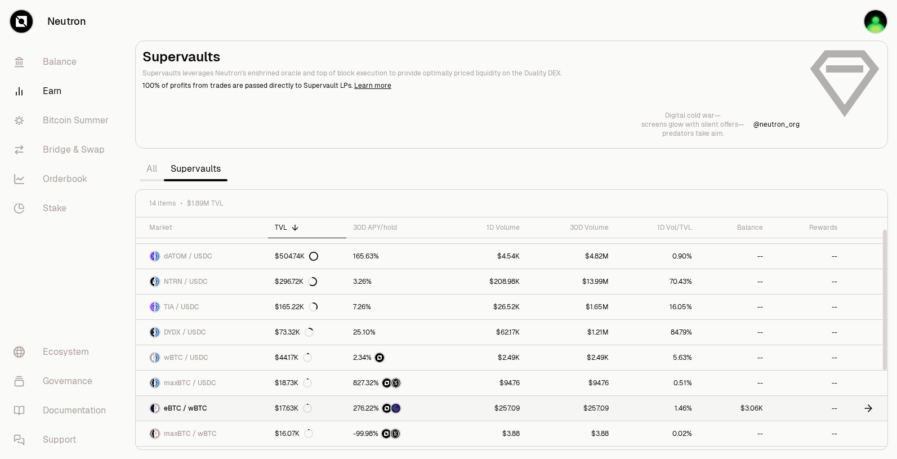
click at [220, 410] on link "eBTC / wBTC" at bounding box center [202, 408] width 132 height 25
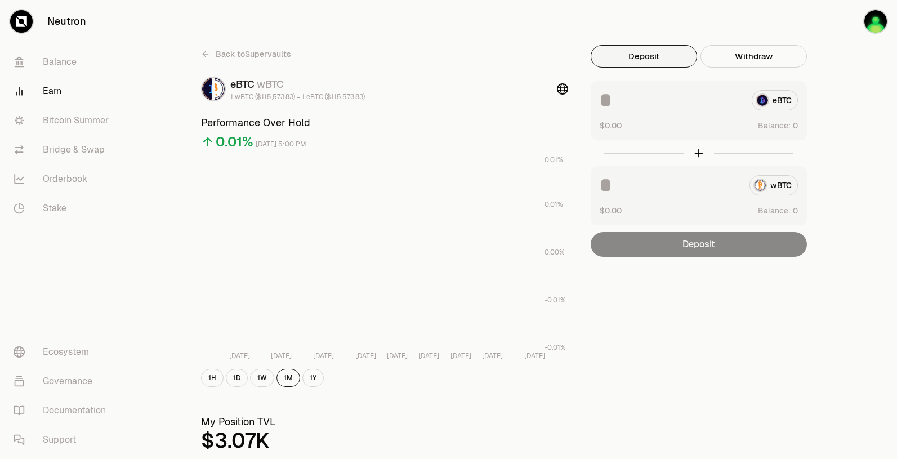
click at [202, 52] on icon at bounding box center [205, 54] width 9 height 9
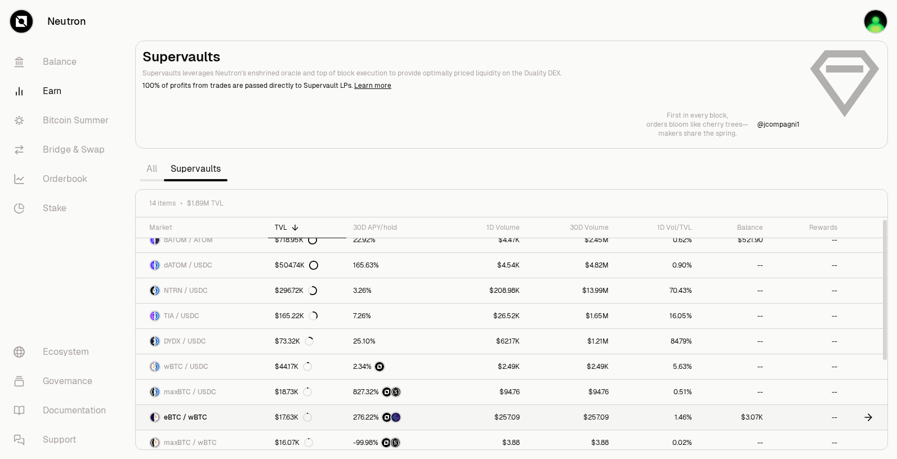
scroll to position [20, 0]
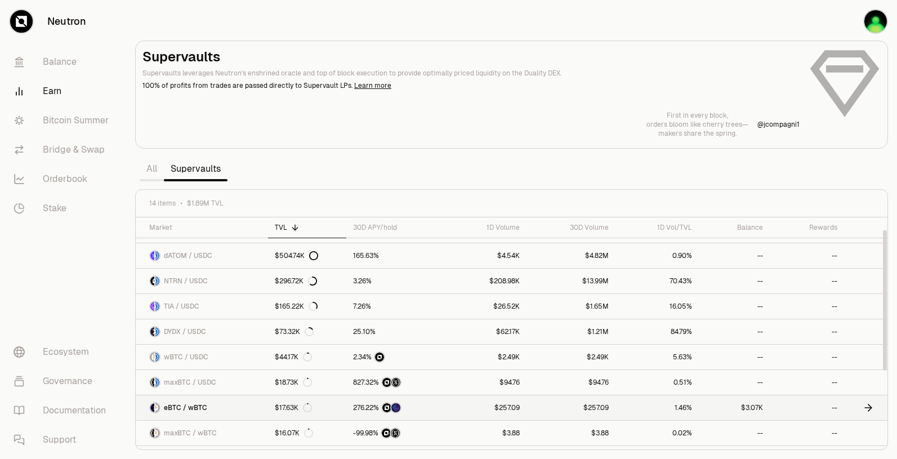
click at [199, 406] on span "eBTC / wBTC" at bounding box center [185, 407] width 43 height 9
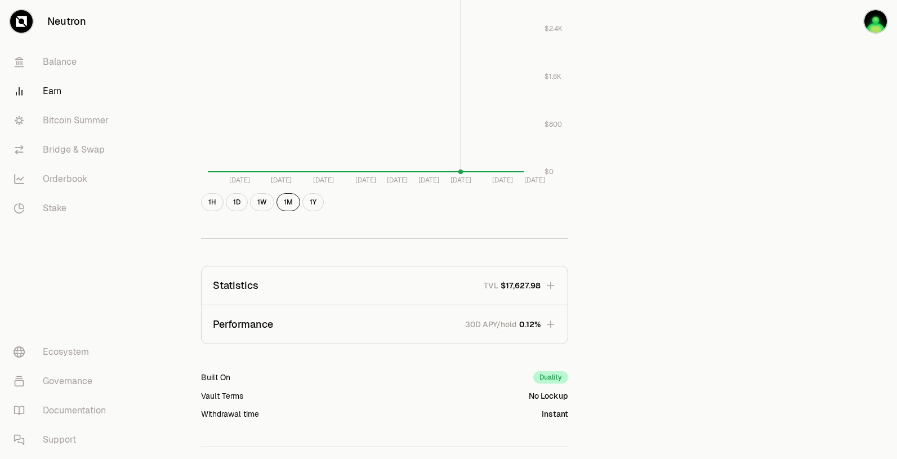
scroll to position [518, 0]
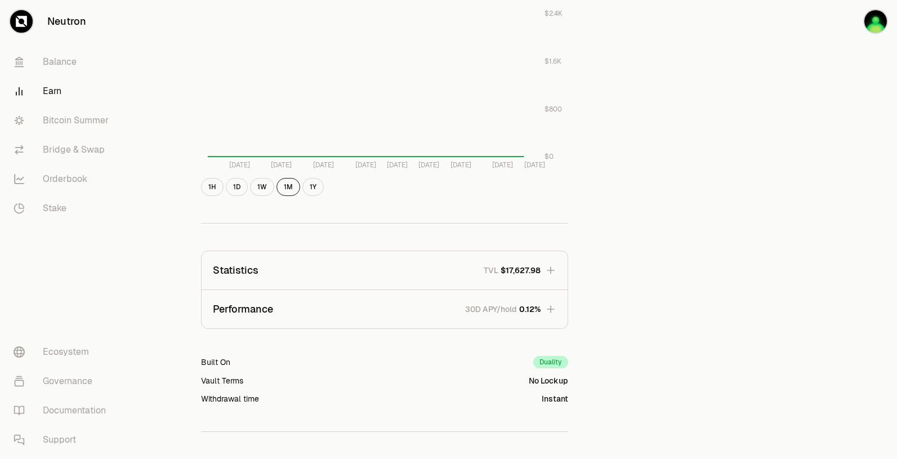
click at [535, 271] on span "$17,627.98" at bounding box center [521, 270] width 40 height 11
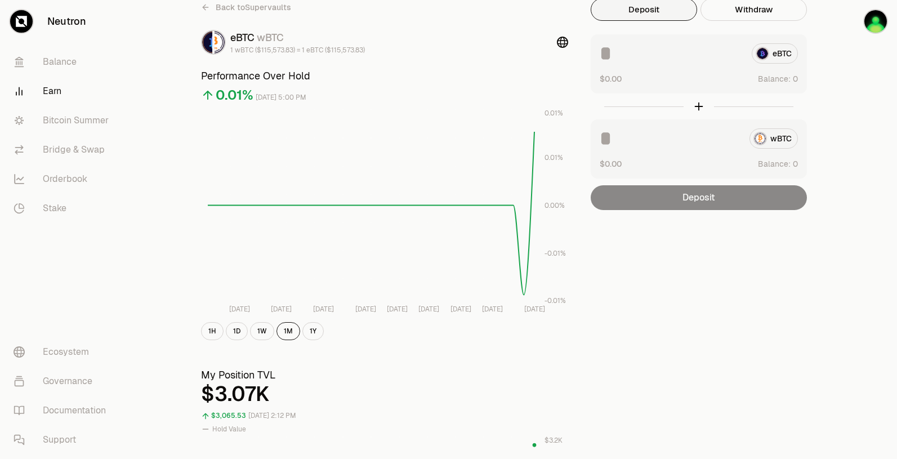
scroll to position [0, 0]
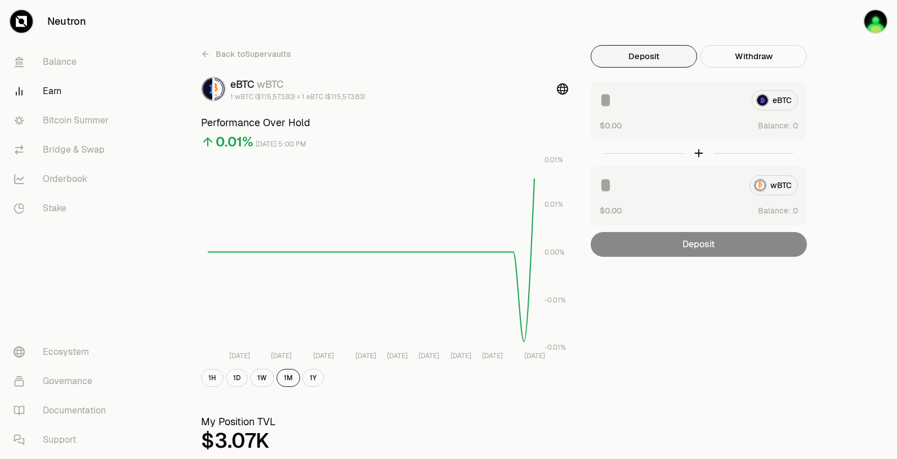
click at [204, 55] on icon at bounding box center [205, 54] width 9 height 9
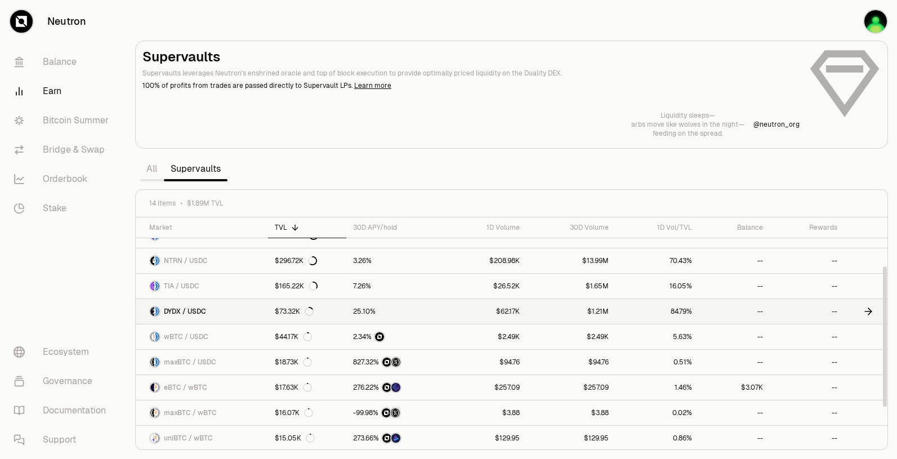
scroll to position [86, 0]
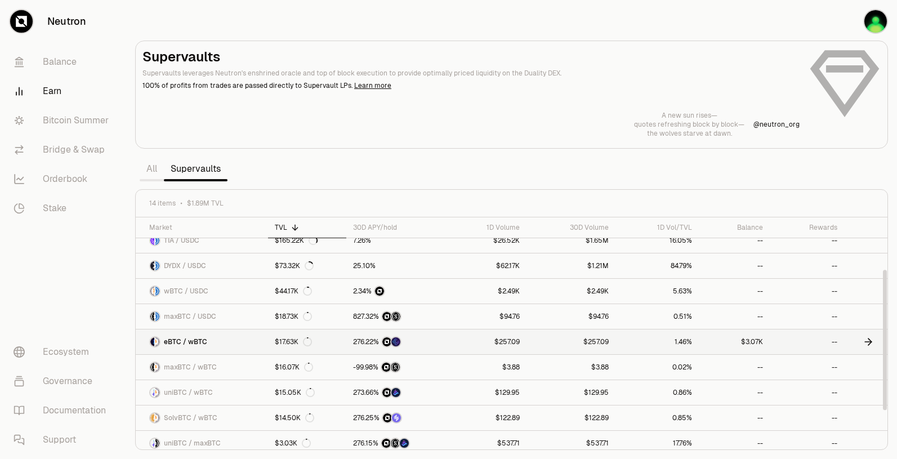
click at [638, 342] on link "1.46%" at bounding box center [656, 341] width 83 height 25
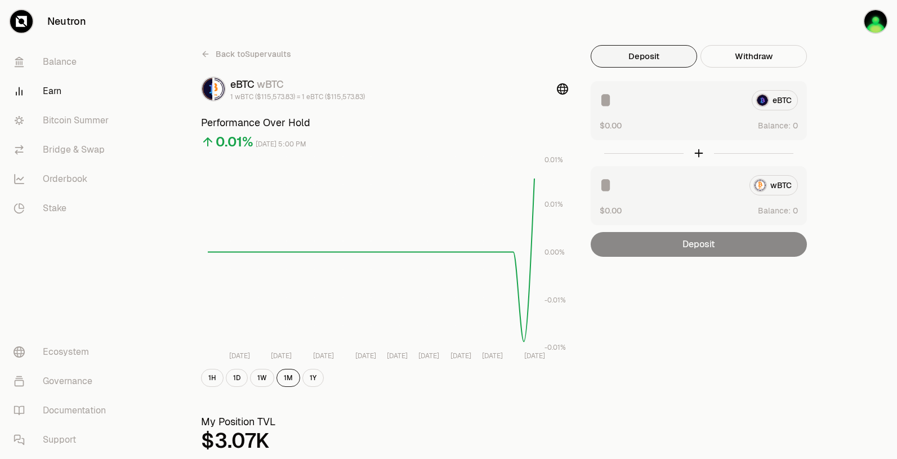
click at [73, 91] on link "Earn" at bounding box center [63, 91] width 117 height 29
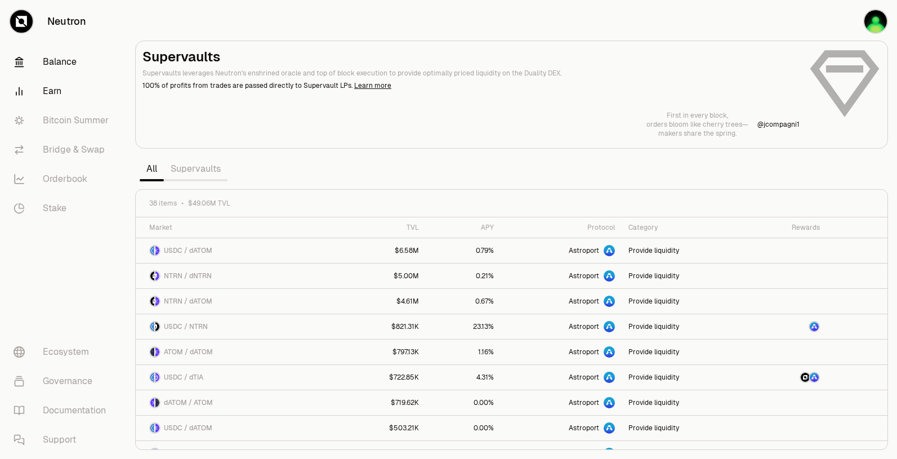
click at [43, 55] on link "Balance" at bounding box center [63, 61] width 117 height 29
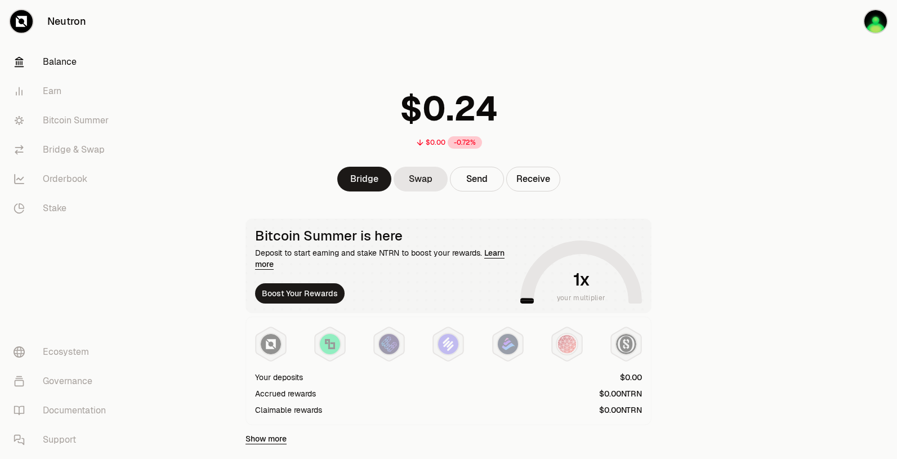
drag, startPoint x: 305, startPoint y: 109, endPoint x: 347, endPoint y: 119, distance: 42.9
click at [305, 108] on div "$0.00 -0.72%" at bounding box center [448, 116] width 433 height 88
click at [355, 274] on div "Bitcoin Summer is here Deposit to start earning and stake NTRN to boost your re…" at bounding box center [385, 265] width 261 height 75
